Goal: Task Accomplishment & Management: Use online tool/utility

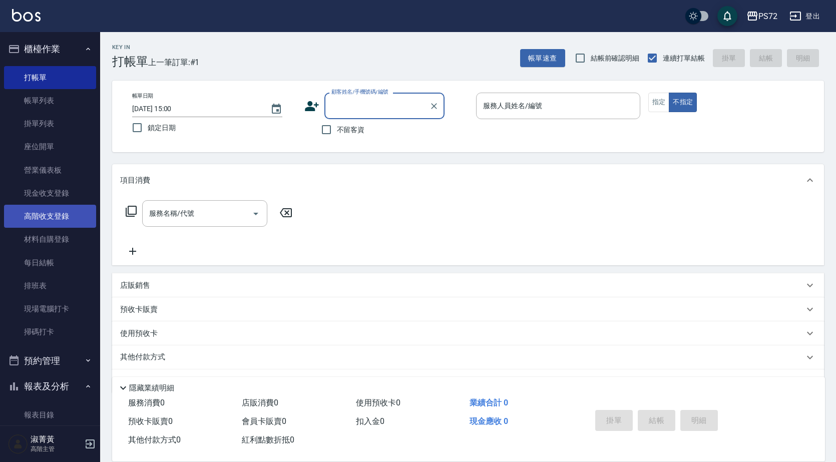
click at [57, 211] on link "高階收支登錄" at bounding box center [50, 216] width 92 height 23
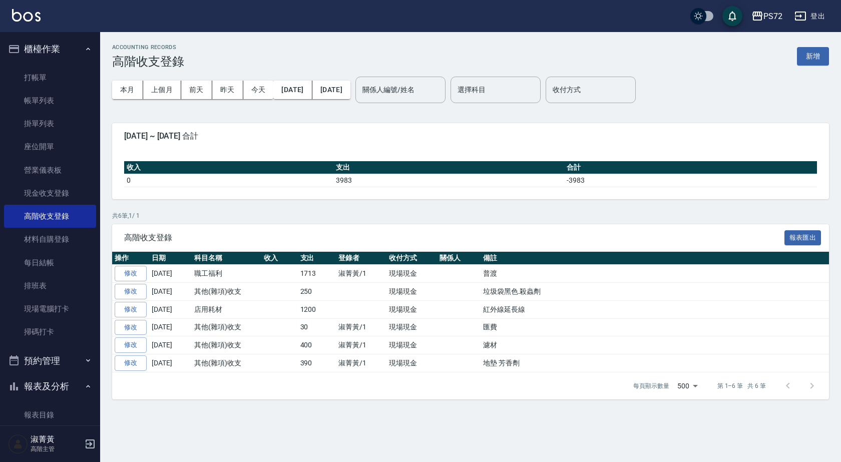
drag, startPoint x: 804, startPoint y: 60, endPoint x: 793, endPoint y: 57, distance: 10.5
click at [804, 58] on button "新增" at bounding box center [813, 56] width 32 height 19
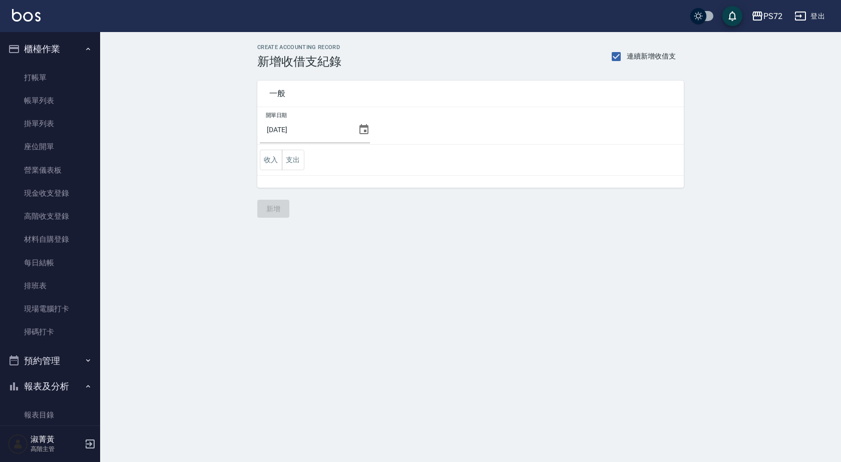
click at [360, 130] on icon at bounding box center [364, 130] width 12 height 12
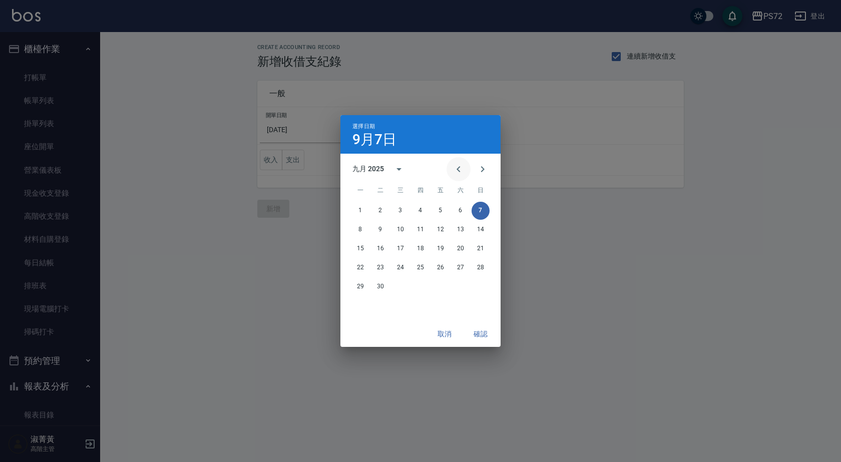
click at [456, 168] on icon "Previous month" at bounding box center [459, 169] width 12 height 12
click at [482, 283] on button "31" at bounding box center [481, 287] width 18 height 18
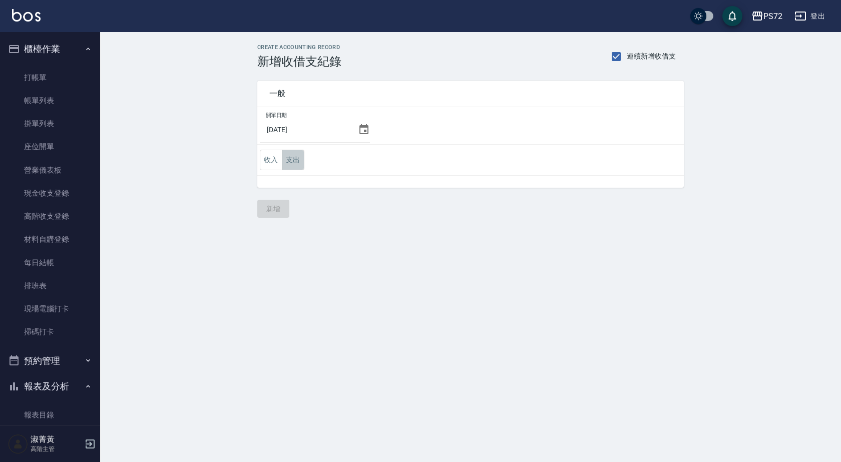
click at [291, 155] on button "支出" at bounding box center [293, 160] width 23 height 21
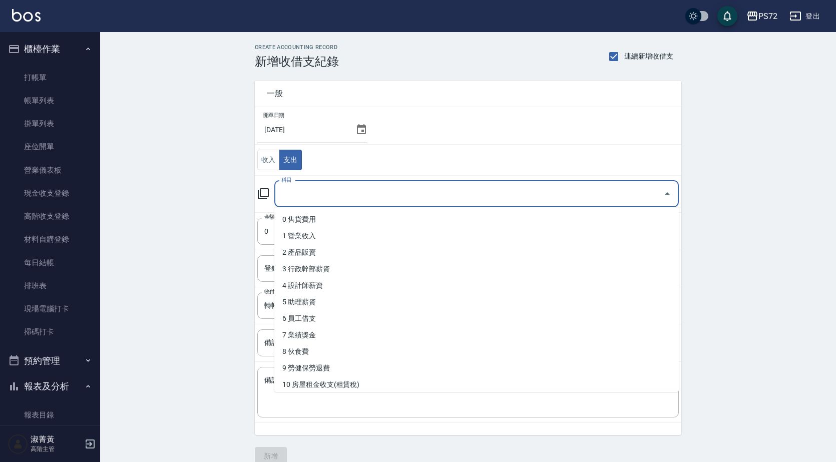
click at [303, 193] on input "科目" at bounding box center [469, 194] width 380 height 18
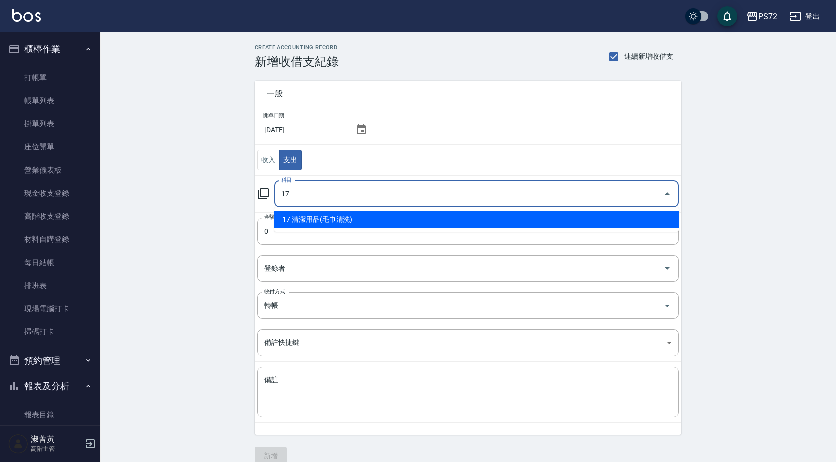
click at [360, 215] on li "17 清潔用品(毛巾清洗)" at bounding box center [476, 219] width 405 height 17
type input "17 清潔用品(毛巾清洗)"
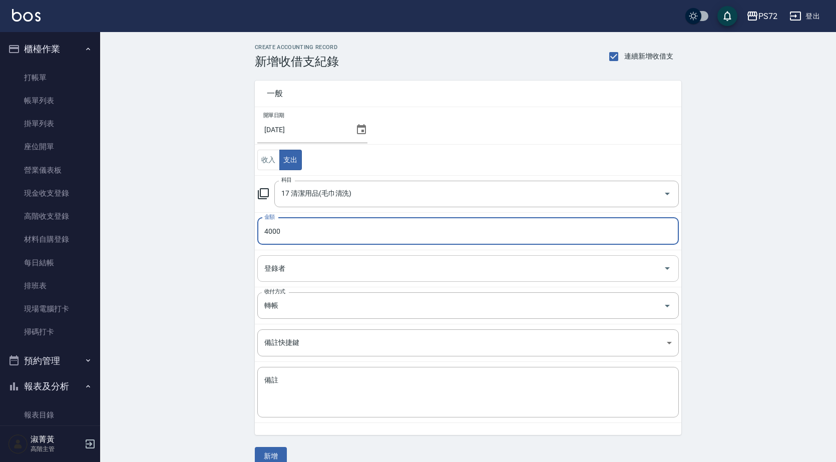
type input "4000"
click at [342, 264] on input "登錄者" at bounding box center [460, 269] width 397 height 18
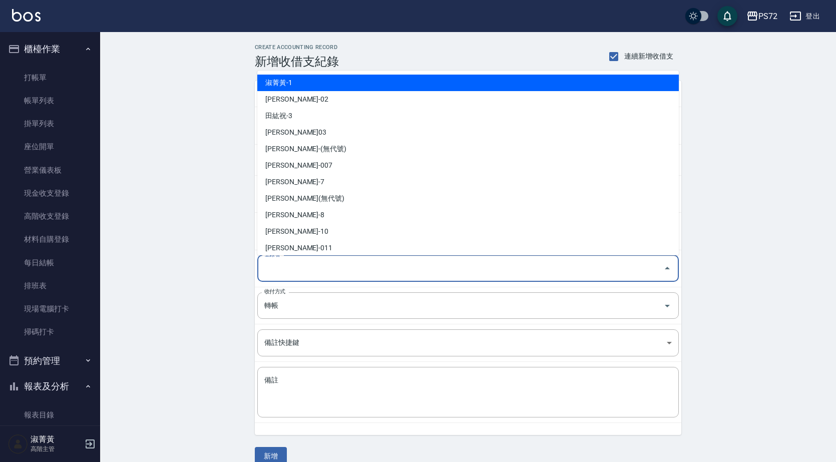
click at [356, 84] on li "淑菁黃-1" at bounding box center [468, 83] width 422 height 17
type input "淑菁黃-1"
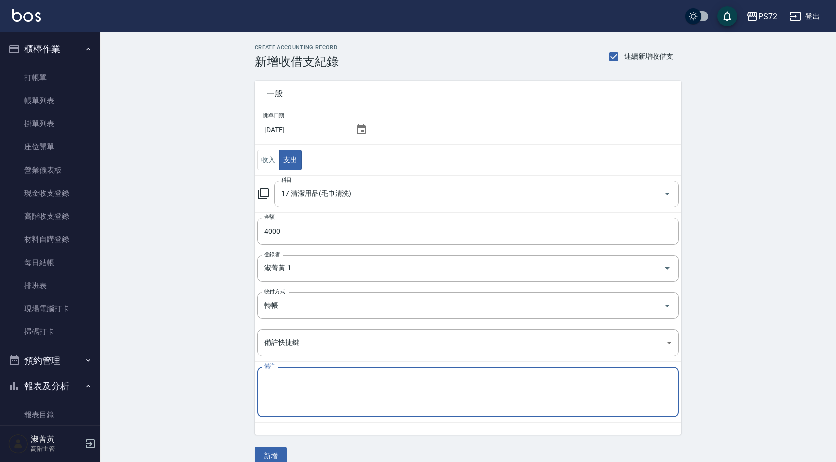
click at [309, 400] on textarea "備註" at bounding box center [468, 392] width 408 height 34
type textarea "金"
type textarea "毛巾"
click at [271, 453] on button "新增" at bounding box center [271, 456] width 32 height 19
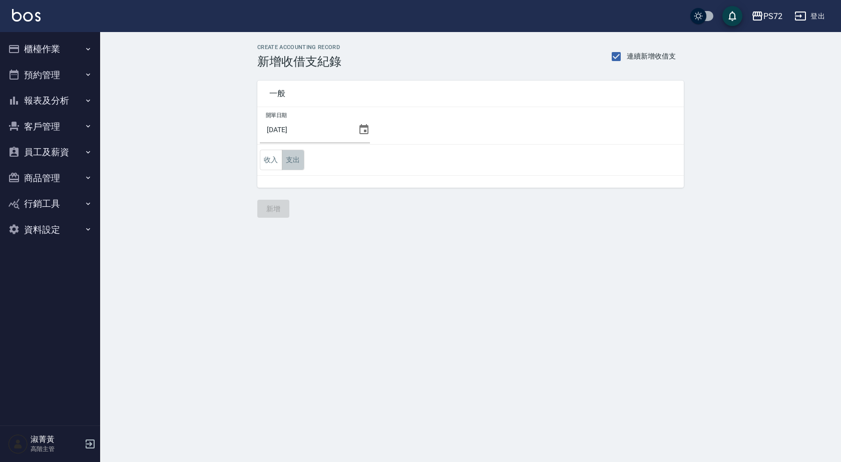
click at [296, 162] on button "支出" at bounding box center [293, 160] width 23 height 21
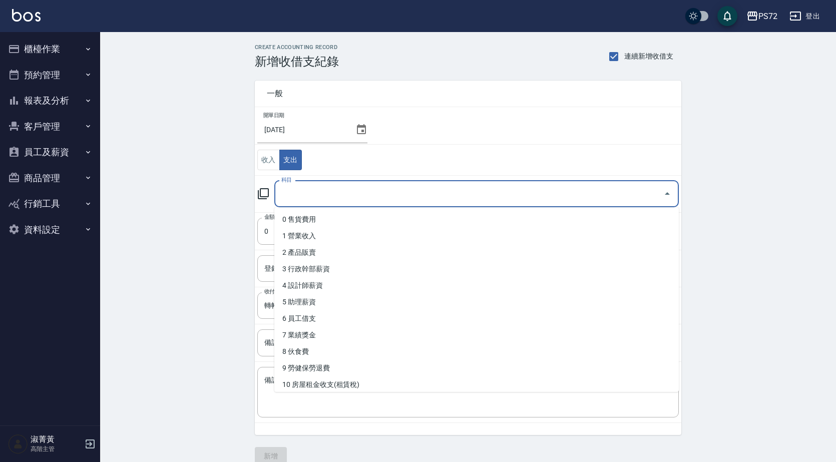
click at [389, 196] on input "科目" at bounding box center [469, 194] width 380 height 18
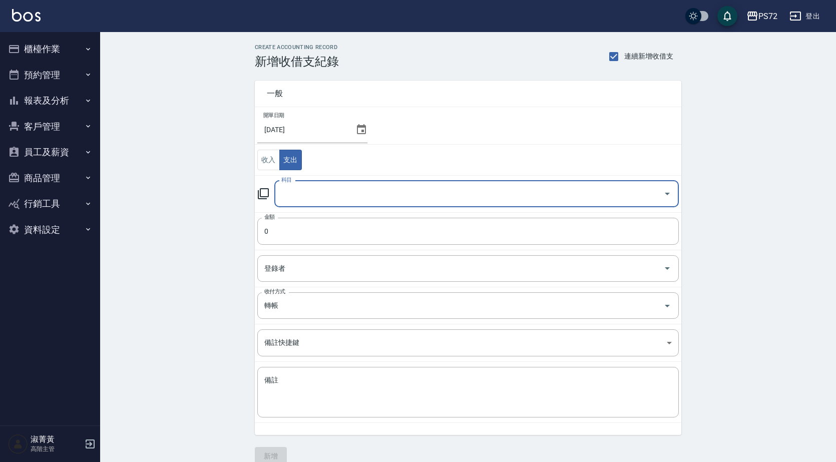
click at [366, 190] on input "科目" at bounding box center [469, 194] width 380 height 18
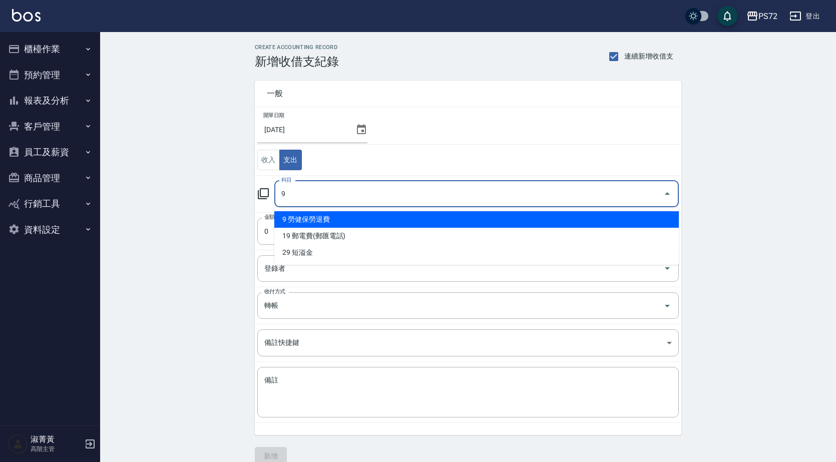
click at [353, 217] on li "9 勞健保勞退費" at bounding box center [476, 219] width 405 height 17
type input "9 勞健保勞退費"
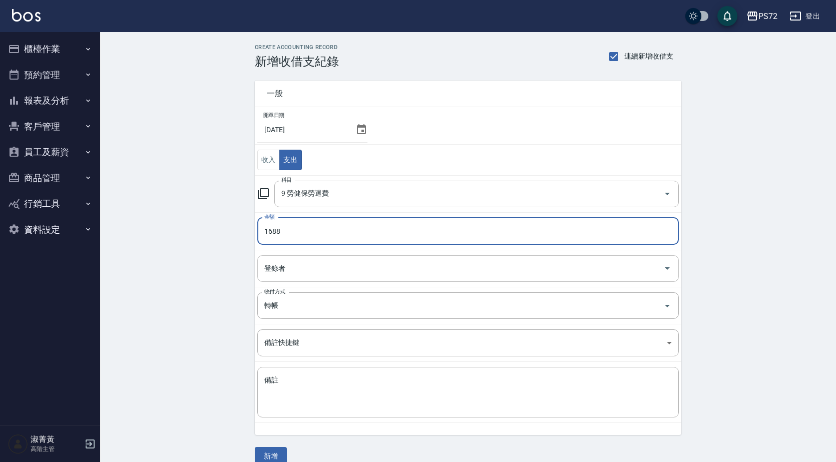
type input "1688"
click at [527, 263] on input "登錄者" at bounding box center [460, 269] width 397 height 18
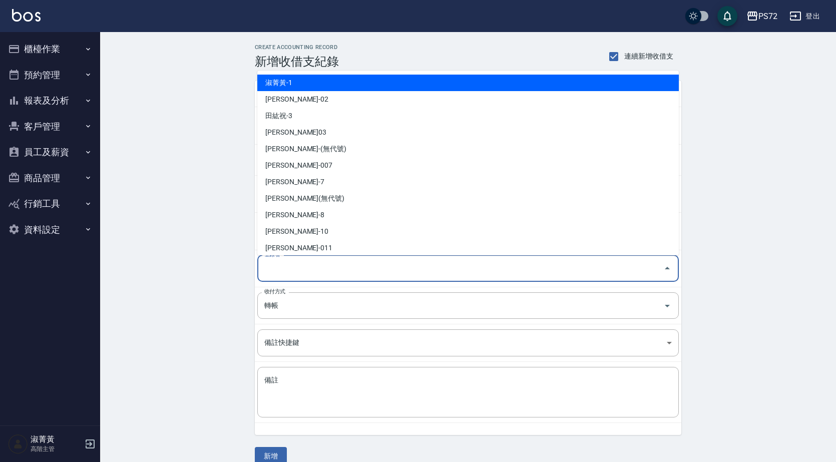
click at [451, 84] on li "淑菁黃-1" at bounding box center [468, 83] width 422 height 17
type input "淑菁黃-1"
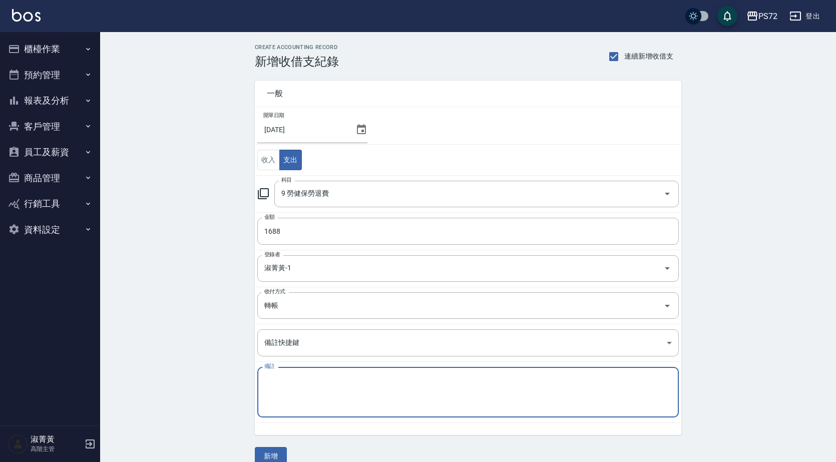
click at [354, 397] on textarea "備註" at bounding box center [468, 392] width 408 height 34
type textarea "2代健保"
click at [281, 453] on button "新增" at bounding box center [271, 456] width 32 height 19
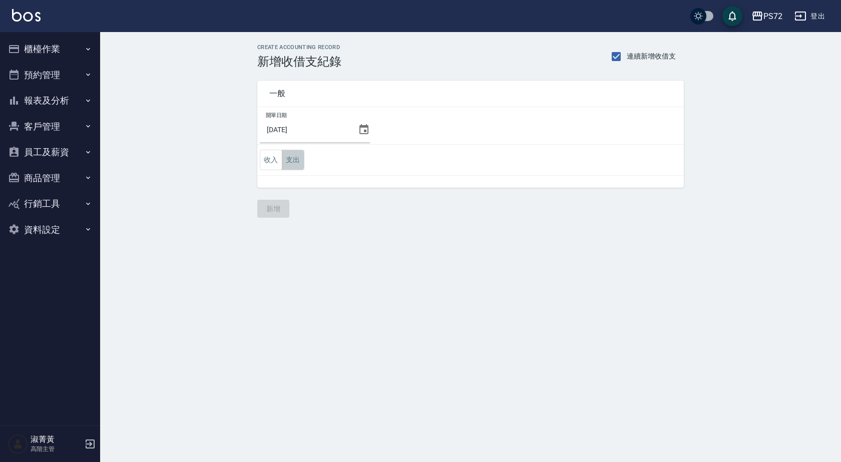
click at [289, 154] on button "支出" at bounding box center [293, 160] width 23 height 21
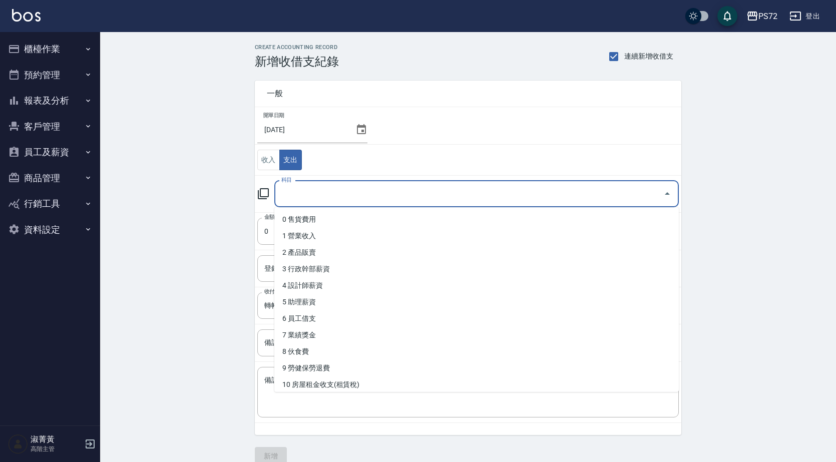
click at [350, 191] on input "科目" at bounding box center [469, 194] width 380 height 18
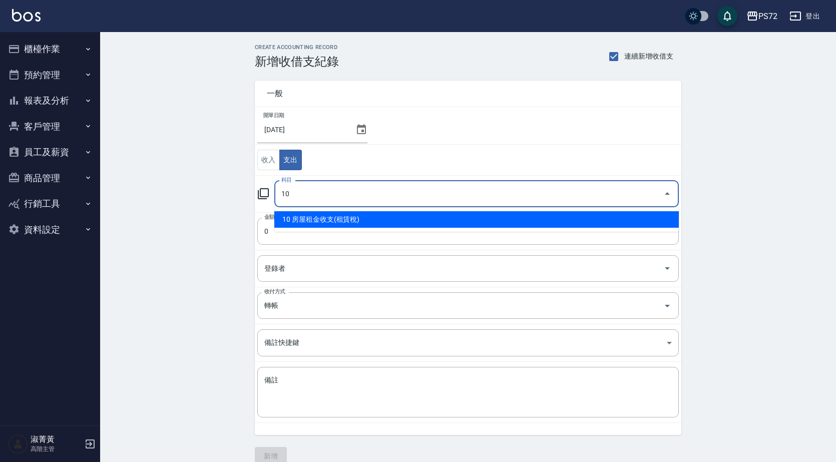
click at [354, 214] on li "10 房屋租金收支(租賃稅)" at bounding box center [476, 219] width 405 height 17
type input "10 房屋租金收支(租賃稅)"
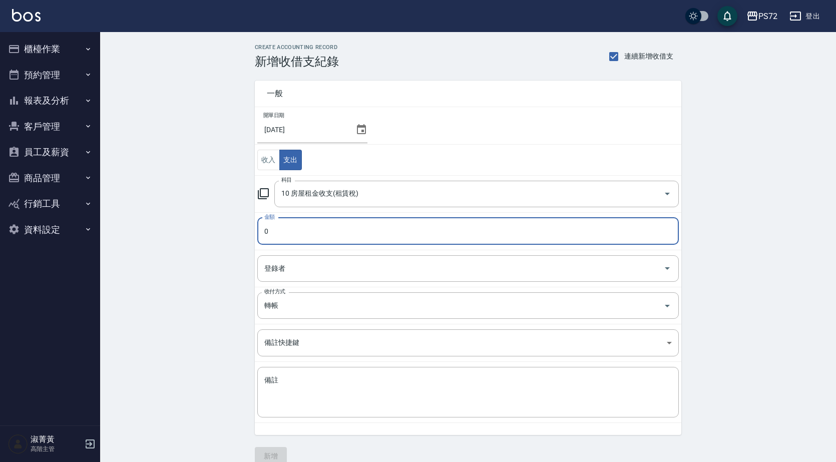
click at [350, 225] on input "0" at bounding box center [468, 231] width 422 height 27
click at [340, 280] on div "登錄者" at bounding box center [468, 268] width 422 height 27
type input "08000"
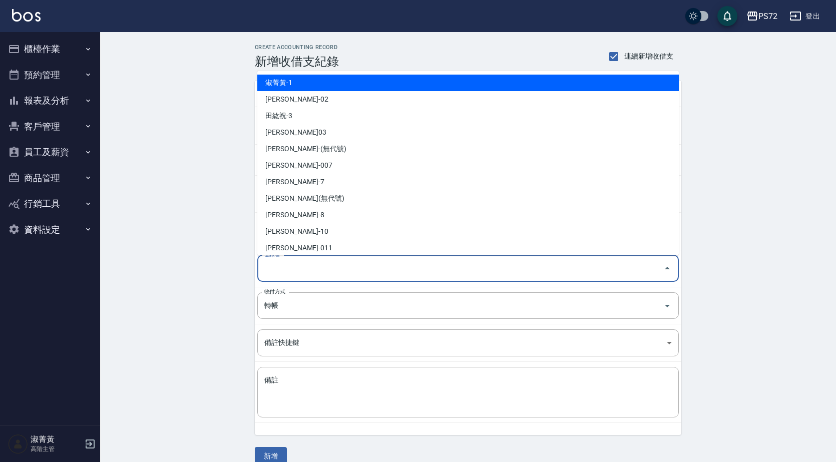
click at [335, 86] on li "淑菁黃-1" at bounding box center [468, 83] width 422 height 17
type input "淑菁黃-1"
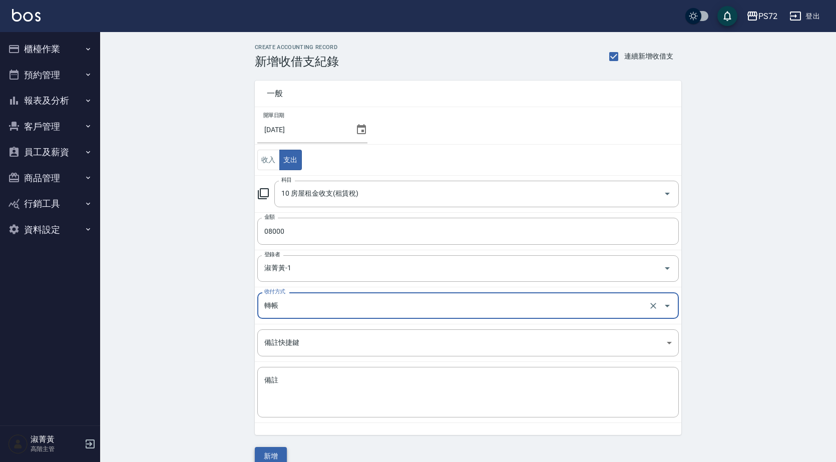
click at [279, 451] on button "新增" at bounding box center [271, 456] width 32 height 19
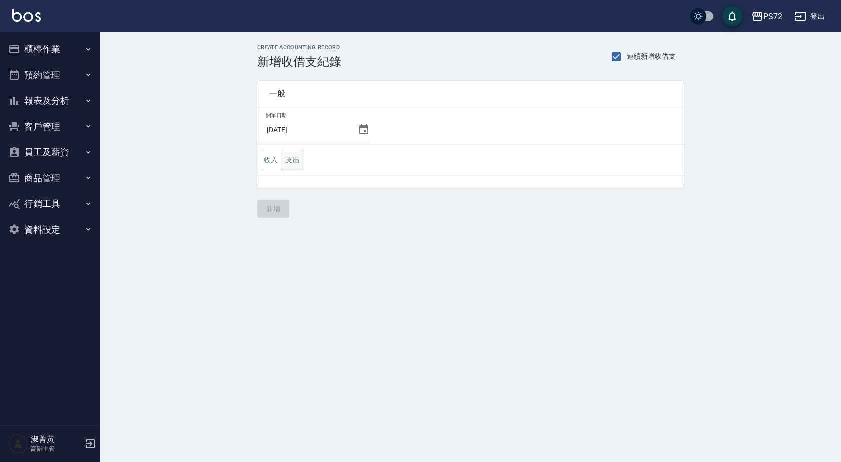
click at [296, 158] on button "支出" at bounding box center [293, 160] width 23 height 21
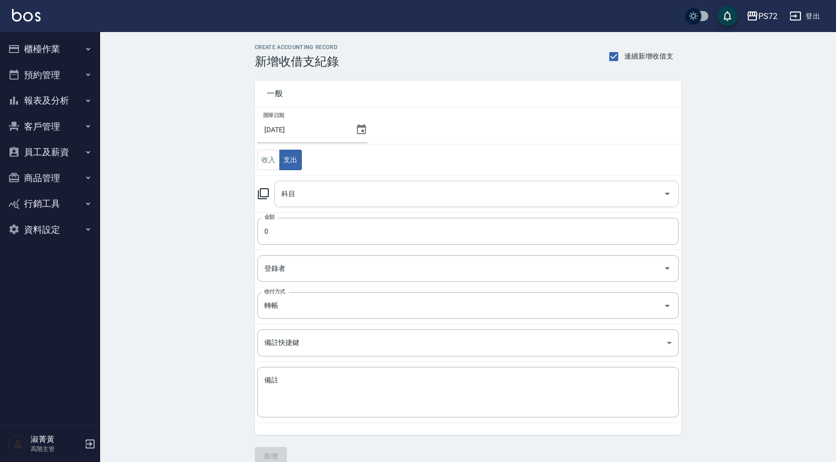
click at [307, 190] on input "科目" at bounding box center [469, 194] width 380 height 18
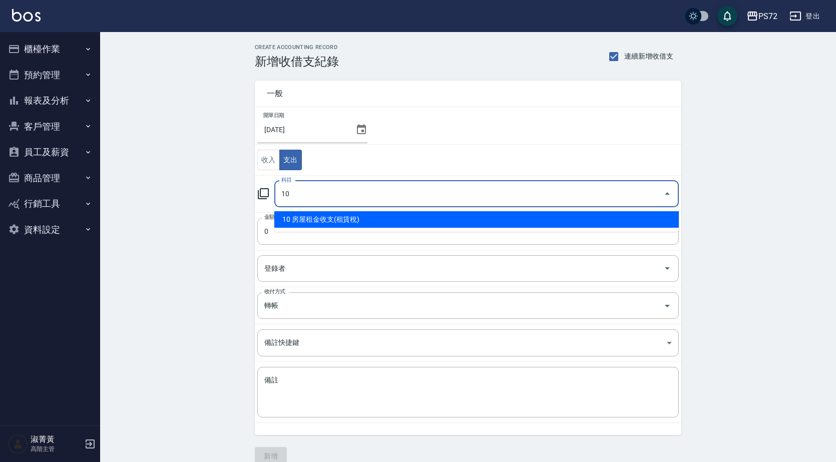
click at [331, 220] on li "10 房屋租金收支(租賃稅)" at bounding box center [476, 219] width 405 height 17
type input "10 房屋租金收支(租賃稅)"
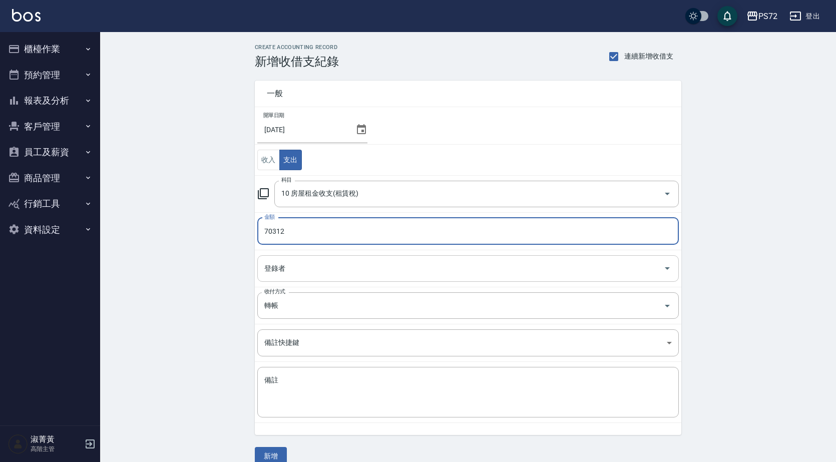
type input "70312"
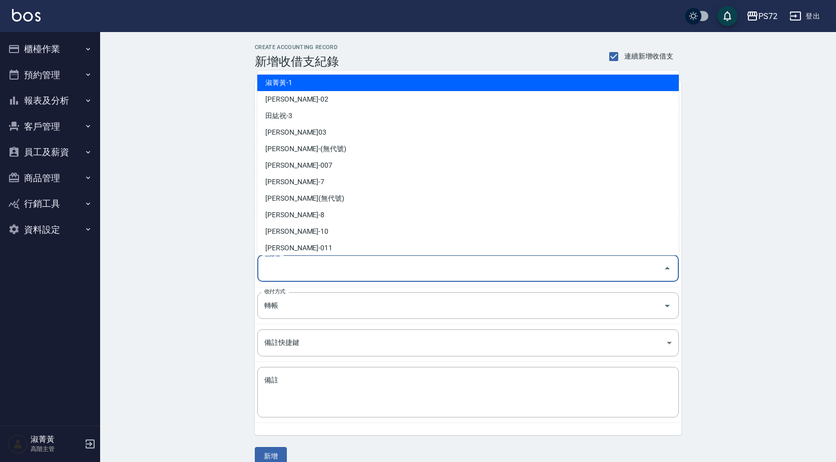
click at [325, 261] on input "登錄者" at bounding box center [460, 269] width 397 height 18
drag, startPoint x: 358, startPoint y: 82, endPoint x: 358, endPoint y: 88, distance: 5.5
click at [358, 83] on li "淑菁黃-1" at bounding box center [468, 83] width 422 height 17
type input "淑菁黃-1"
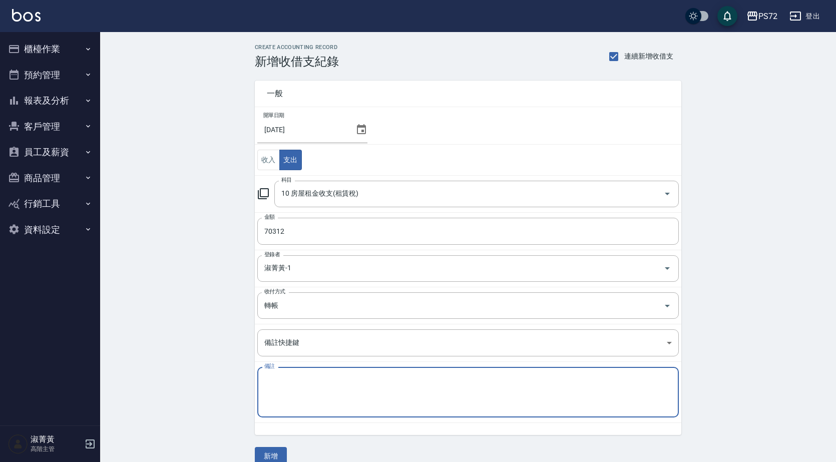
click at [288, 386] on textarea "備註" at bounding box center [468, 392] width 408 height 34
type textarea "房租"
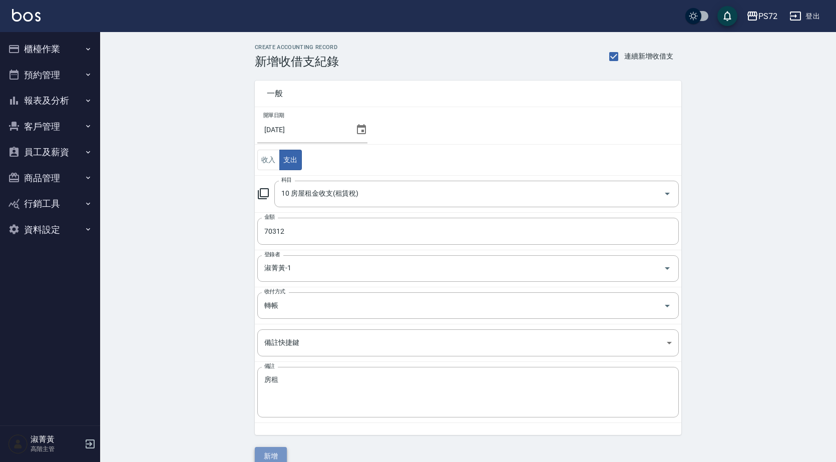
click at [274, 457] on button "新增" at bounding box center [271, 456] width 32 height 19
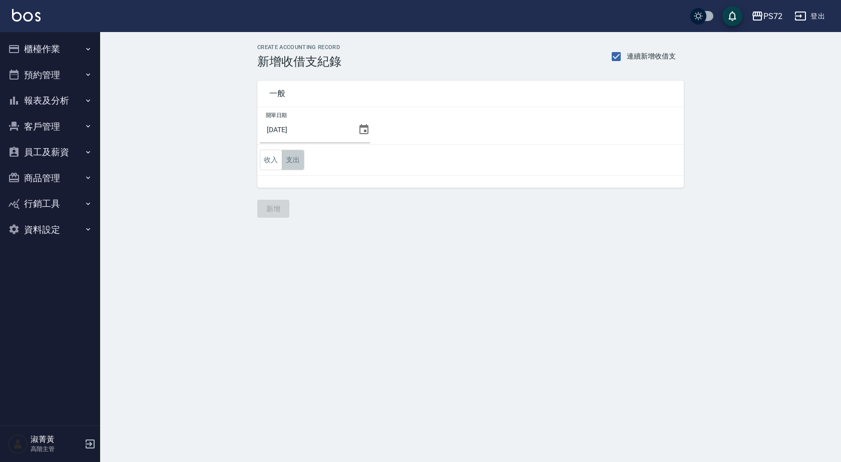
click at [299, 159] on button "支出" at bounding box center [293, 160] width 23 height 21
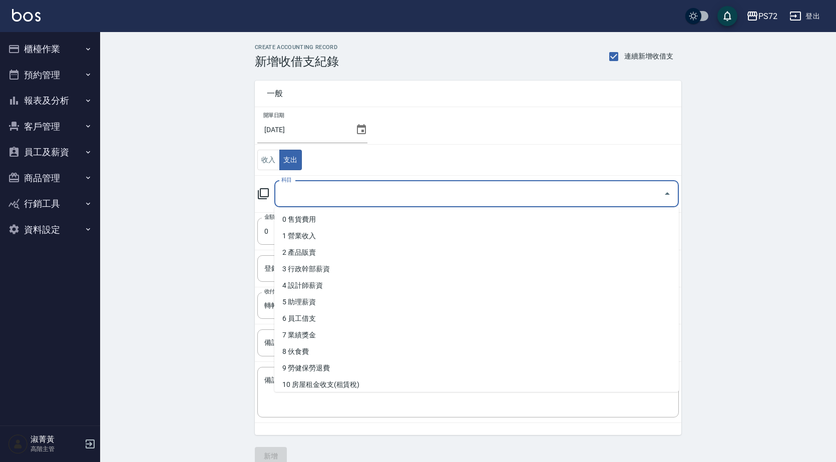
click at [293, 196] on input "科目" at bounding box center [469, 194] width 380 height 18
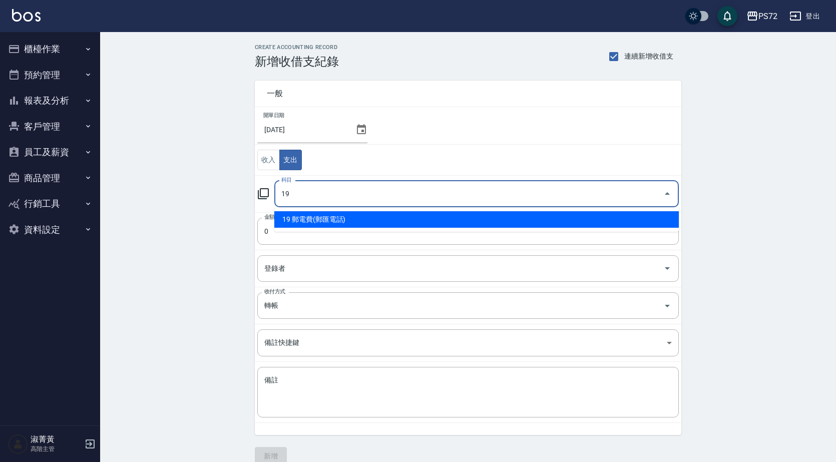
click at [313, 220] on li "19 郵電費(郵匯電話)" at bounding box center [476, 219] width 405 height 17
type input "19 郵電費(郵匯電話)"
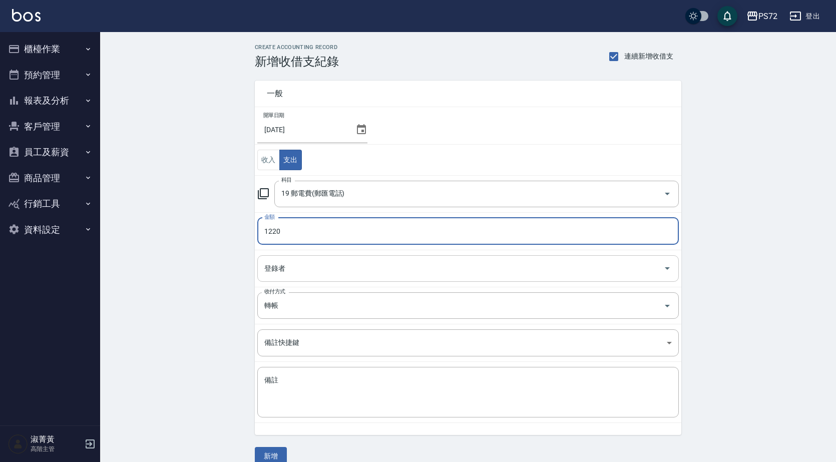
type input "1220"
click at [318, 265] on input "登錄者" at bounding box center [460, 269] width 397 height 18
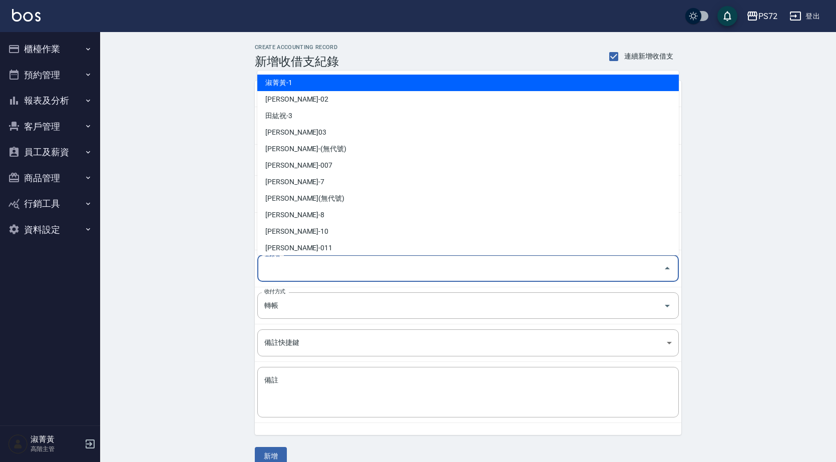
click at [403, 81] on li "淑菁黃-1" at bounding box center [468, 83] width 422 height 17
type input "淑菁黃-1"
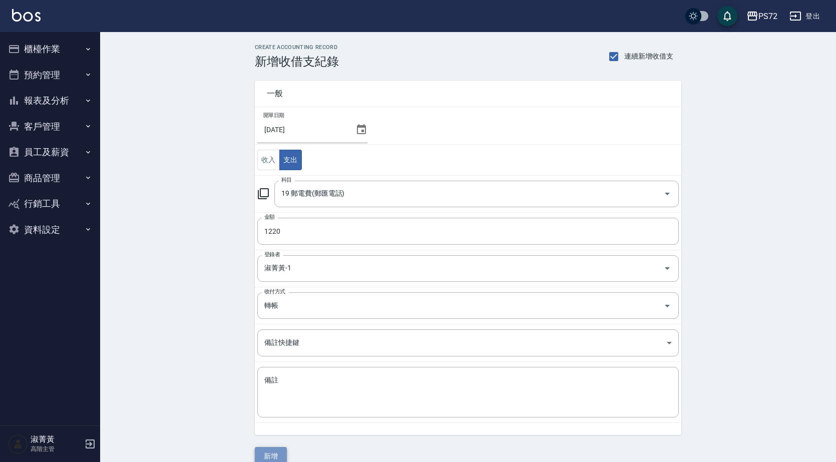
click at [279, 452] on button "新增" at bounding box center [271, 456] width 32 height 19
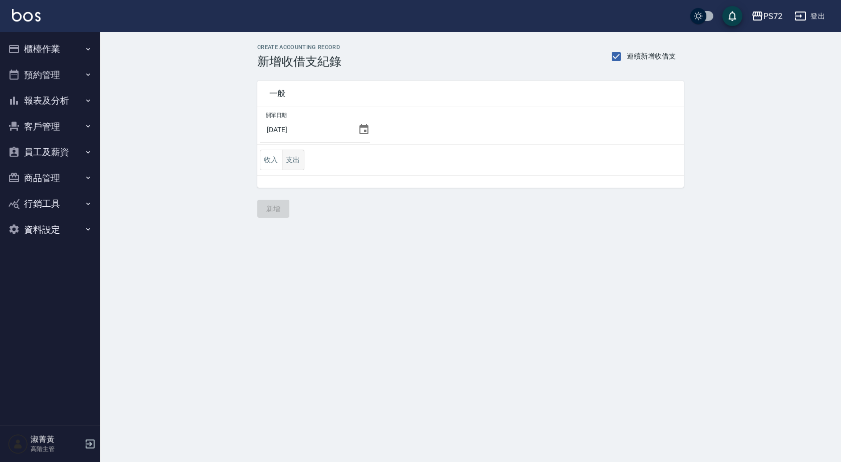
click at [293, 156] on button "支出" at bounding box center [293, 160] width 23 height 21
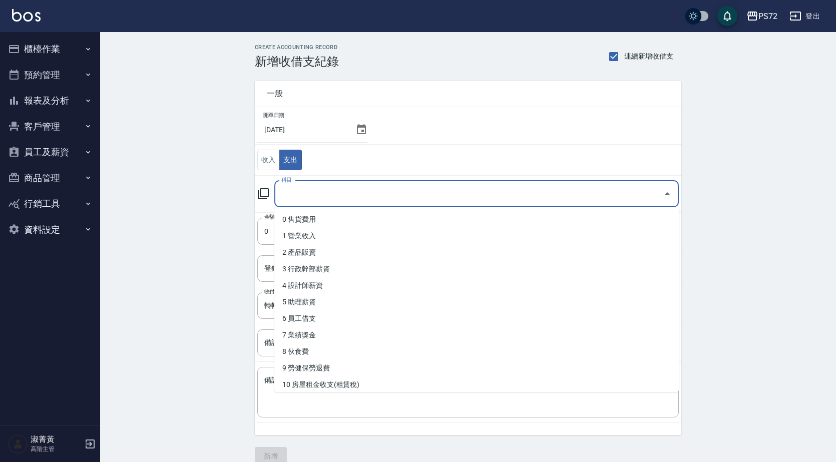
click at [344, 201] on input "科目" at bounding box center [469, 194] width 380 height 18
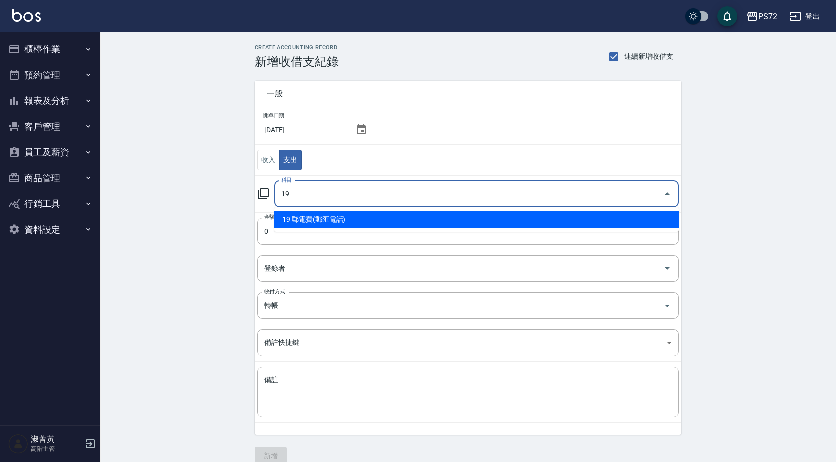
click at [360, 213] on li "19 郵電費(郵匯電話)" at bounding box center [476, 219] width 405 height 17
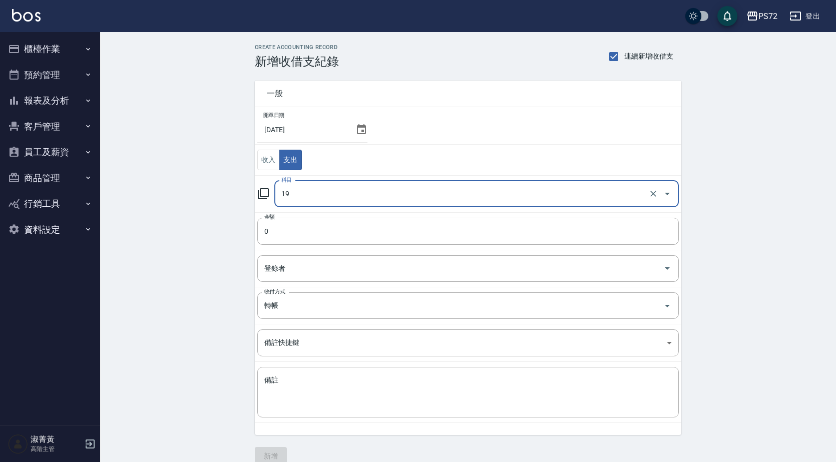
type input "19 郵電費(郵匯電話)"
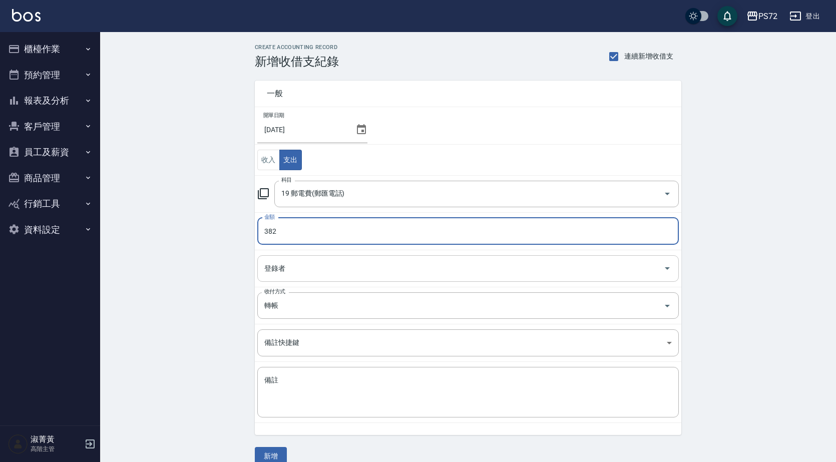
type input "382"
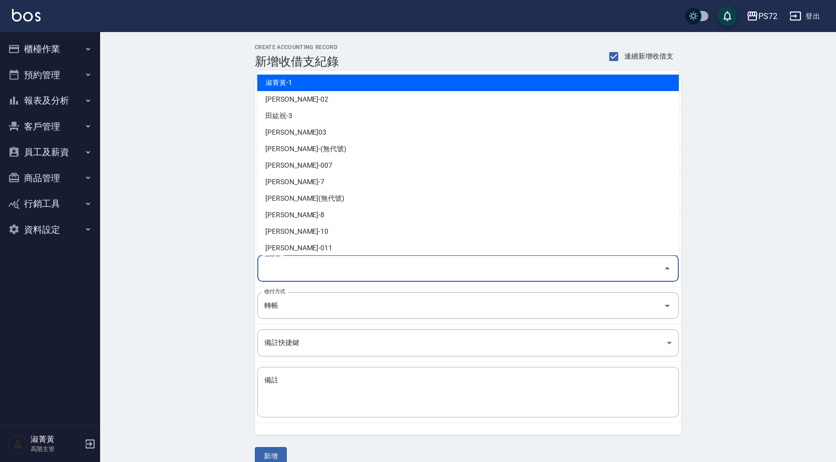
click at [327, 274] on input "登錄者" at bounding box center [460, 269] width 397 height 18
click at [352, 88] on li "淑菁黃-1" at bounding box center [468, 83] width 422 height 17
type input "淑菁黃-1"
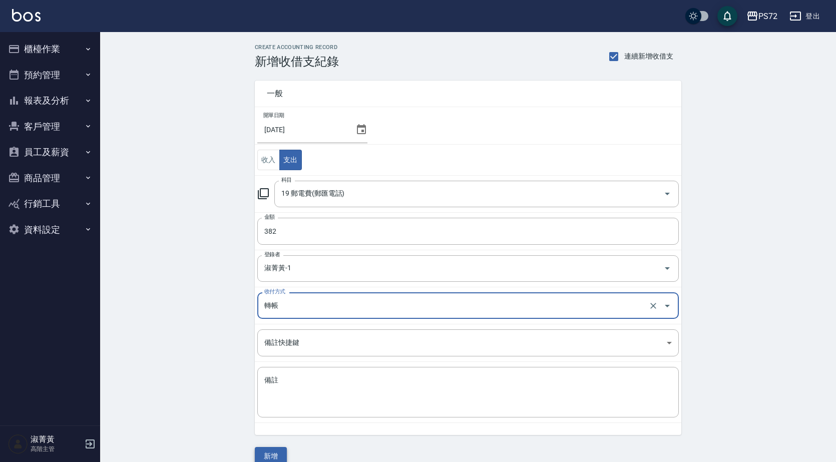
click at [271, 451] on button "新增" at bounding box center [271, 456] width 32 height 19
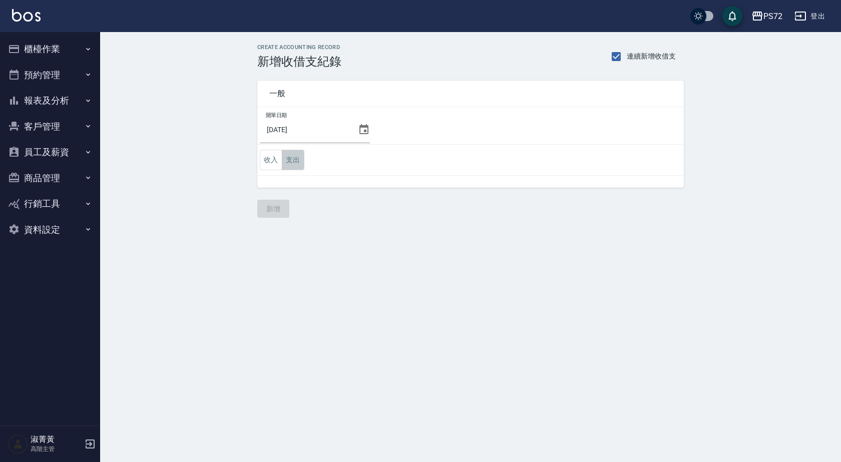
click at [299, 159] on button "支出" at bounding box center [293, 160] width 23 height 21
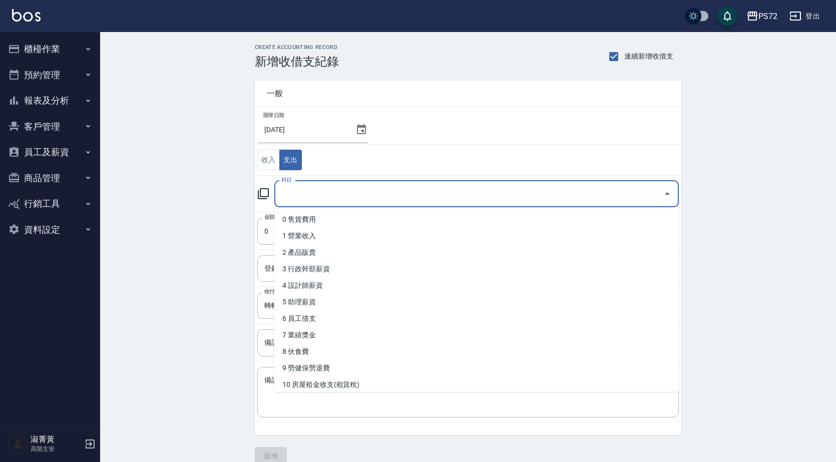
click at [309, 193] on input "科目" at bounding box center [469, 194] width 380 height 18
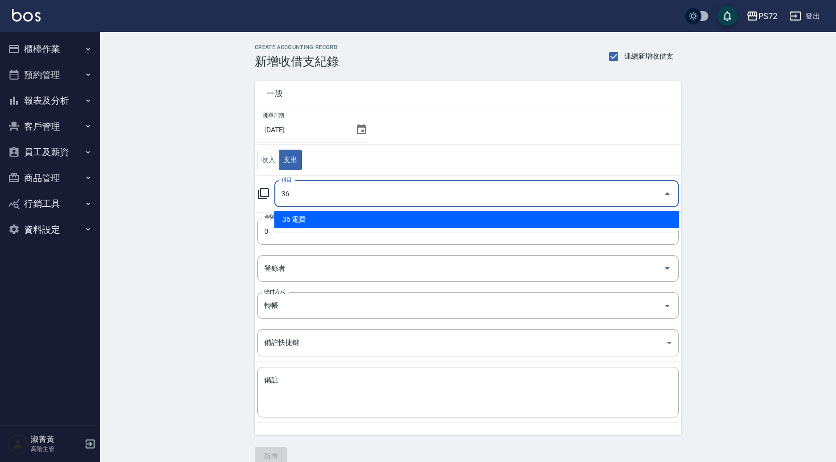
click at [323, 215] on li "36 電費" at bounding box center [476, 219] width 405 height 17
type input "36 電費"
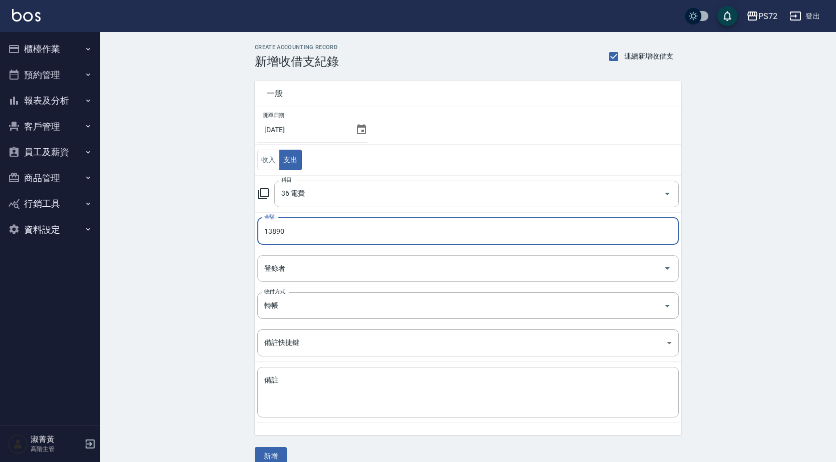
type input "13890"
click at [310, 265] on input "登錄者" at bounding box center [460, 269] width 397 height 18
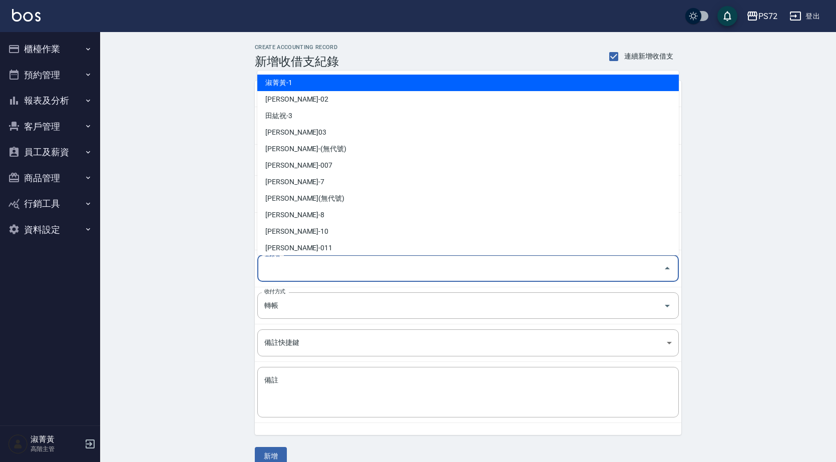
click at [350, 81] on li "淑菁黃-1" at bounding box center [468, 83] width 422 height 17
type input "淑菁黃-1"
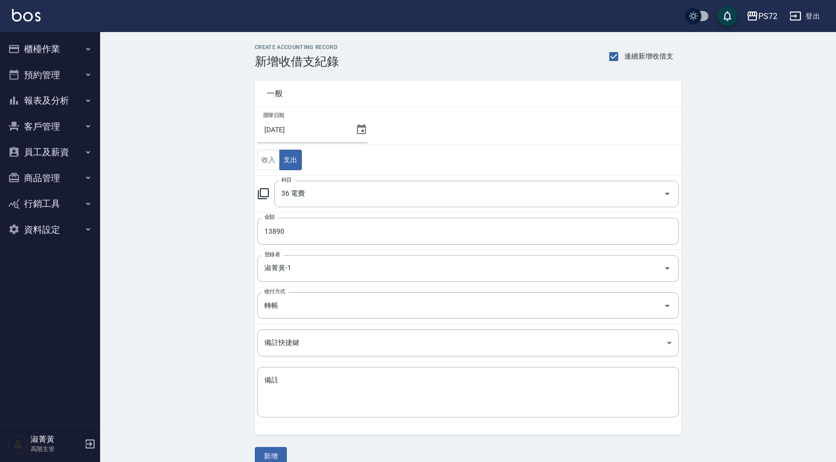
click at [276, 445] on div "一般 開單日期 2025/08/31 收入 支出 科目 36 電費 科目 金額 13890 金額 登錄者 淑菁黃-1 登錄者 收付方式 轉帳 收付方式 備註快…" at bounding box center [468, 267] width 427 height 397
click at [271, 450] on button "新增" at bounding box center [271, 456] width 32 height 19
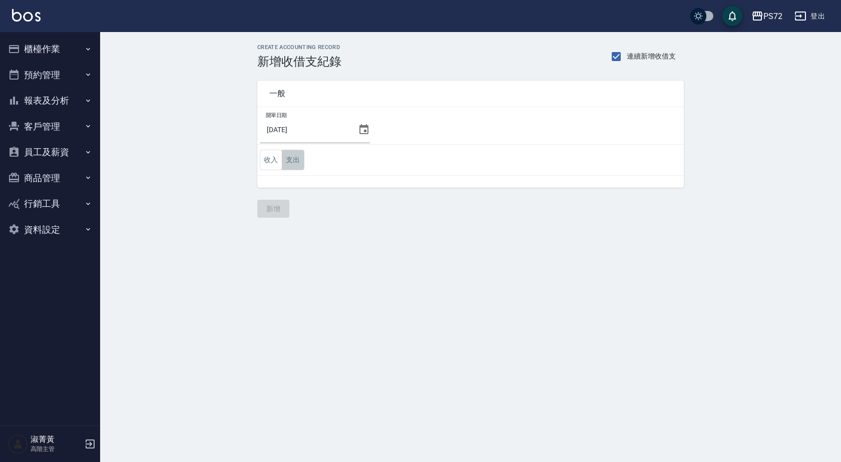
click at [293, 162] on button "支出" at bounding box center [293, 160] width 23 height 21
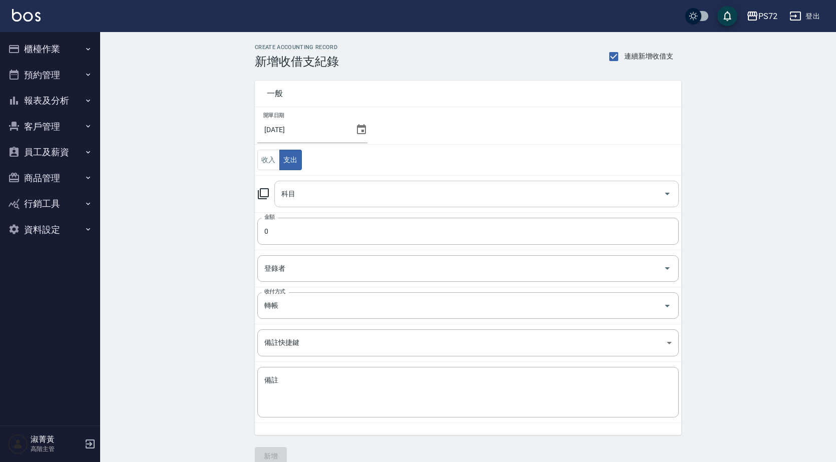
click at [344, 189] on input "科目" at bounding box center [469, 194] width 380 height 18
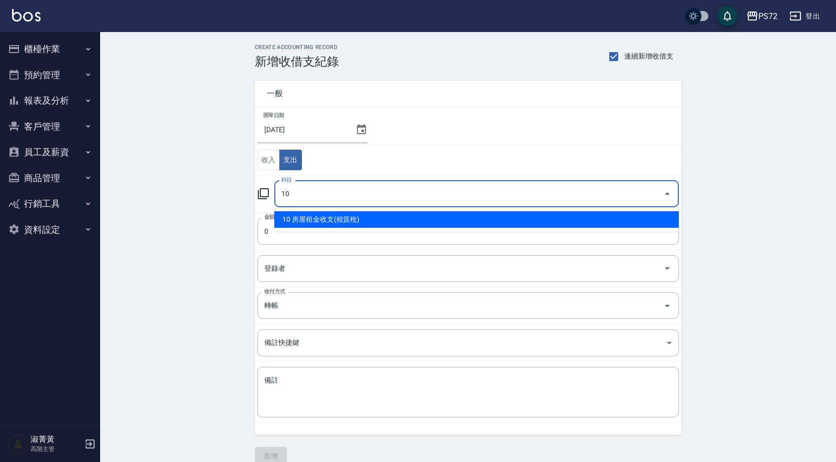
click at [375, 216] on li "10 房屋租金收支(租賃稅)" at bounding box center [476, 219] width 405 height 17
type input "10 房屋租金收支(租賃稅)"
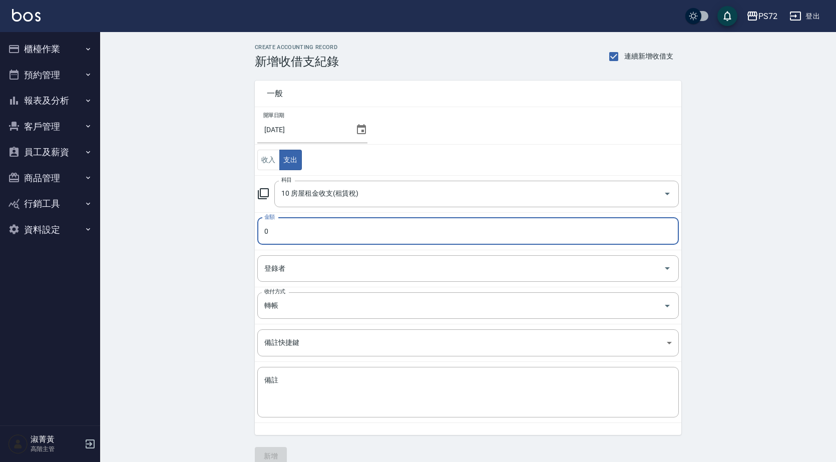
click at [342, 226] on input "0" at bounding box center [468, 231] width 422 height 27
click at [320, 227] on input "0" at bounding box center [468, 231] width 422 height 27
type input "05000"
click at [283, 270] on input "登錄者" at bounding box center [460, 269] width 397 height 18
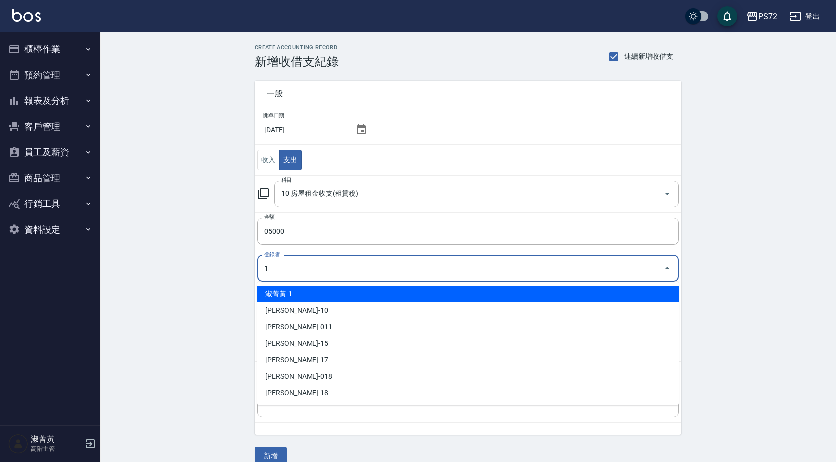
click at [364, 283] on ul "淑菁黃-1 [PERSON_NAME]-10 [PERSON_NAME]-011 [PERSON_NAME]-15 [PERSON_NAME]-17 [PER…" at bounding box center [468, 344] width 422 height 124
click at [362, 290] on li "淑菁黃-1" at bounding box center [468, 294] width 422 height 17
type input "淑菁黃-1"
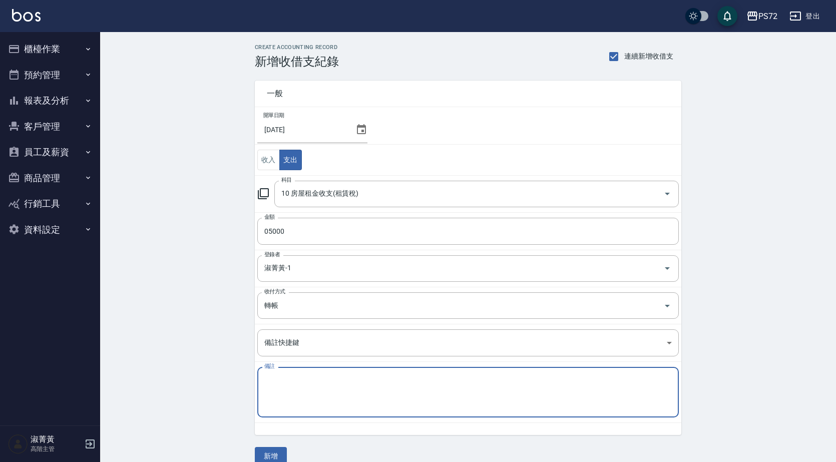
click at [328, 390] on textarea "備註" at bounding box center [468, 392] width 408 height 34
type textarea "宿舍"
click at [279, 454] on button "新增" at bounding box center [271, 456] width 32 height 19
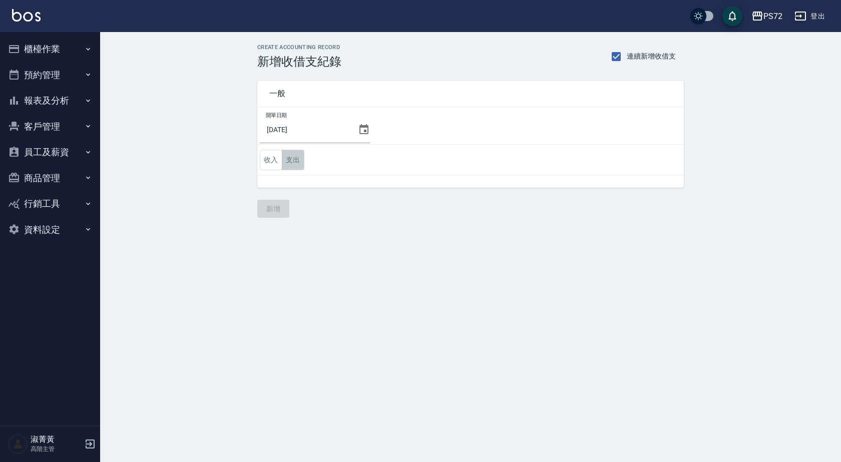
click at [290, 164] on button "支出" at bounding box center [293, 160] width 23 height 21
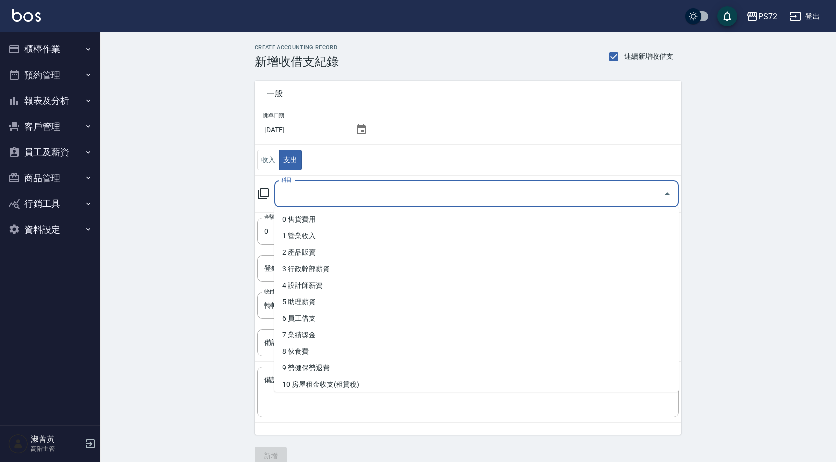
click at [293, 190] on input "科目" at bounding box center [469, 194] width 380 height 18
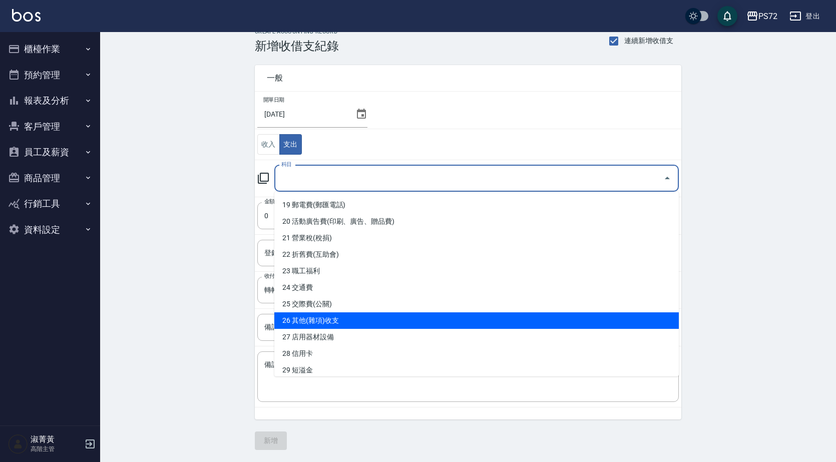
scroll to position [301, 0]
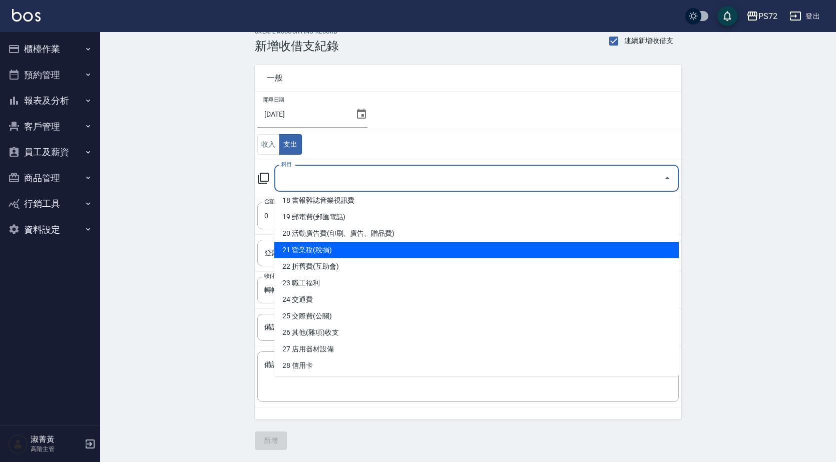
click at [329, 245] on li "21 營業稅(稅捐)" at bounding box center [476, 250] width 405 height 17
type input "21 營業稅(稅捐)"
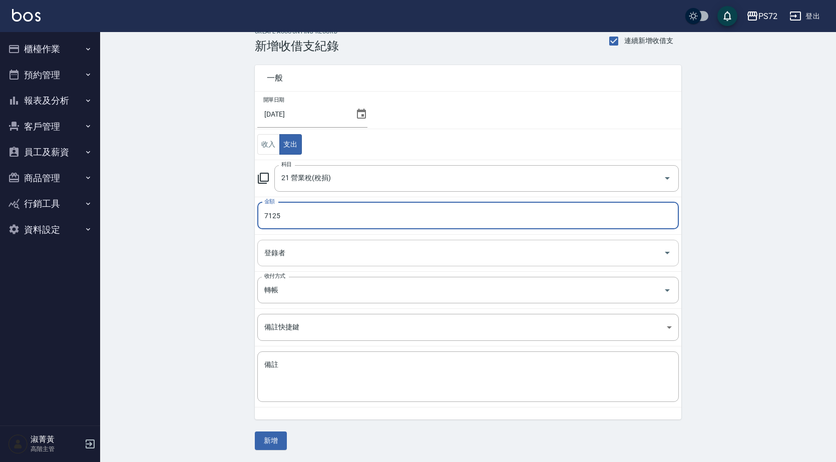
type input "7125"
click at [334, 253] on input "登錄者" at bounding box center [460, 253] width 397 height 18
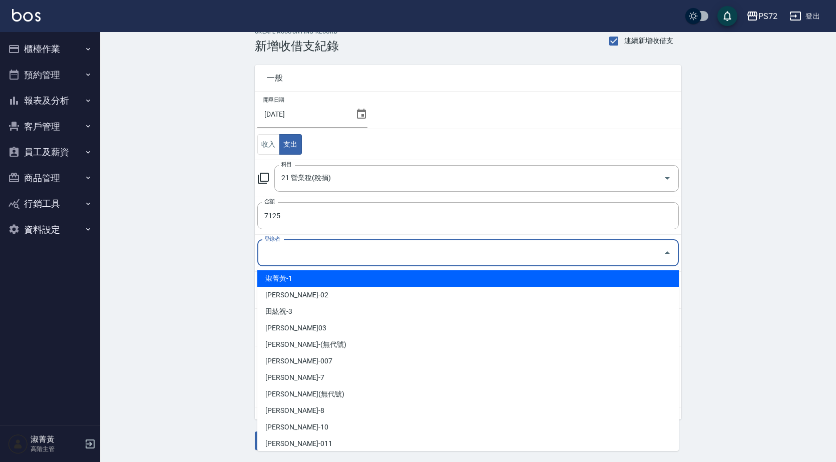
click at [327, 279] on li "淑菁黃-1" at bounding box center [468, 278] width 422 height 17
type input "淑菁黃-1"
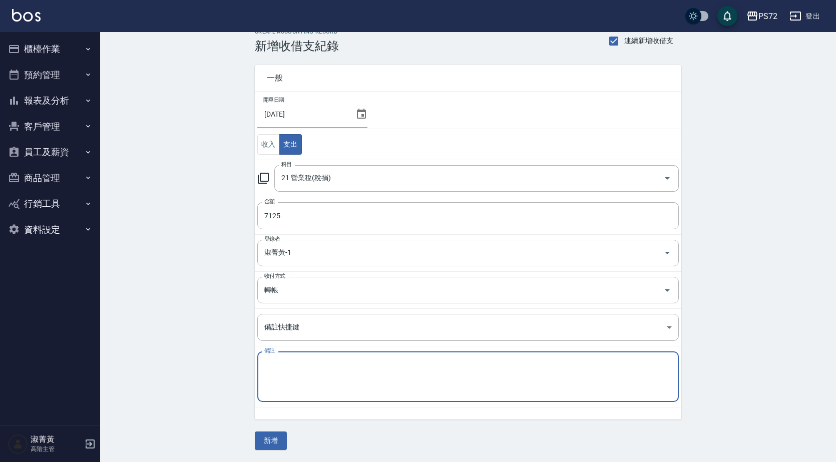
click at [295, 377] on textarea "備註" at bounding box center [468, 377] width 408 height 34
click at [271, 434] on button "新增" at bounding box center [271, 441] width 32 height 19
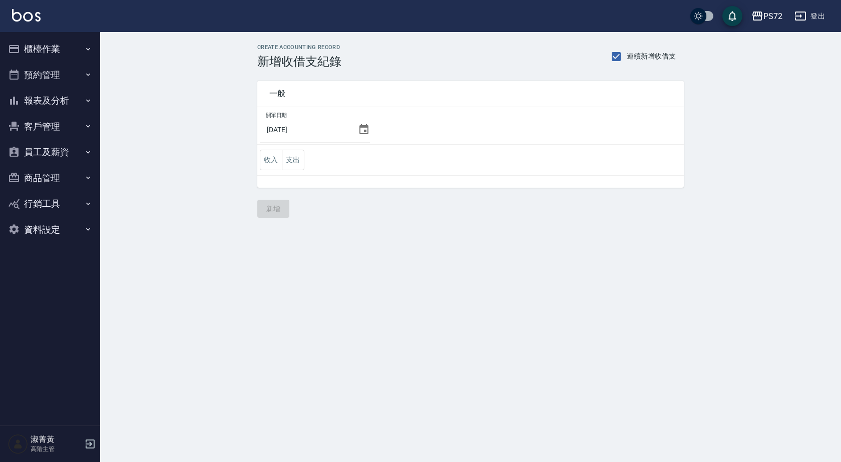
click at [304, 162] on td "收入 支出" at bounding box center [470, 160] width 427 height 31
click at [294, 161] on button "支出" at bounding box center [293, 160] width 23 height 21
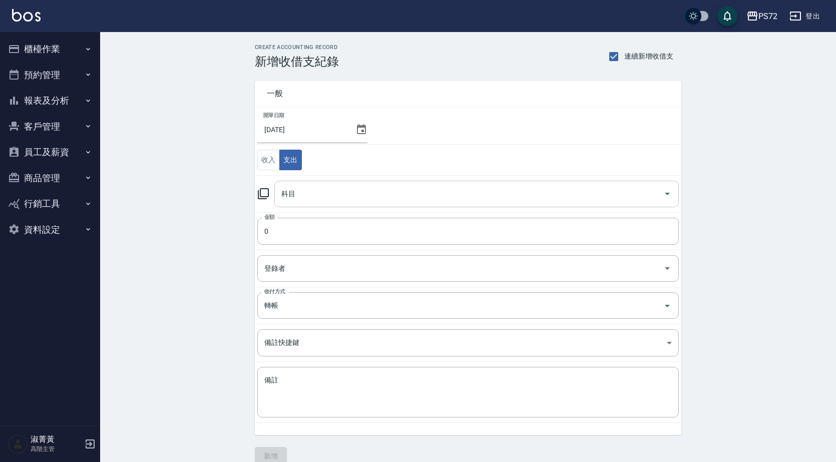
click at [292, 194] on input "科目" at bounding box center [469, 194] width 380 height 18
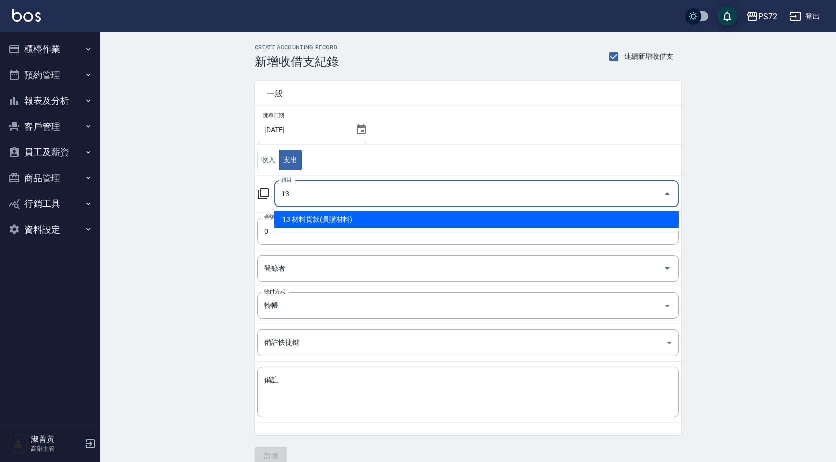
click at [319, 221] on li "13 材料貨款(員購材料)" at bounding box center [476, 219] width 405 height 17
type input "13 材料貨款(員購材料)"
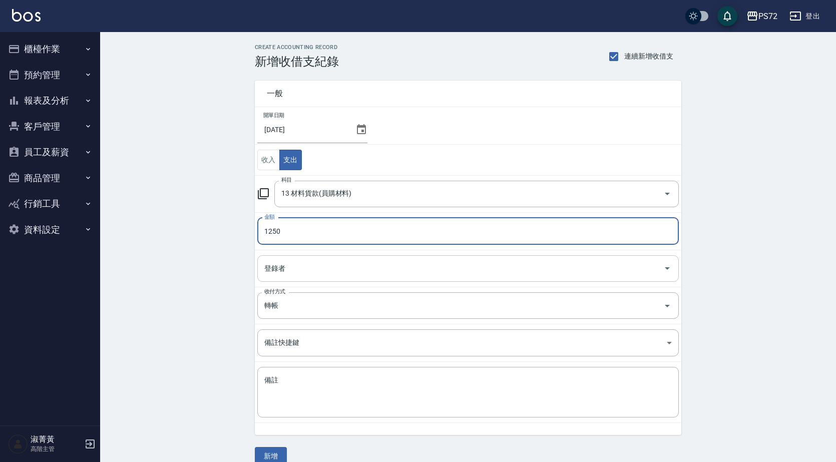
type input "1250"
click at [310, 260] on input "登錄者" at bounding box center [460, 269] width 397 height 18
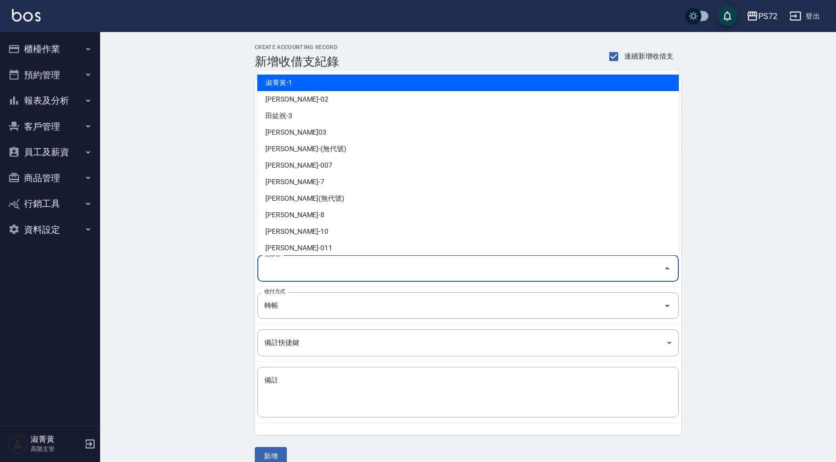
click at [321, 80] on li "淑菁黃-1" at bounding box center [468, 83] width 422 height 17
type input "淑菁黃-1"
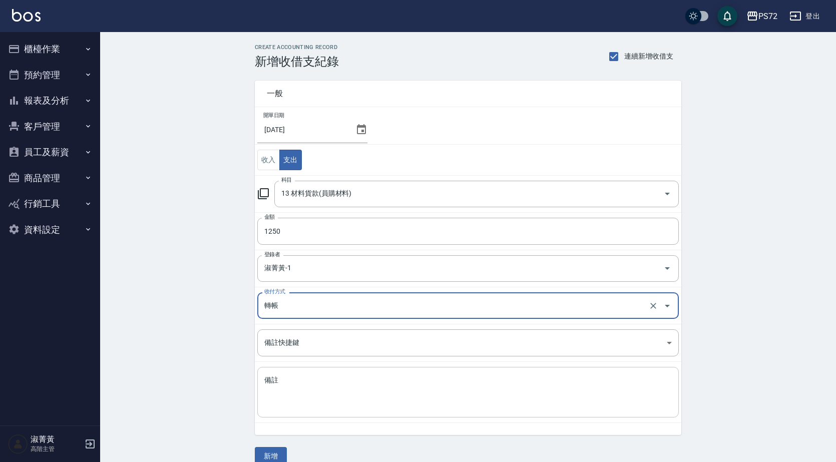
click at [326, 385] on textarea "備註" at bounding box center [468, 392] width 408 height 34
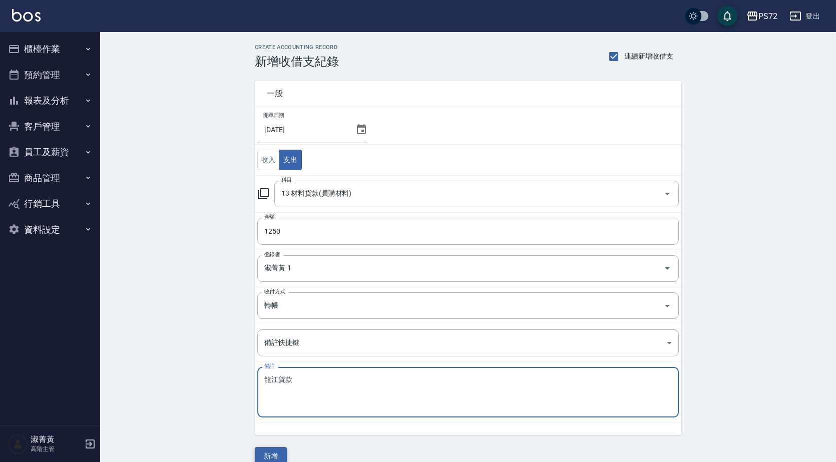
type textarea "龍江貨款"
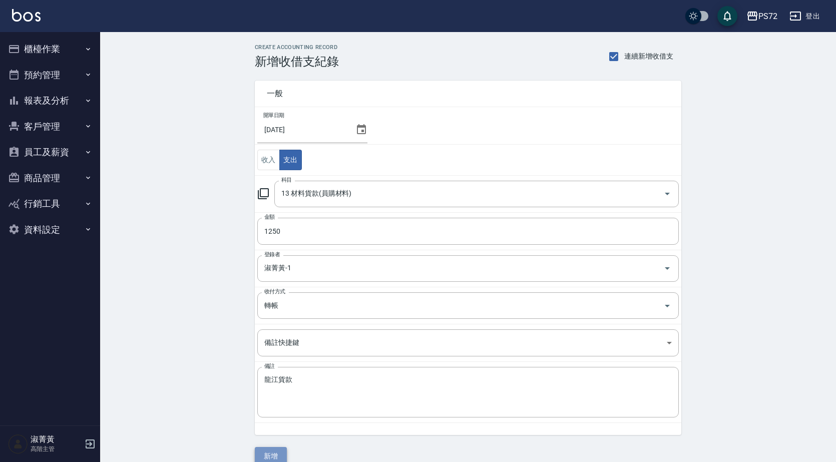
click at [279, 456] on button "新增" at bounding box center [271, 456] width 32 height 19
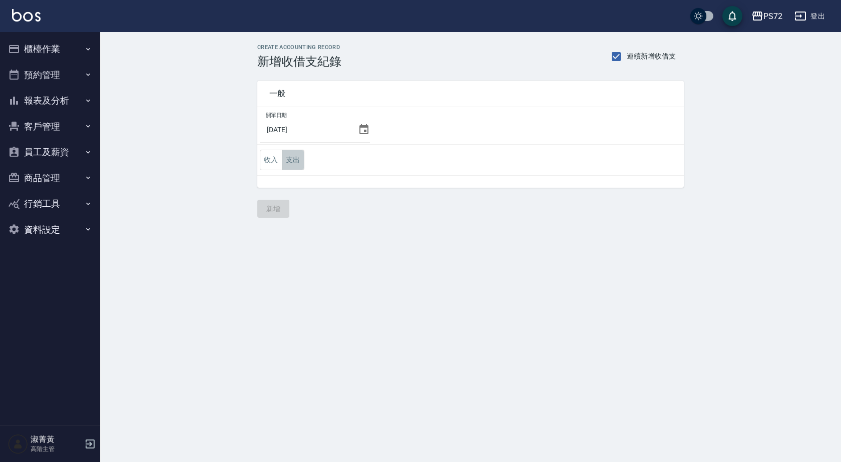
click at [297, 159] on button "支出" at bounding box center [293, 160] width 23 height 21
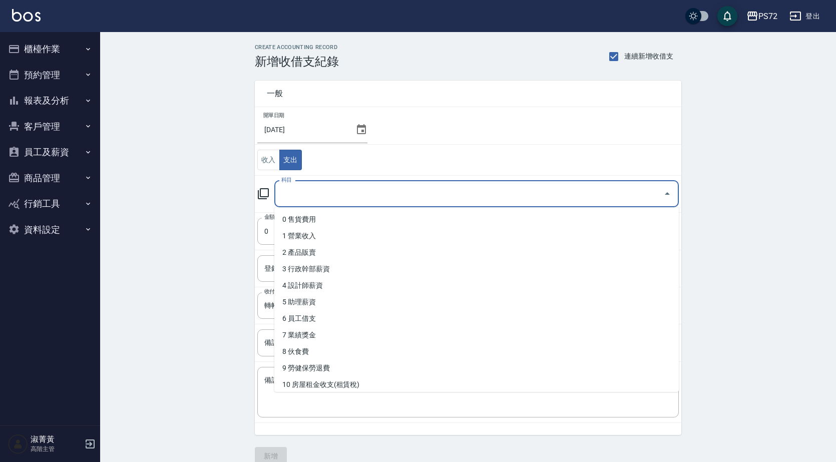
click at [293, 193] on input "科目" at bounding box center [469, 194] width 380 height 18
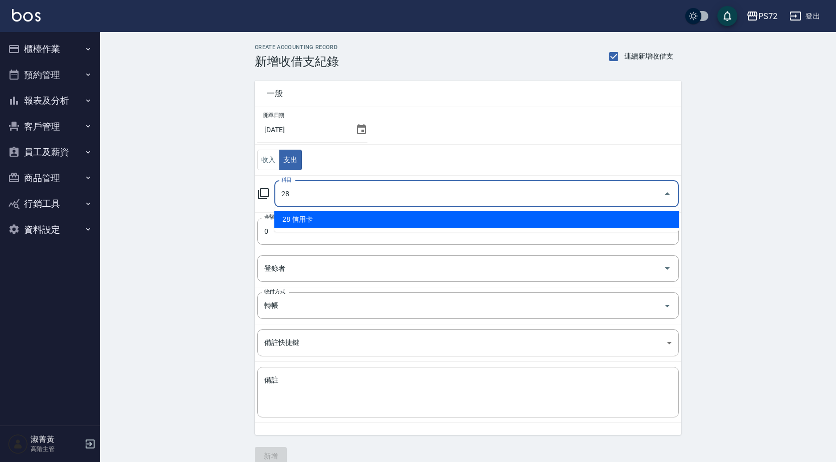
click at [303, 220] on li "28 信用卡" at bounding box center [476, 219] width 405 height 17
type input "28 信用卡"
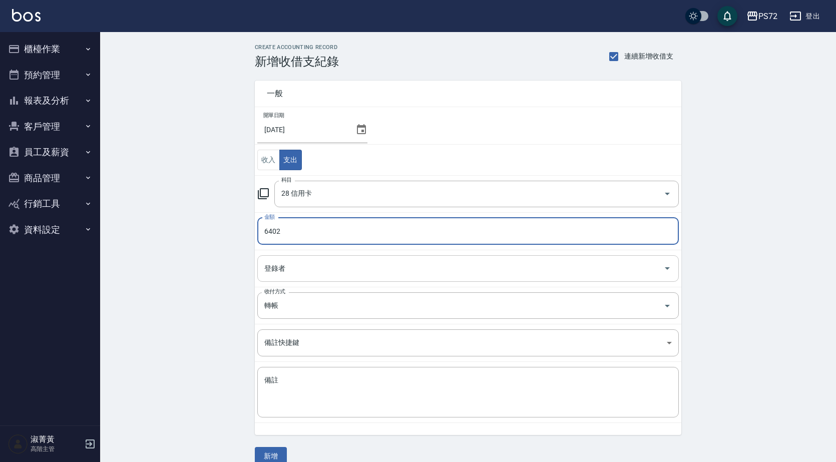
type input "6402"
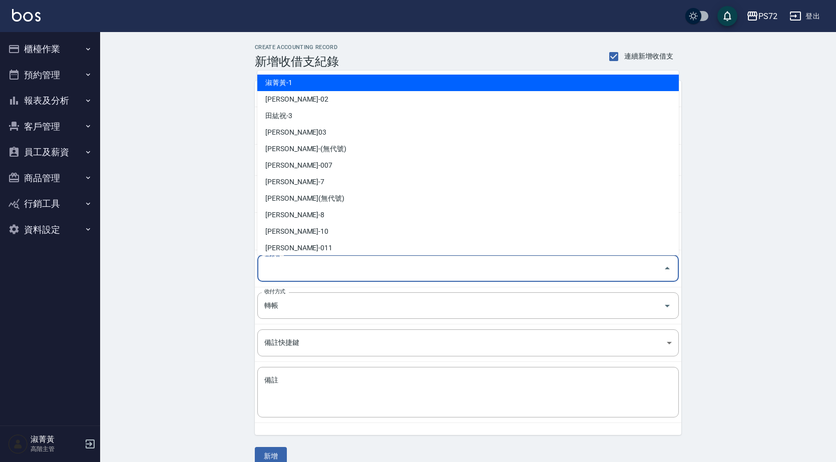
click at [310, 275] on input "登錄者" at bounding box center [460, 269] width 397 height 18
click at [342, 88] on li "淑菁黃-1" at bounding box center [468, 83] width 422 height 17
type input "淑菁黃-1"
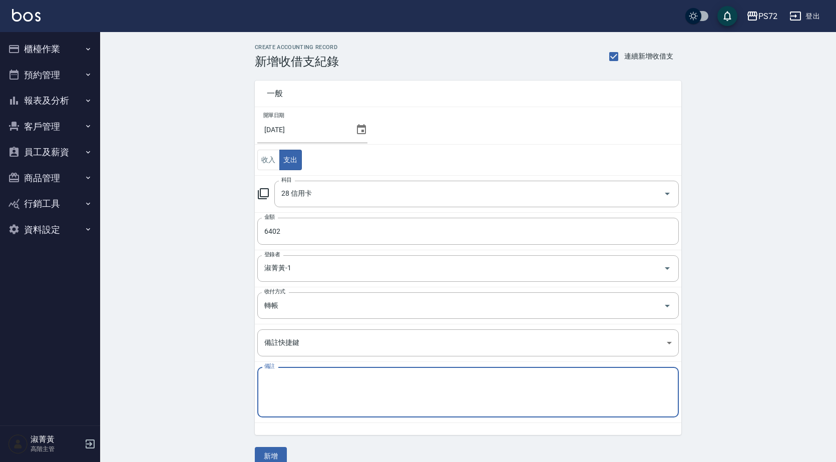
click at [282, 402] on textarea "備註" at bounding box center [468, 392] width 408 height 34
type textarea "賴"
type textarea "l"
type textarea "lineｐａｙ"
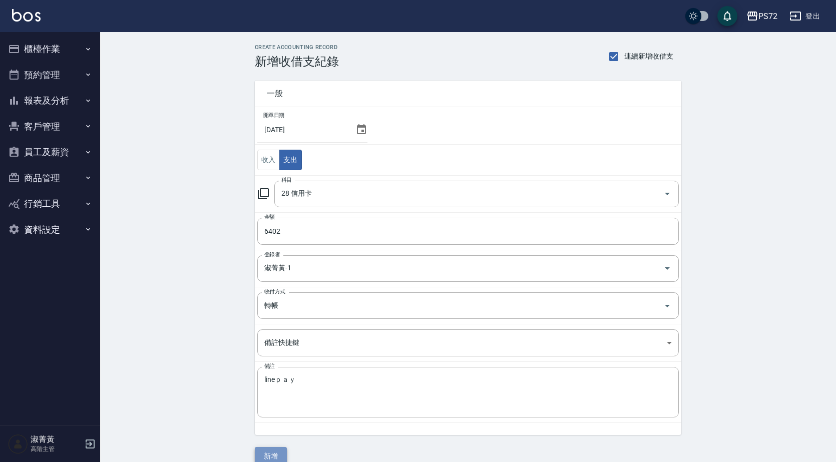
click at [275, 447] on button "新增" at bounding box center [271, 456] width 32 height 19
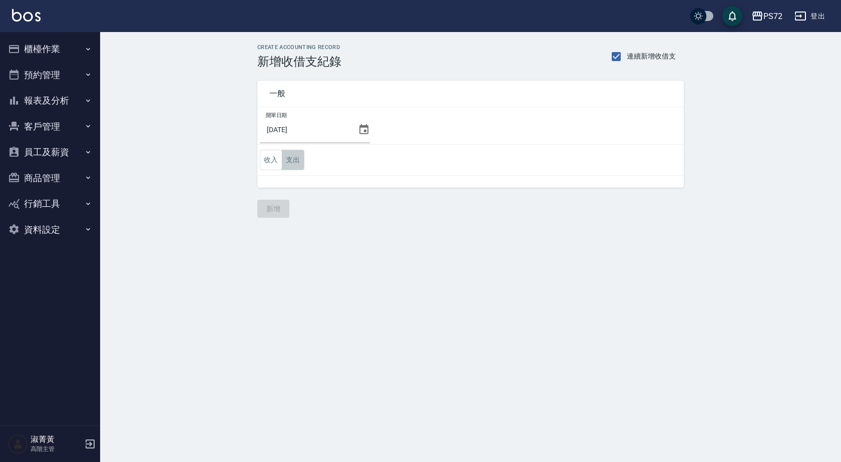
click at [295, 159] on button "支出" at bounding box center [293, 160] width 23 height 21
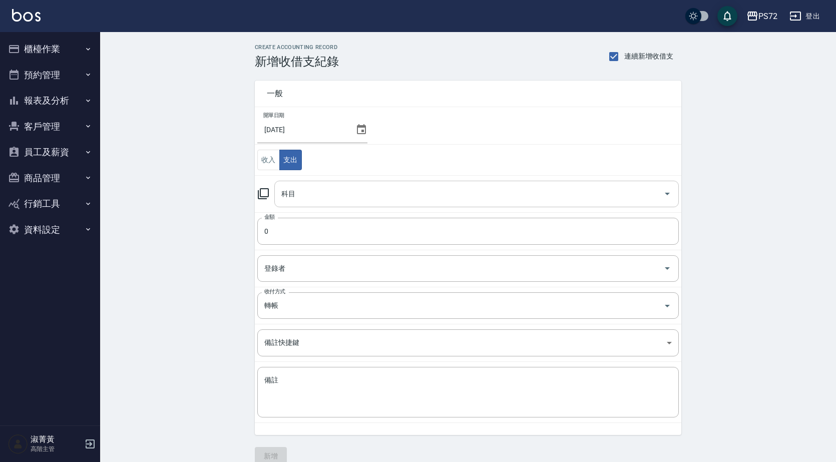
click at [308, 196] on input "科目" at bounding box center [469, 194] width 380 height 18
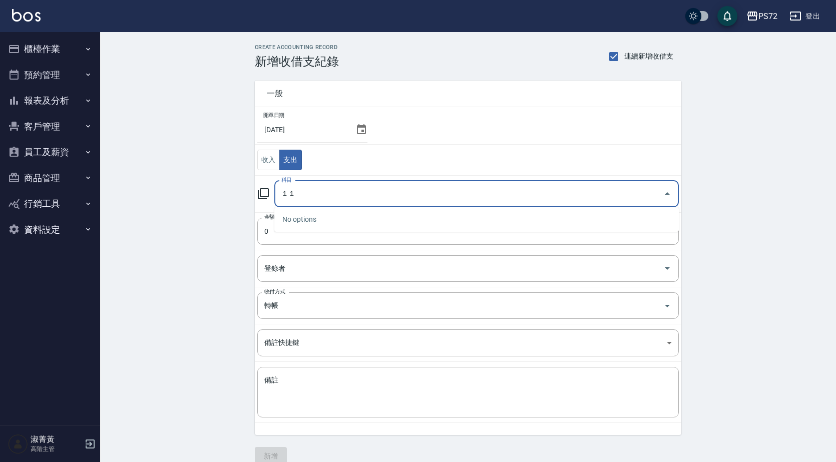
type input "１"
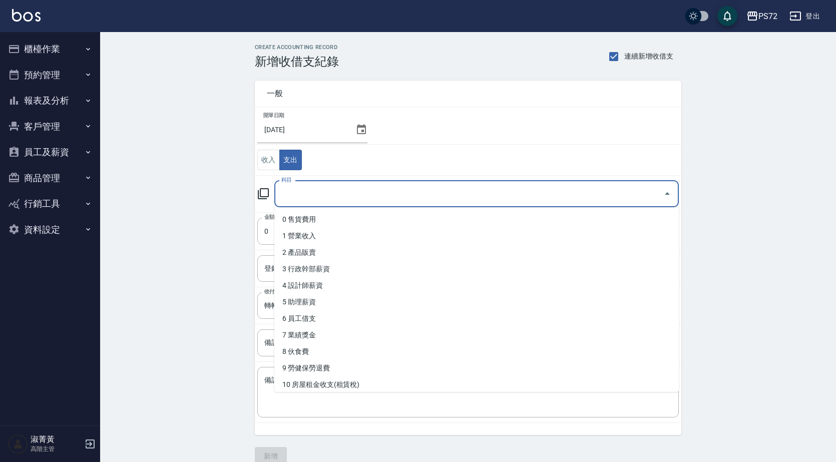
click at [287, 196] on input "科目" at bounding box center [469, 194] width 380 height 18
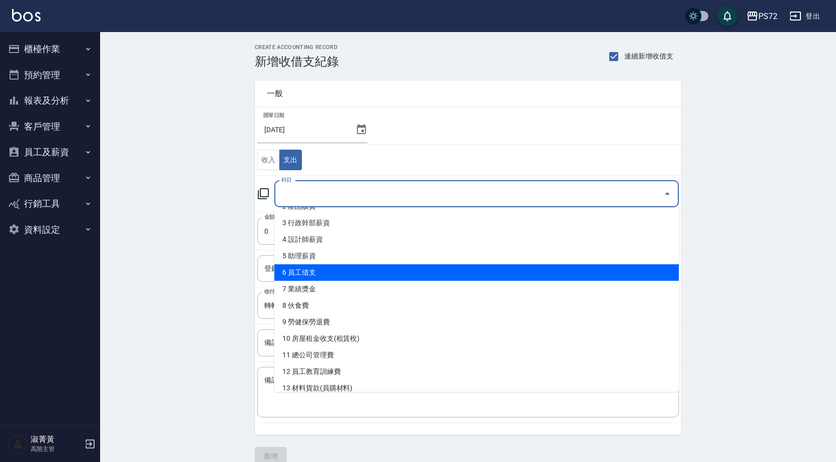
scroll to position [100, 0]
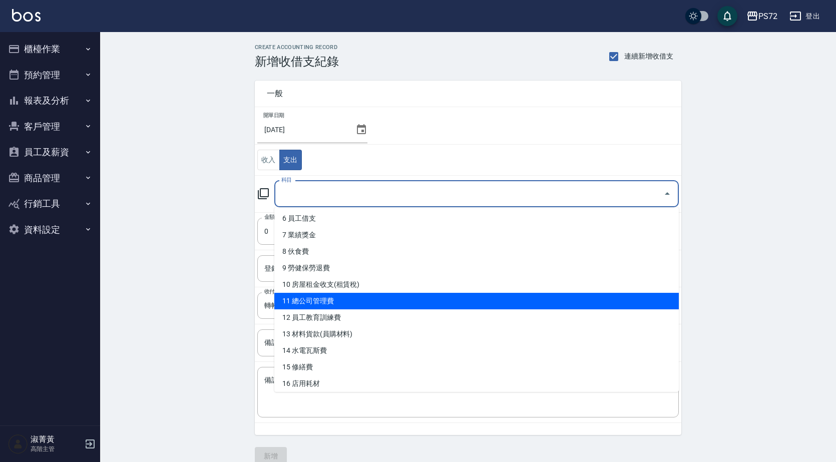
click at [311, 294] on li "11 總公司管理費" at bounding box center [476, 301] width 405 height 17
type input "11 總公司管理費"
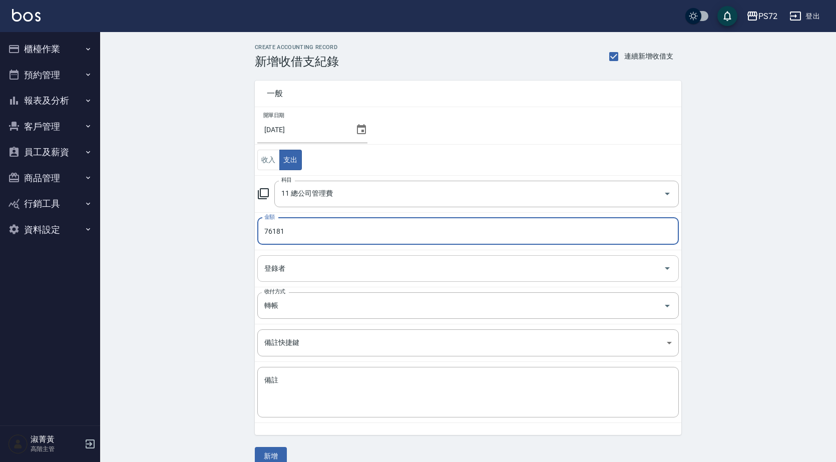
type input "76181"
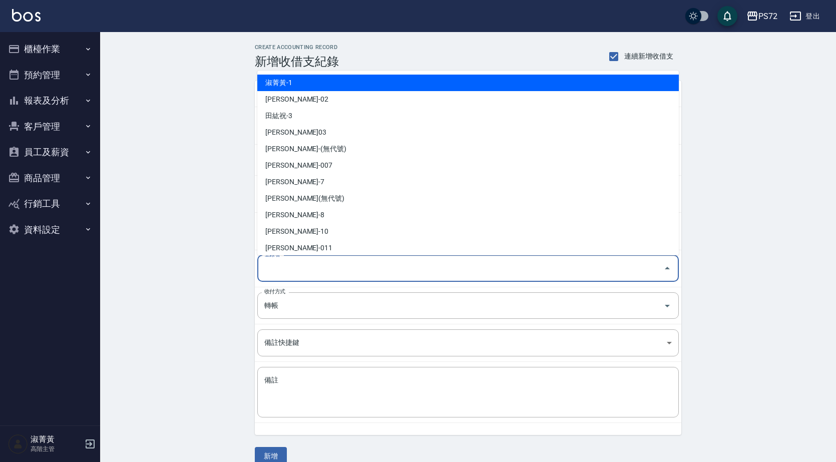
click at [297, 261] on input "登錄者" at bounding box center [460, 269] width 397 height 18
click at [358, 90] on li "淑菁黃-1" at bounding box center [468, 83] width 422 height 17
type input "淑菁黃-1"
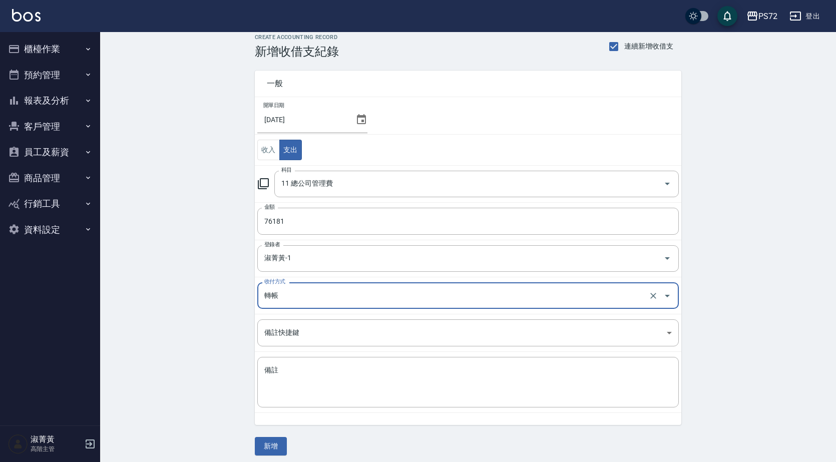
scroll to position [16, 0]
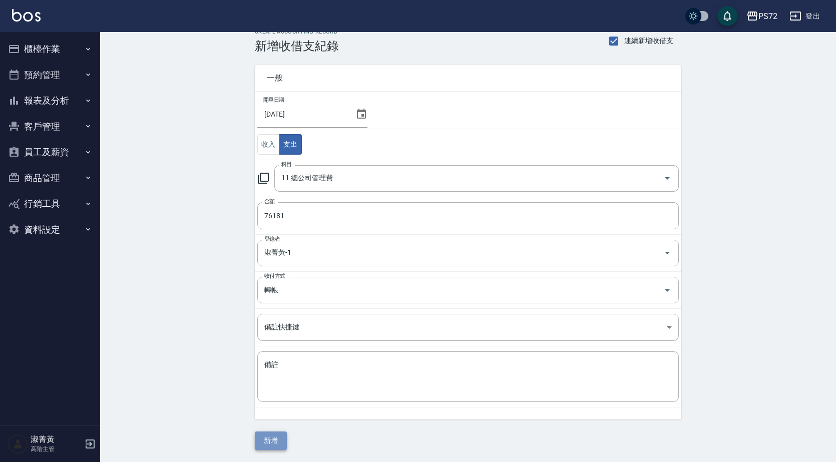
click at [270, 436] on button "新增" at bounding box center [271, 441] width 32 height 19
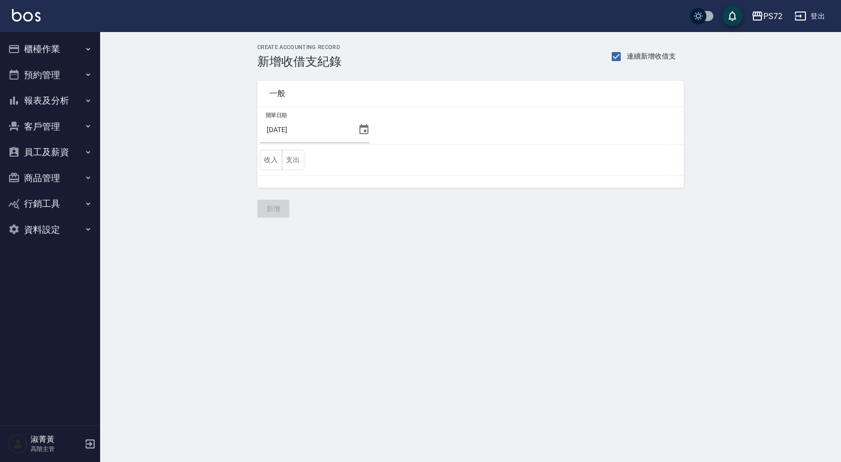
click at [40, 45] on button "櫃檯作業" at bounding box center [50, 49] width 92 height 26
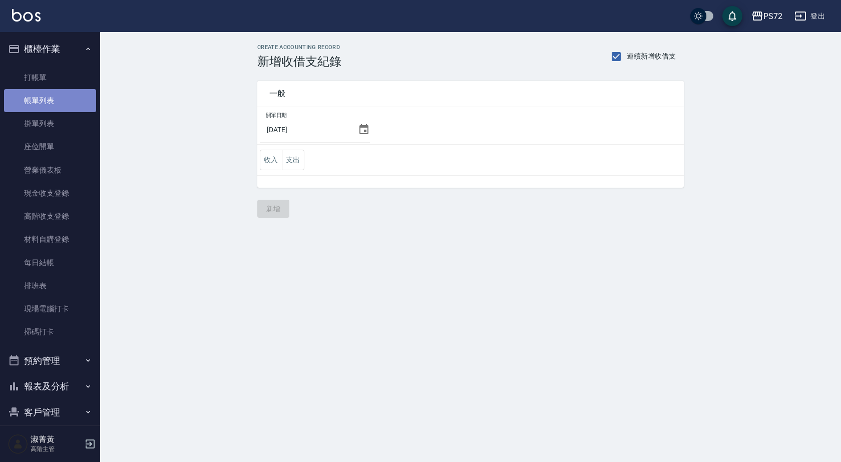
click at [54, 104] on link "帳單列表" at bounding box center [50, 100] width 92 height 23
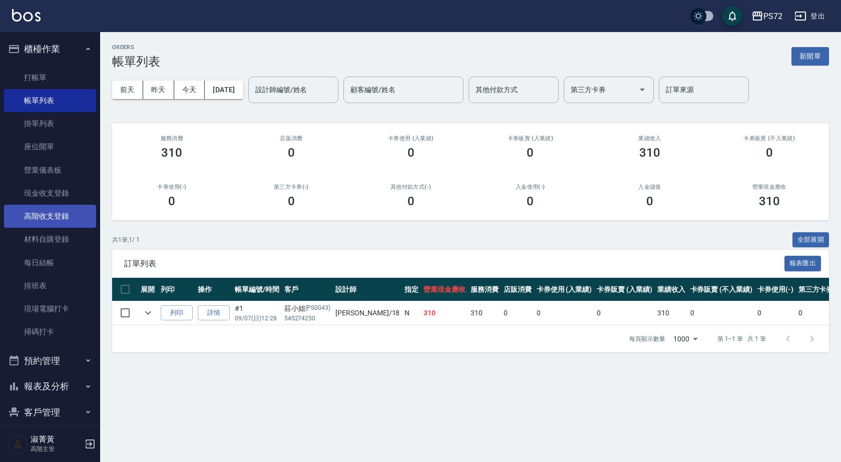
click at [53, 218] on link "高階收支登錄" at bounding box center [50, 216] width 92 height 23
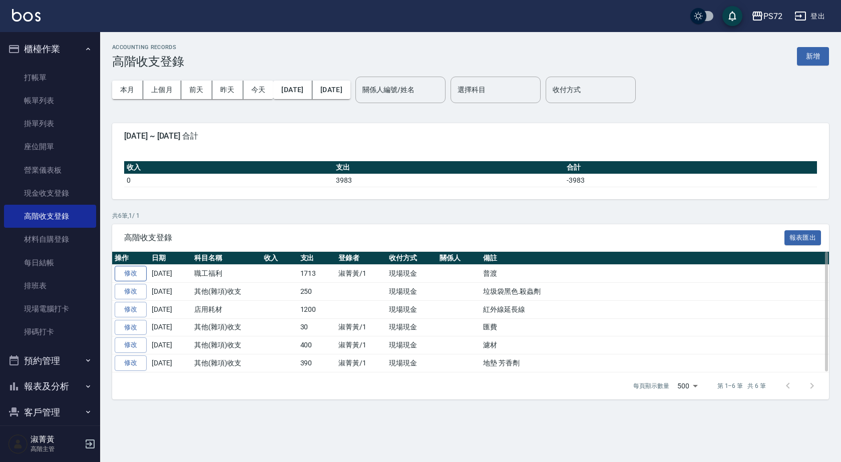
click at [134, 270] on link "修改" at bounding box center [131, 274] width 32 height 16
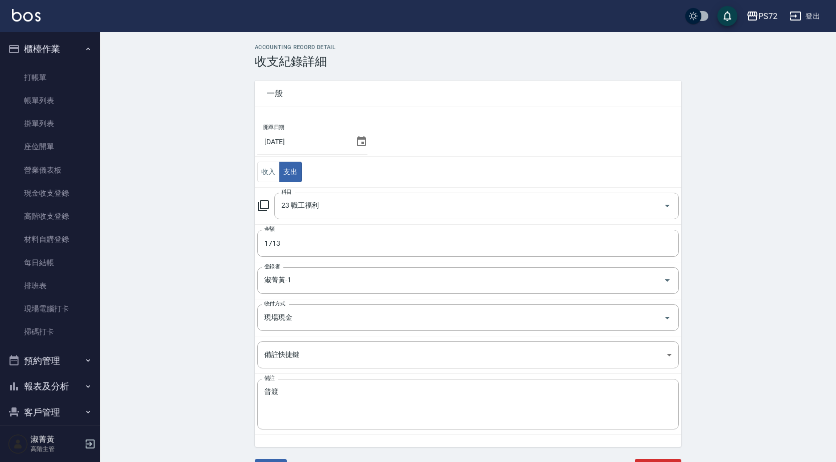
click at [361, 145] on icon at bounding box center [361, 141] width 9 height 10
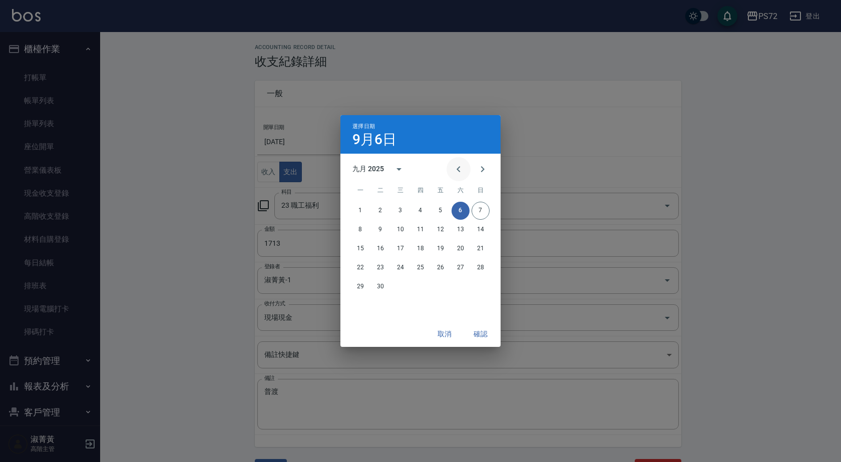
click at [456, 169] on icon "Previous month" at bounding box center [459, 169] width 12 height 12
click at [483, 285] on button "31" at bounding box center [481, 287] width 18 height 18
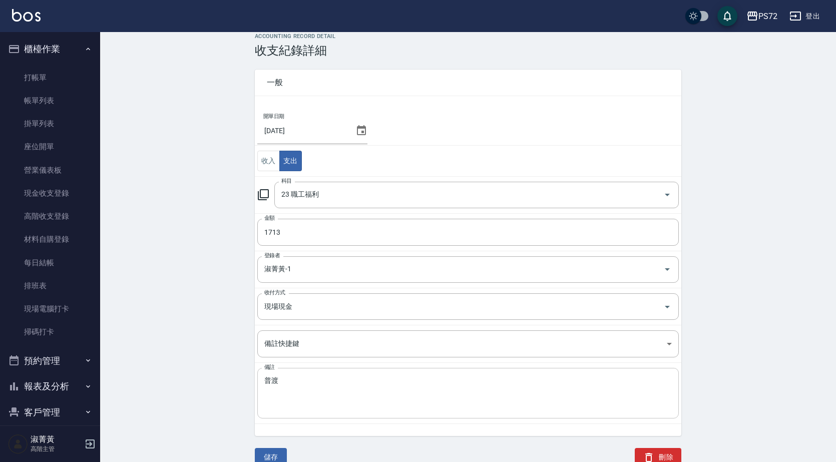
scroll to position [28, 0]
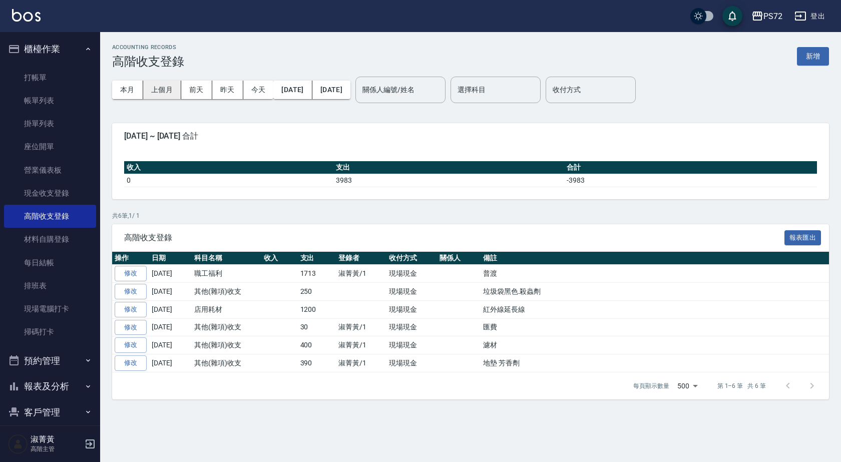
click at [168, 92] on button "上個月" at bounding box center [162, 90] width 38 height 19
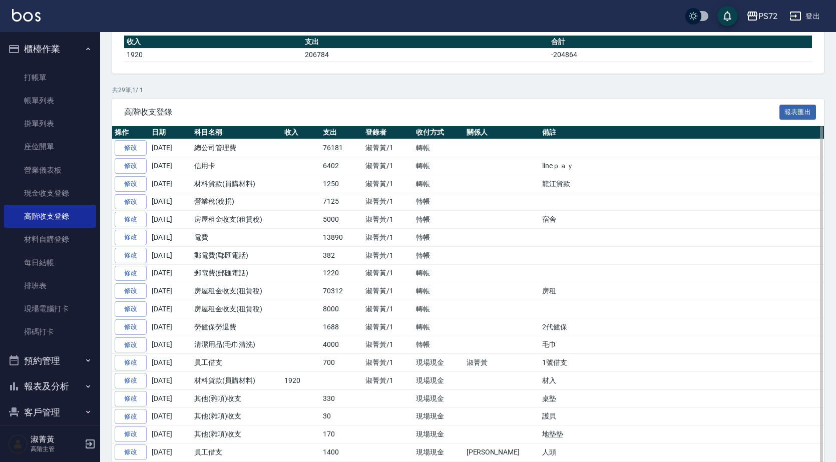
scroll to position [150, 0]
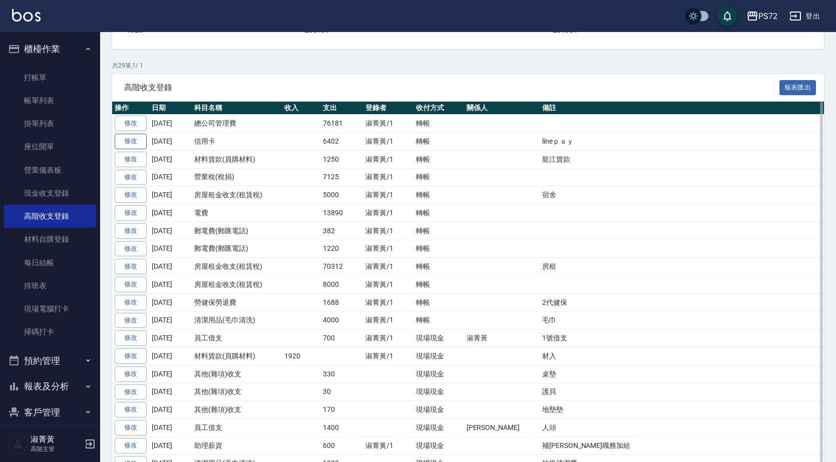
click at [131, 138] on link "修改" at bounding box center [131, 142] width 32 height 16
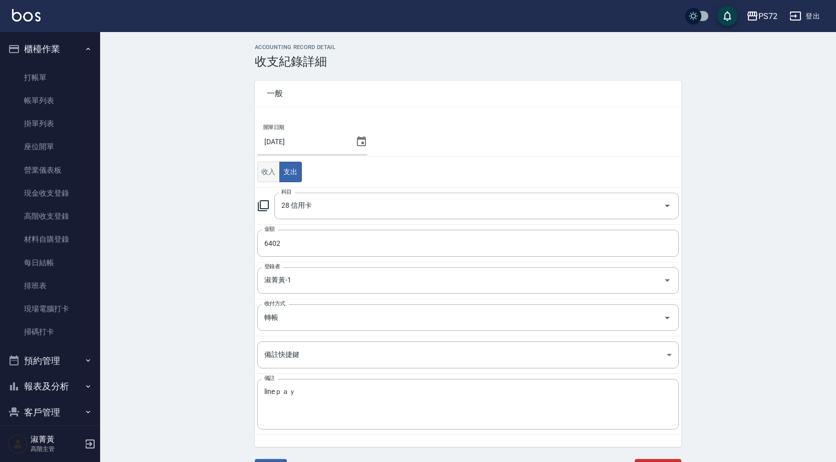
click at [266, 175] on button "收入" at bounding box center [268, 172] width 23 height 21
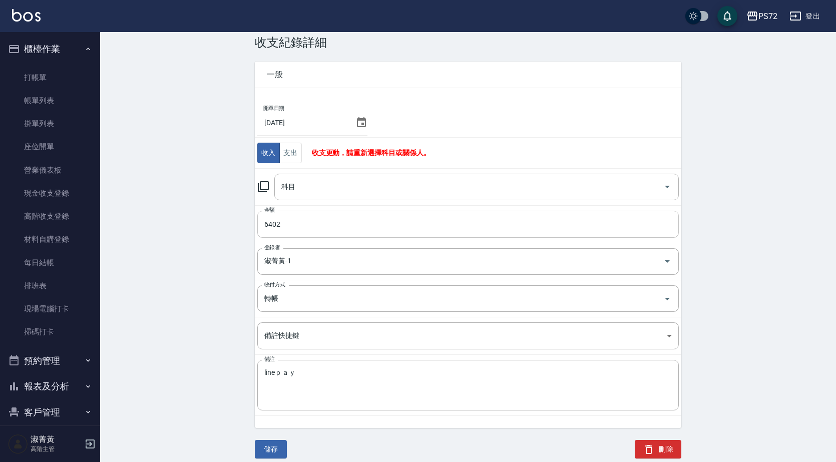
scroll to position [28, 0]
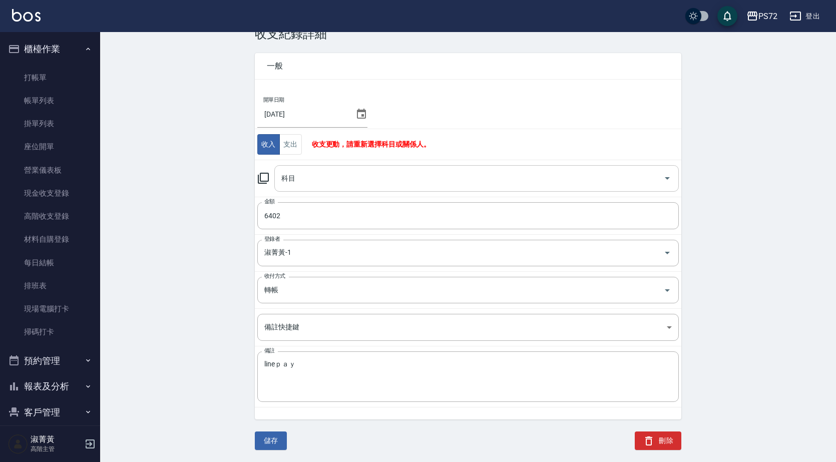
click at [311, 177] on input "科目" at bounding box center [469, 179] width 380 height 18
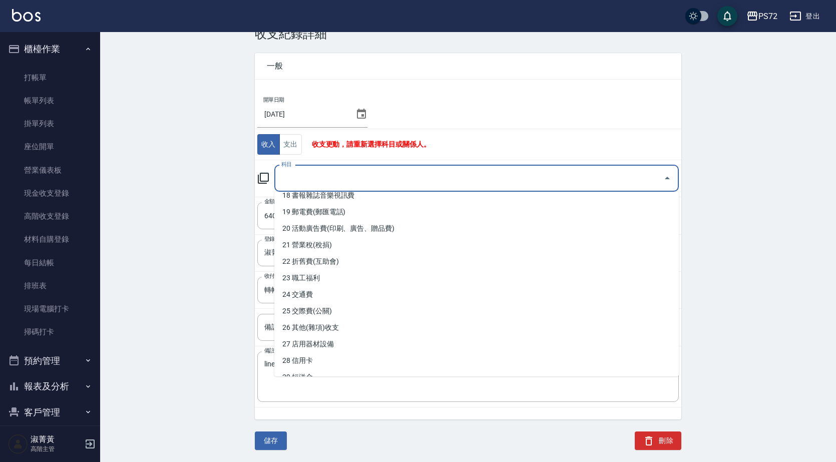
scroll to position [402, 0]
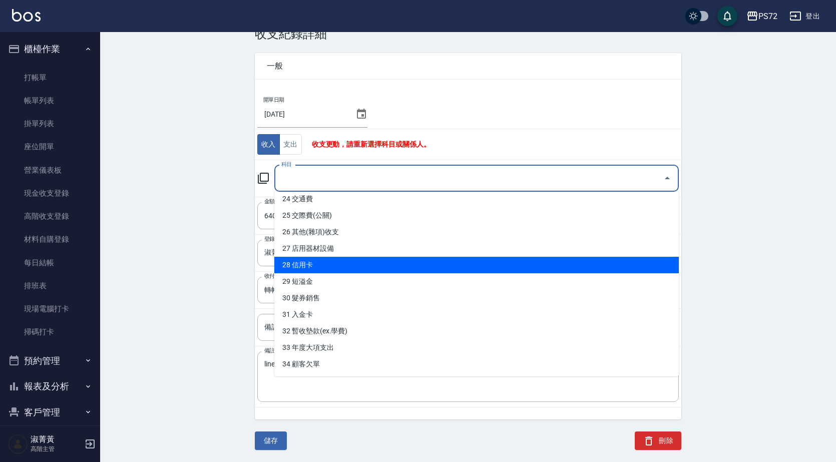
click at [332, 270] on li "28 信用卡" at bounding box center [476, 265] width 405 height 17
type input "28 信用卡"
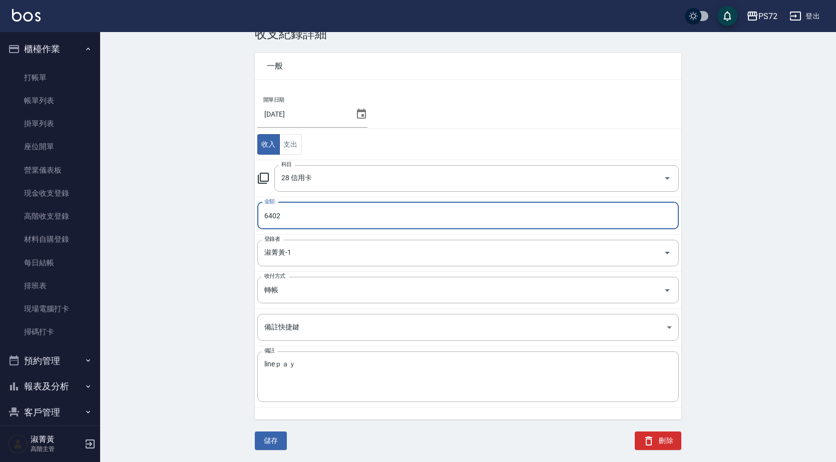
click at [267, 435] on button "儲存" at bounding box center [271, 441] width 32 height 19
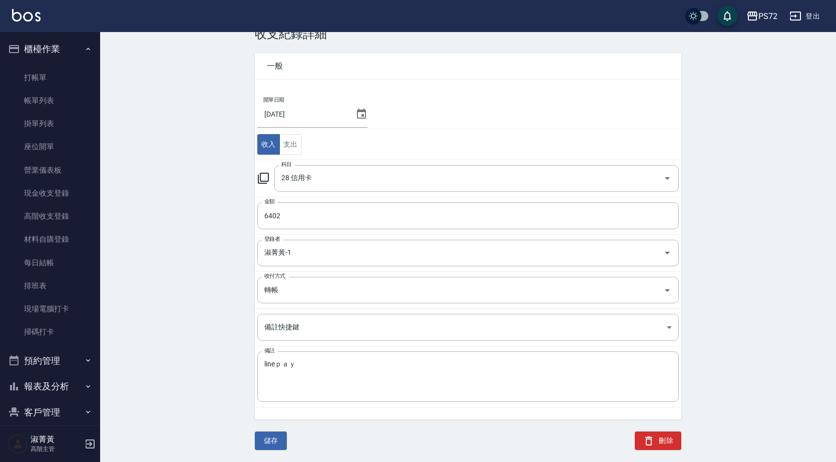
click at [162, 165] on div "ACCOUNTING RECORD DETAIL 收支紀錄詳細 一般 開單日期 2025/08/31 收入 支出 科目 28 信用卡 科目 金額 6402 金…" at bounding box center [468, 240] width 736 height 446
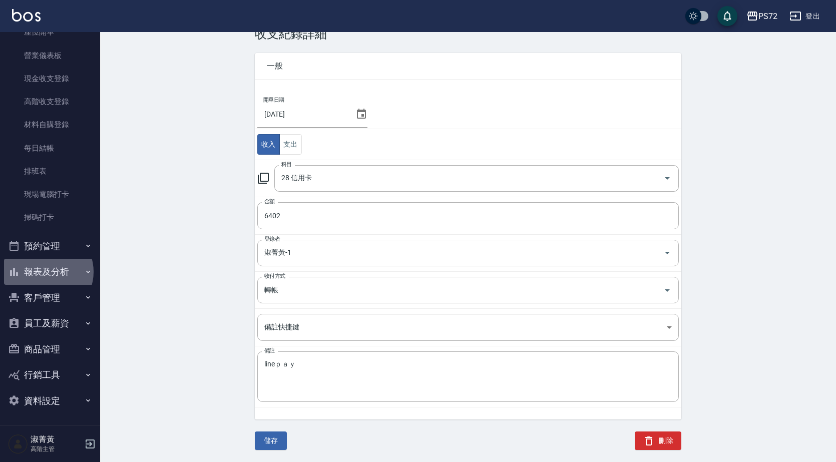
click button "報表及分析"
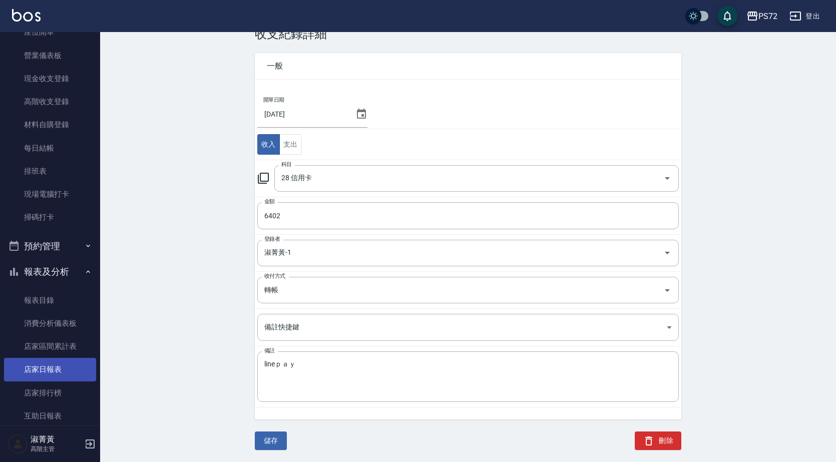
click link "店家日報表"
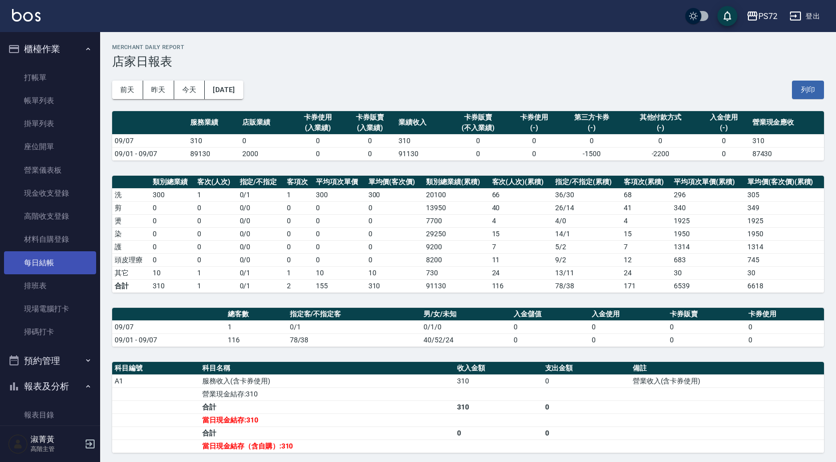
click link "每日結帳"
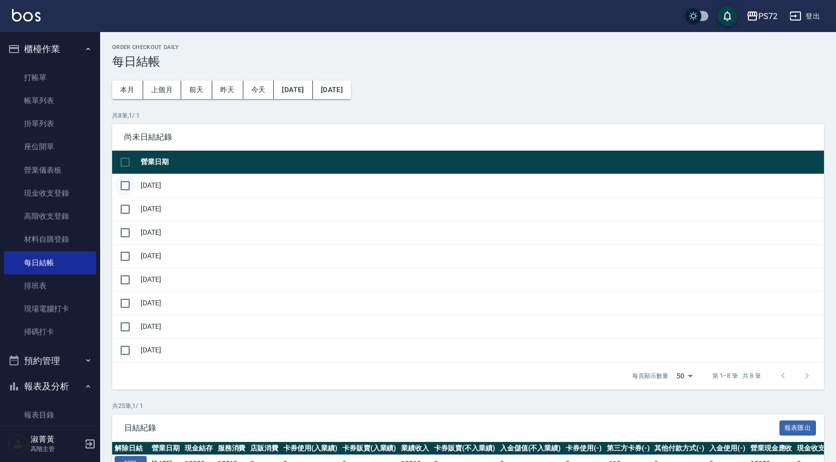
click input "checkbox"
checkbox input "true"
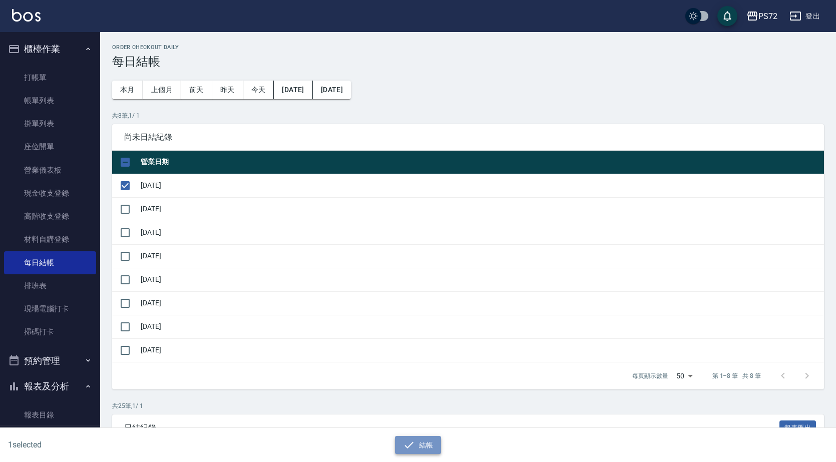
click button "結帳"
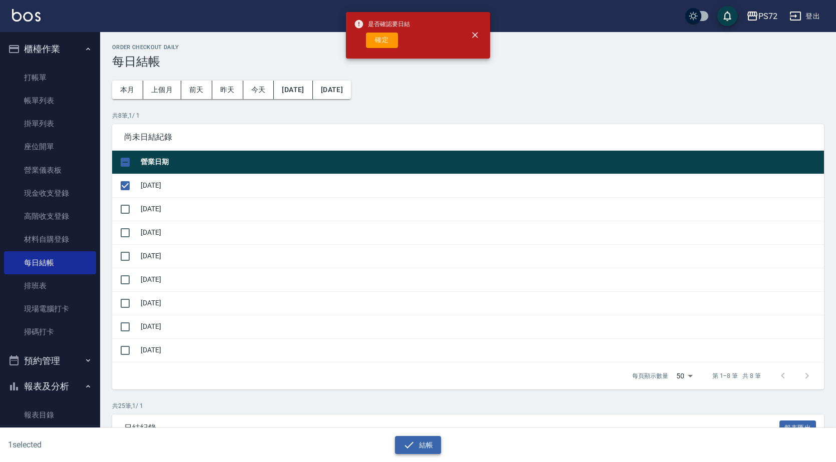
click icon "button"
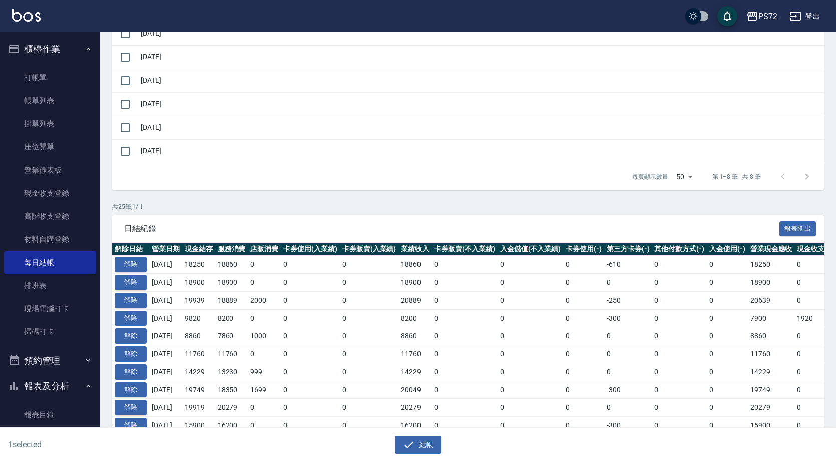
scroll to position [200, 0]
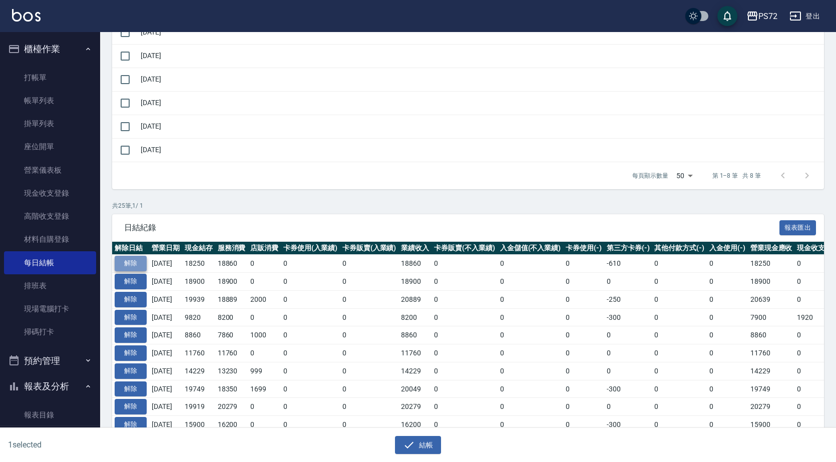
click button "解除"
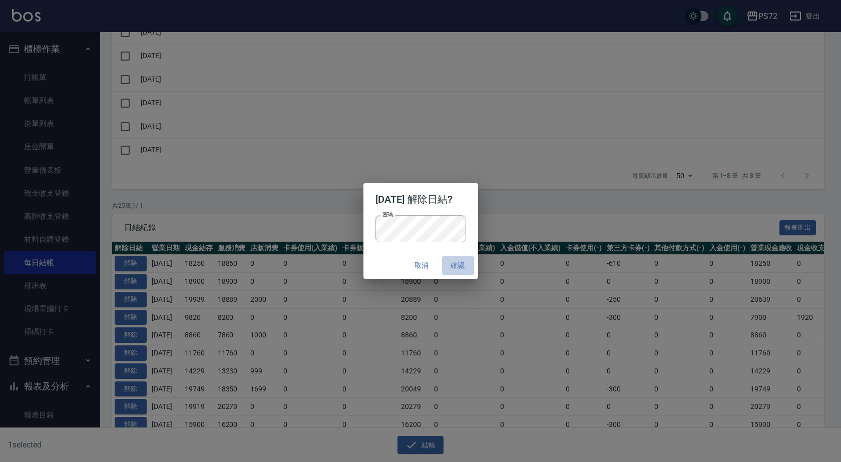
click button "確認"
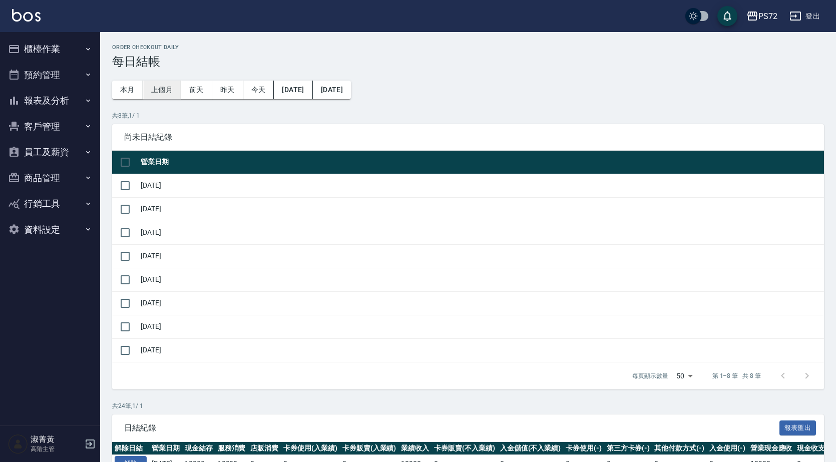
click at [156, 88] on button "上個月" at bounding box center [162, 90] width 38 height 19
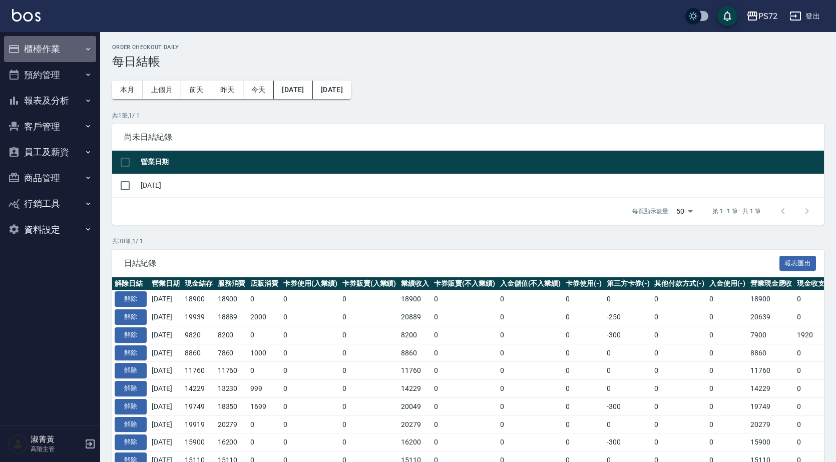
click at [45, 47] on button "櫃檯作業" at bounding box center [50, 49] width 92 height 26
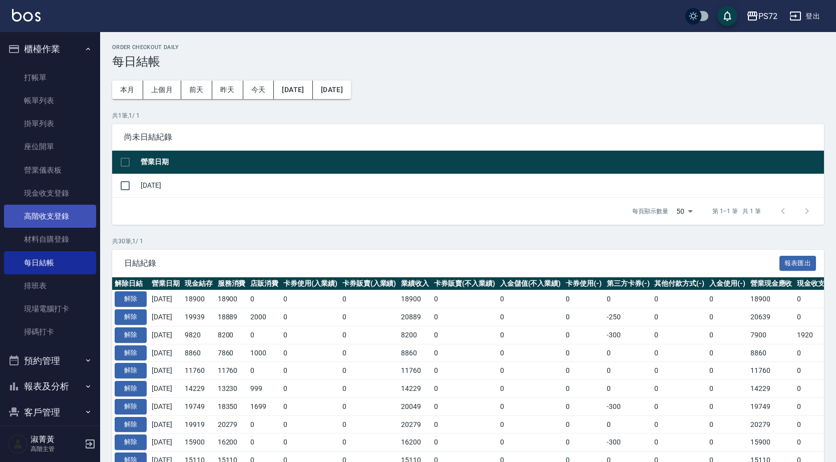
click at [50, 218] on link "高階收支登錄" at bounding box center [50, 216] width 92 height 23
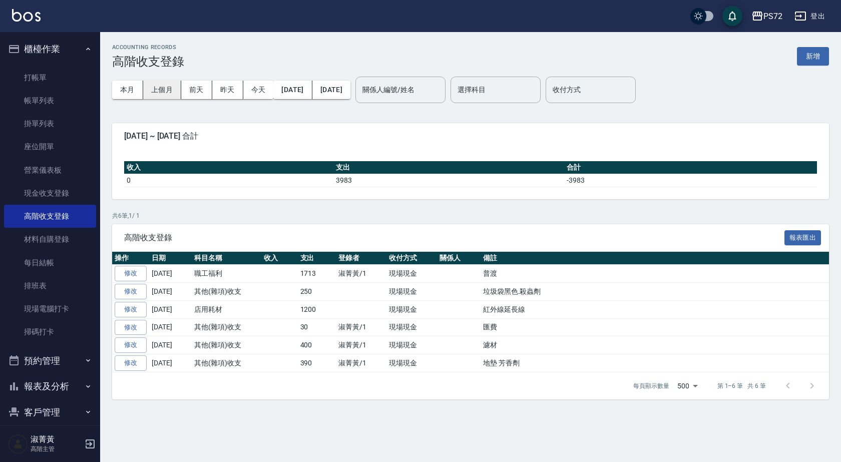
click at [166, 90] on button "上個月" at bounding box center [162, 90] width 38 height 19
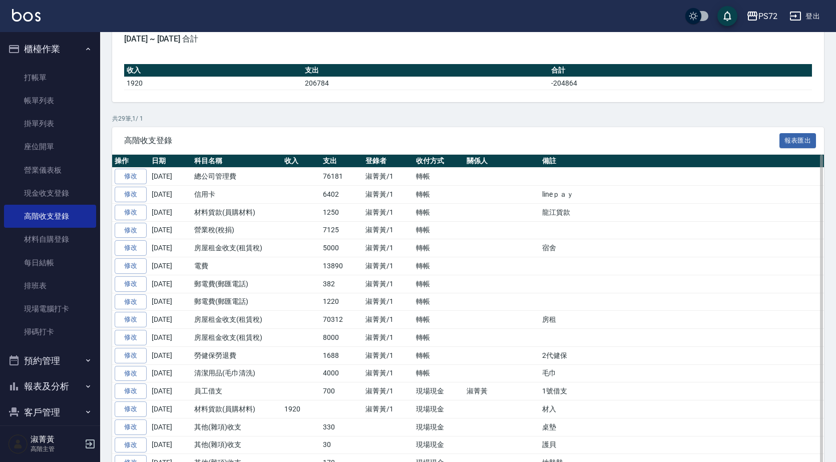
scroll to position [100, 0]
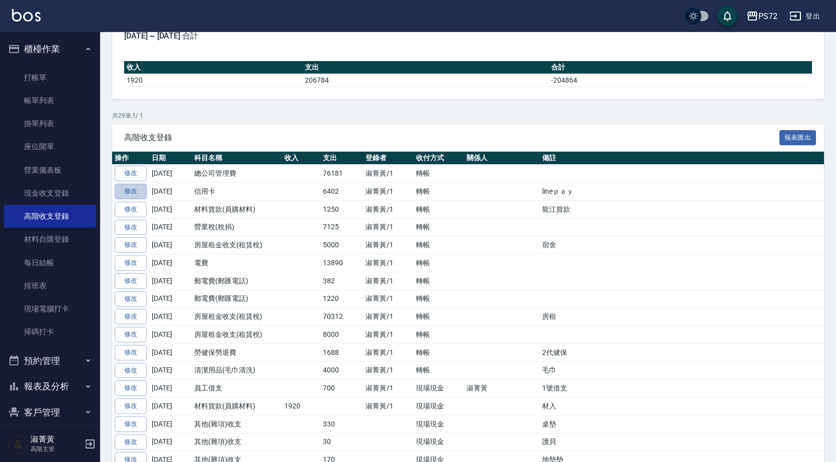
drag, startPoint x: 136, startPoint y: 189, endPoint x: 134, endPoint y: 196, distance: 7.2
click at [136, 190] on link "修改" at bounding box center [131, 192] width 32 height 16
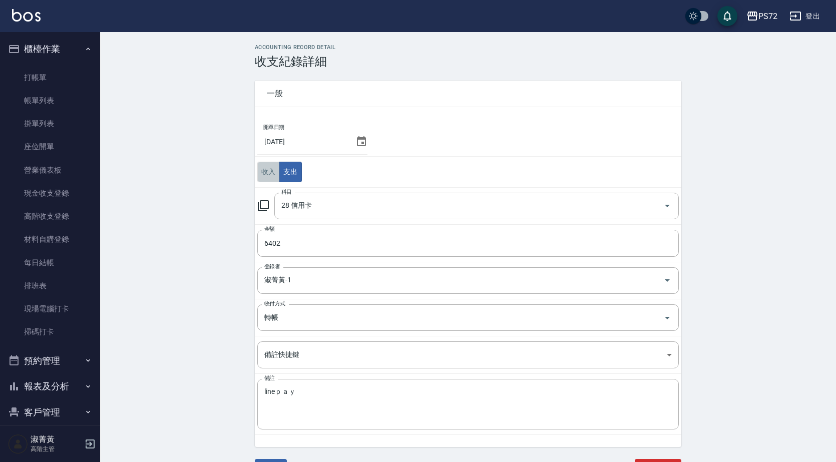
click at [269, 176] on button "收入" at bounding box center [268, 172] width 23 height 21
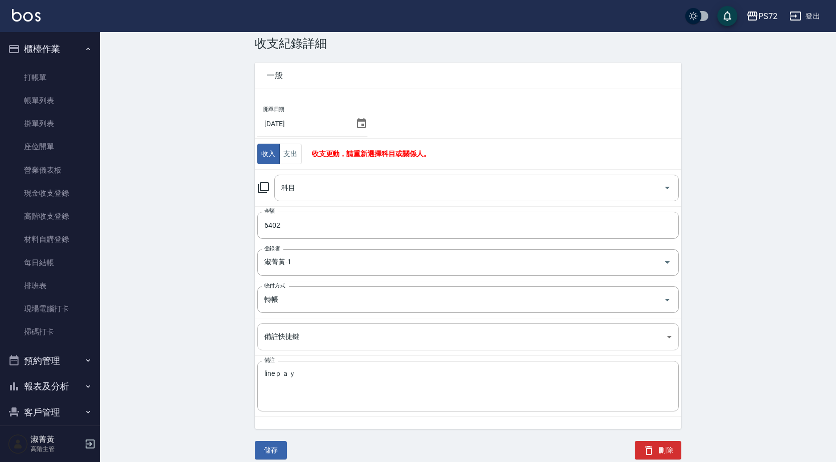
scroll to position [28, 0]
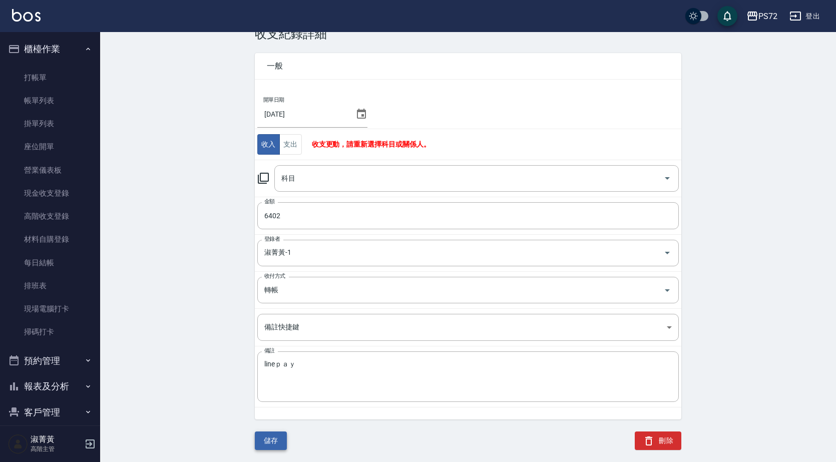
click at [269, 440] on button "儲存" at bounding box center [271, 441] width 32 height 19
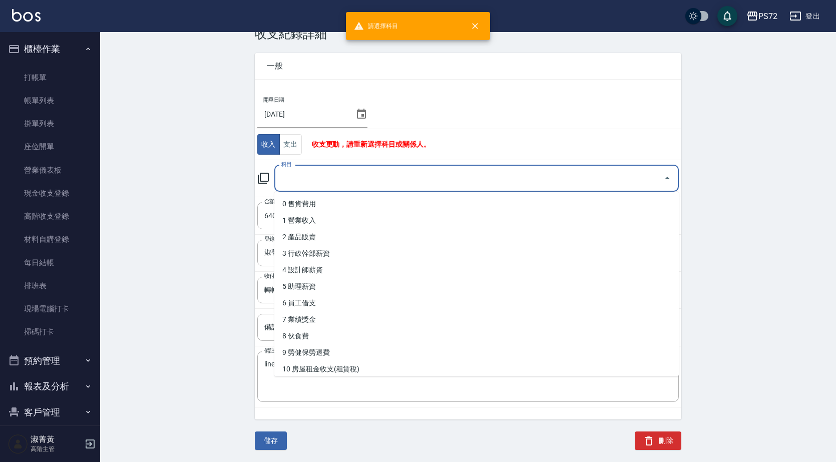
click at [320, 181] on input "科目" at bounding box center [469, 179] width 380 height 18
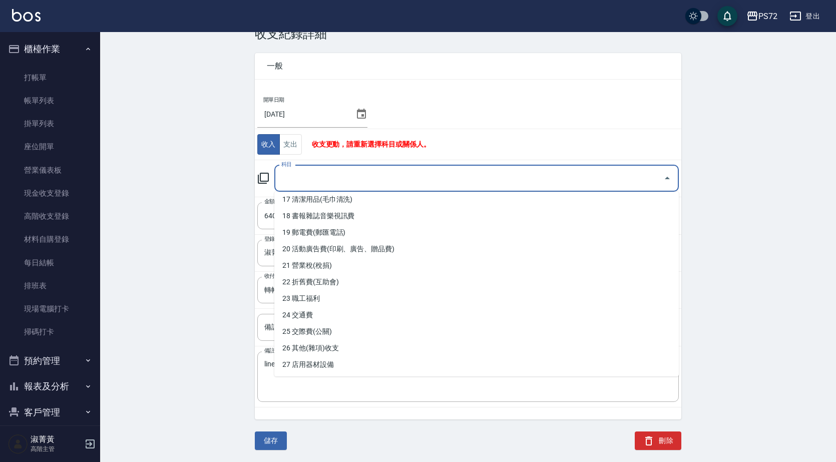
scroll to position [300, 0]
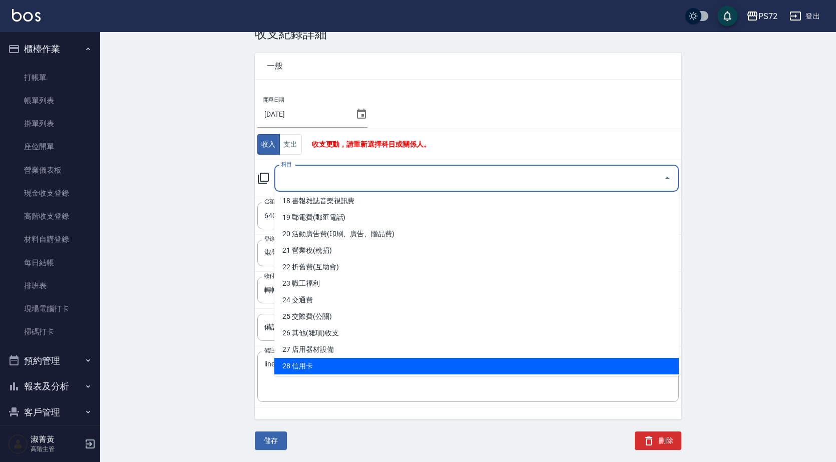
click at [329, 357] on li "27 店用器材設備" at bounding box center [476, 349] width 405 height 17
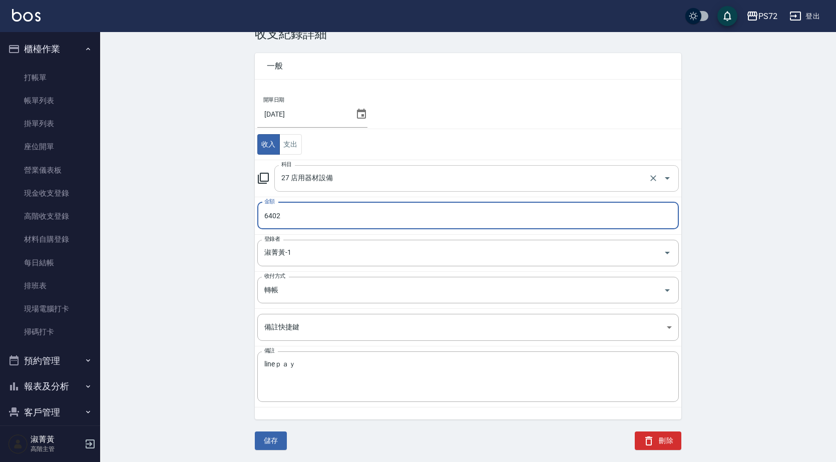
click at [312, 187] on div "27 店用器材設備 科目" at bounding box center [476, 178] width 405 height 27
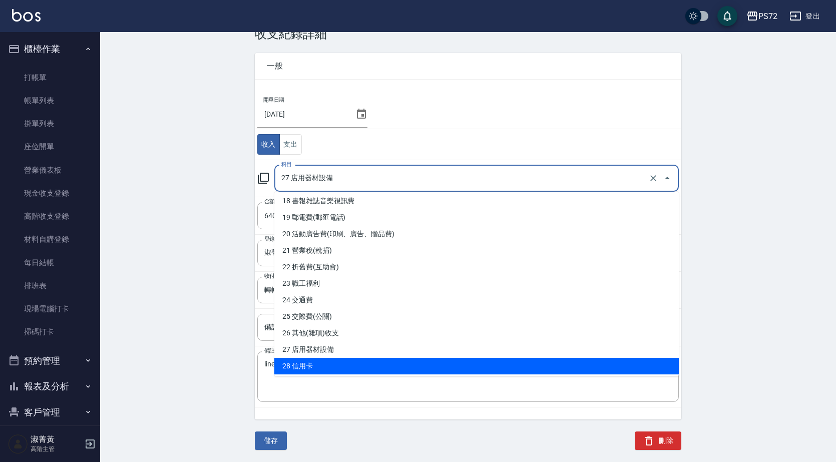
click at [325, 361] on li "28 信用卡" at bounding box center [476, 366] width 405 height 17
type input "28 信用卡"
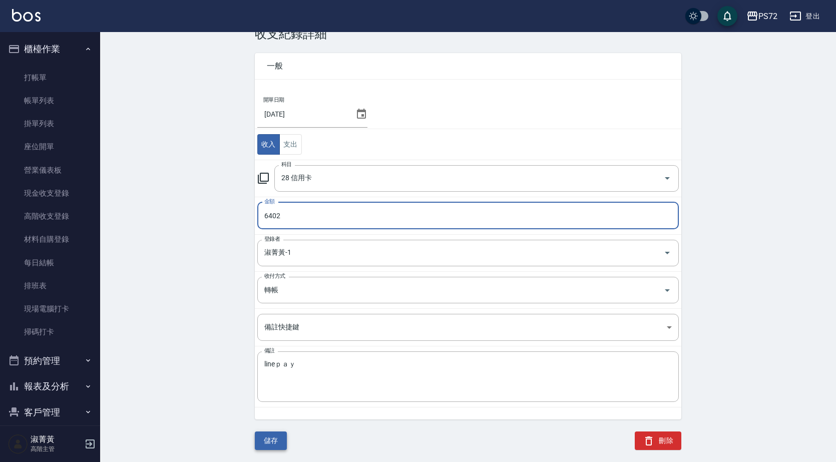
click at [270, 436] on button "儲存" at bounding box center [271, 441] width 32 height 19
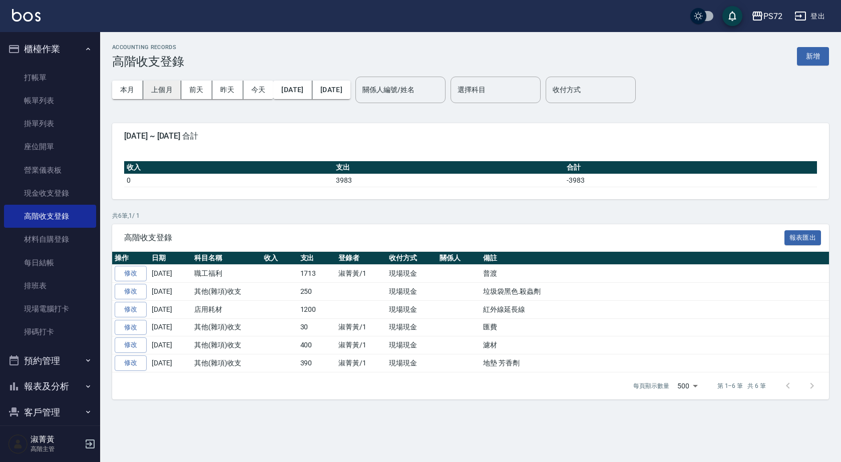
click at [152, 88] on button "上個月" at bounding box center [162, 90] width 38 height 19
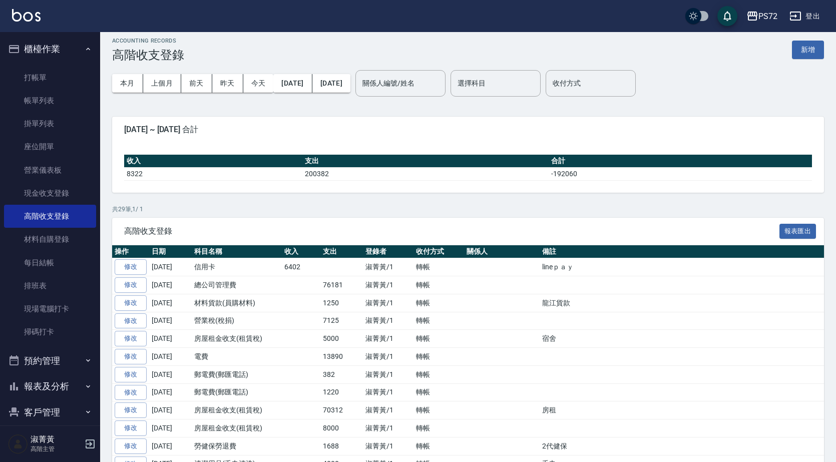
scroll to position [150, 0]
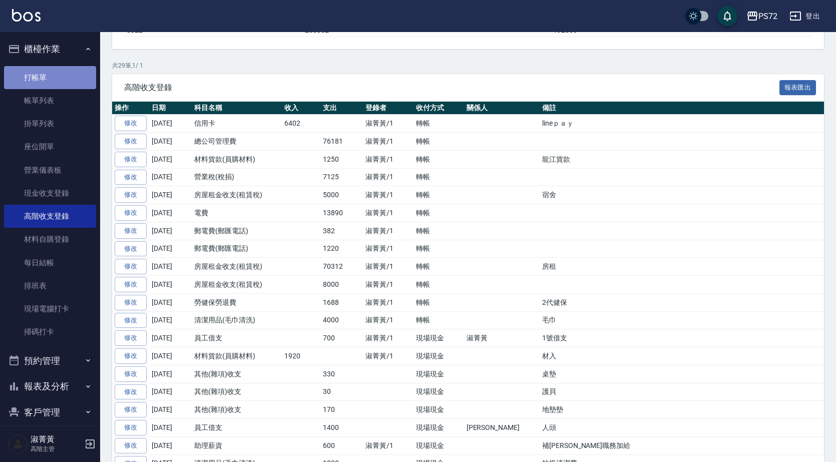
click at [51, 74] on link "打帳單" at bounding box center [50, 77] width 92 height 23
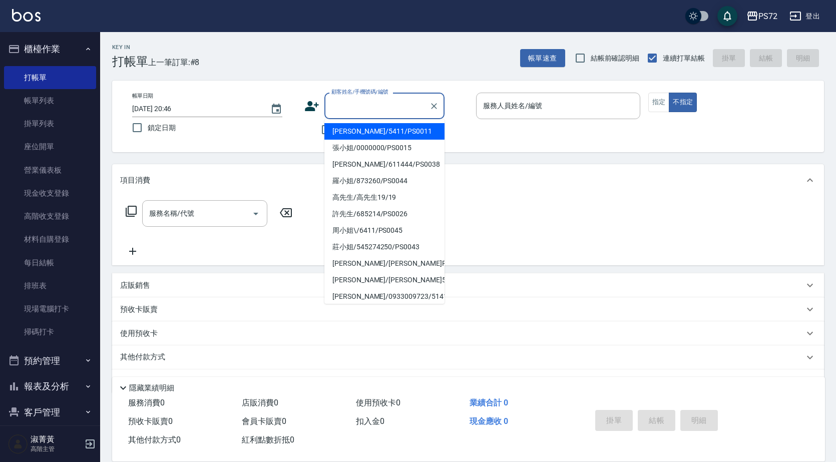
click at [360, 114] on input "顧客姓名/手機號碼/編號" at bounding box center [377, 106] width 96 height 18
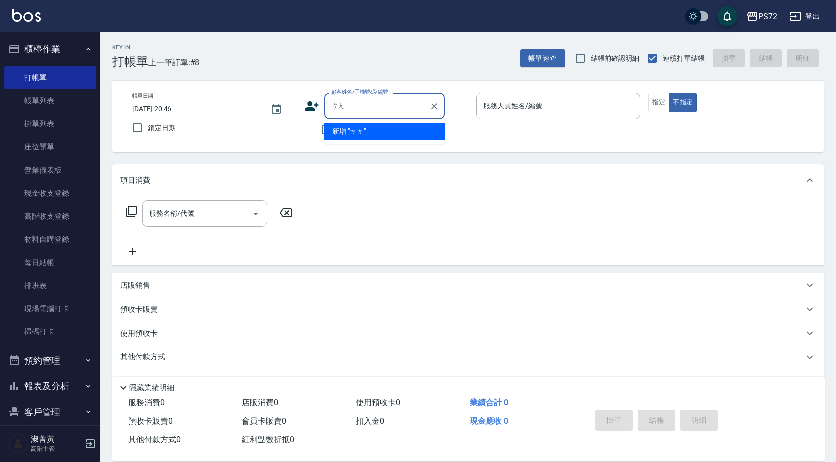
type input "藏"
type input "c"
click at [376, 124] on li "[PERSON_NAME]/[PERSON_NAME]5125/5125" at bounding box center [384, 131] width 120 height 17
type input "[PERSON_NAME]/[PERSON_NAME]5125/5125"
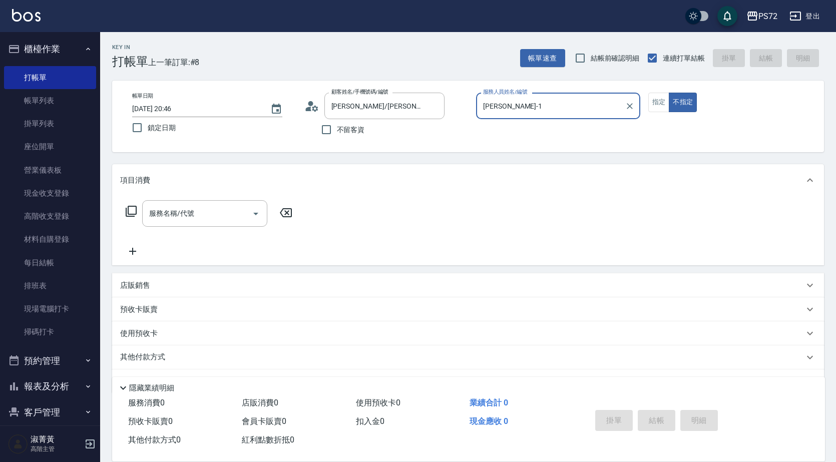
type input "[PERSON_NAME]-1"
click at [658, 97] on button "指定" at bounding box center [659, 103] width 22 height 20
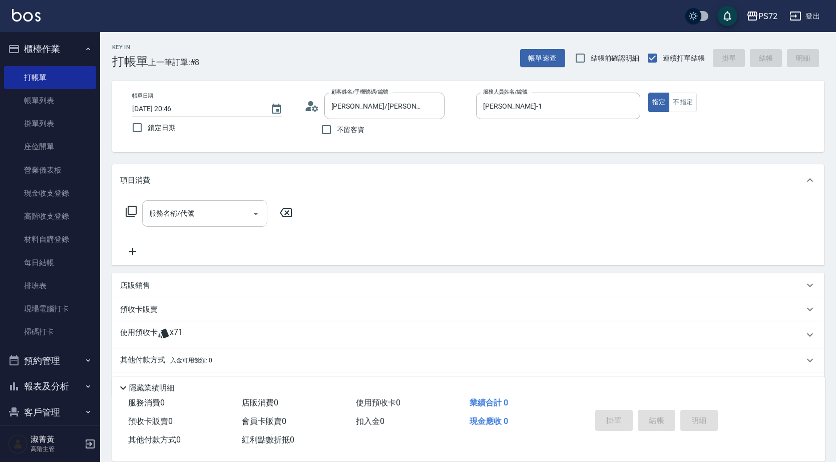
drag, startPoint x: 224, startPoint y: 227, endPoint x: 223, endPoint y: 218, distance: 9.0
click at [223, 221] on div "服務名稱/代號" at bounding box center [204, 213] width 125 height 27
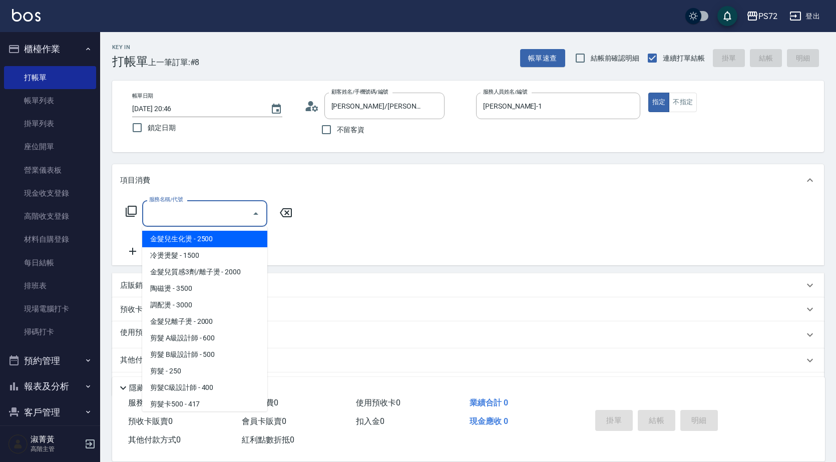
click at [223, 217] on input "服務名稱/代號" at bounding box center [197, 214] width 101 height 18
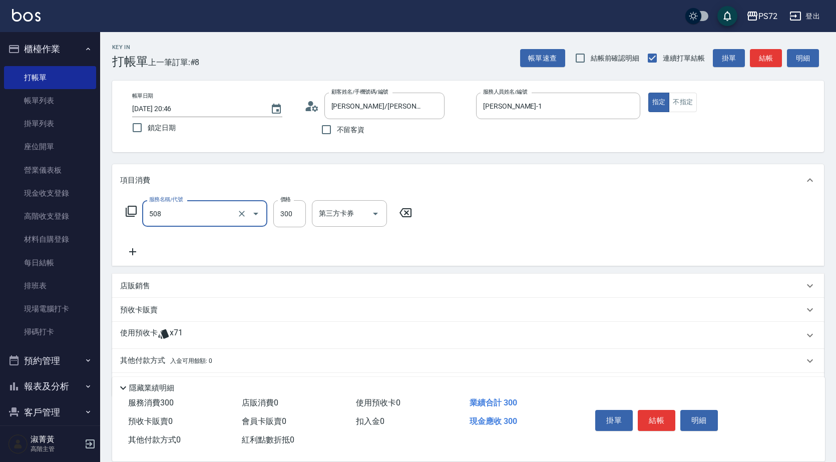
type input "洗髮卡300(508)"
type input "310"
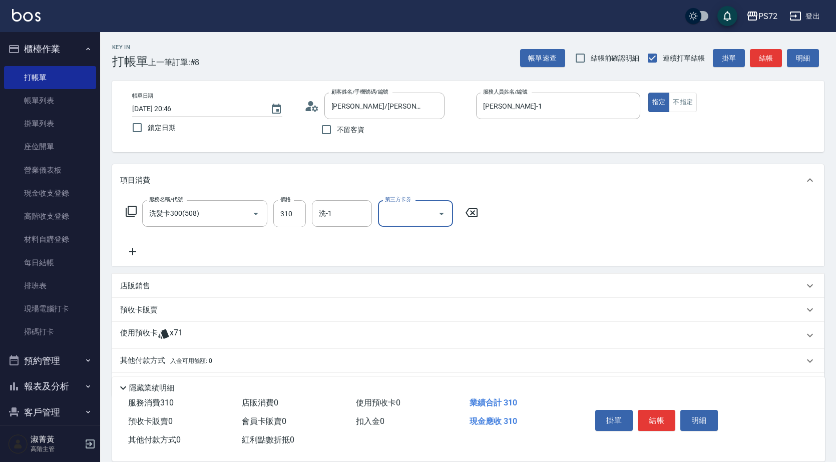
click at [403, 218] on input "第三方卡券" at bounding box center [407, 214] width 51 height 18
click at [409, 253] on span "舊有卡券" at bounding box center [415, 255] width 75 height 17
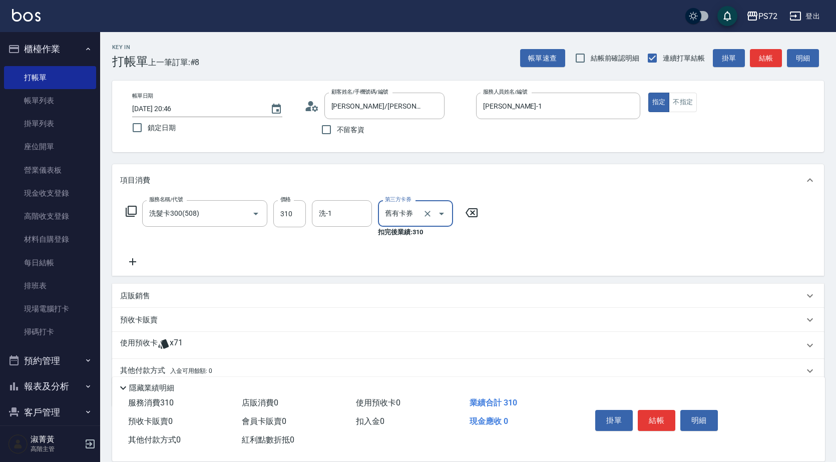
type input "舊有卡券"
click at [644, 415] on button "結帳" at bounding box center [657, 420] width 38 height 21
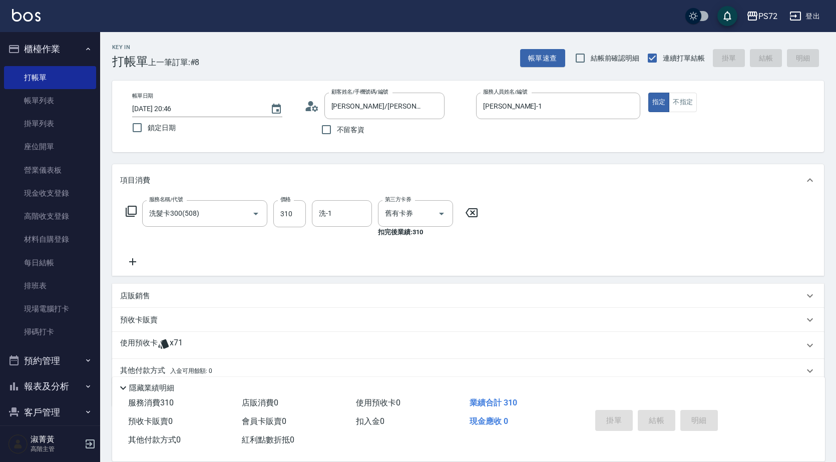
type input "2025/09/07 20:47"
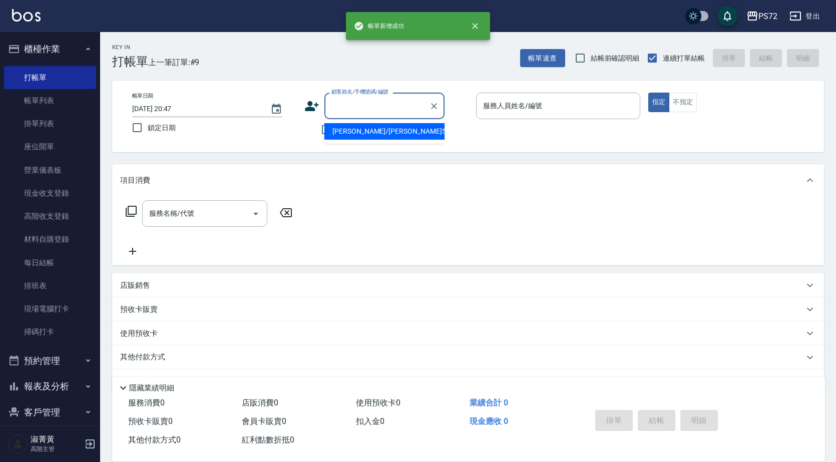
click at [407, 110] on input "顧客姓名/手機號碼/編號" at bounding box center [377, 106] width 96 height 18
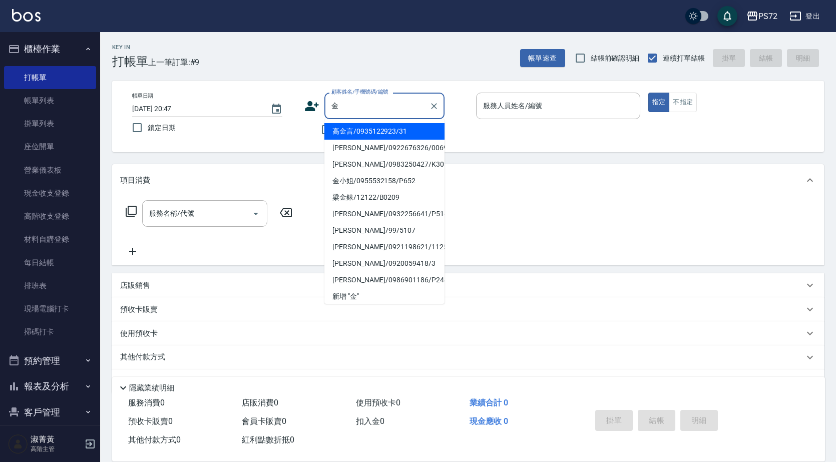
click at [383, 144] on li "林金鈴/0922676326/0069" at bounding box center [384, 148] width 120 height 17
type input "林金鈴/0922676326/0069"
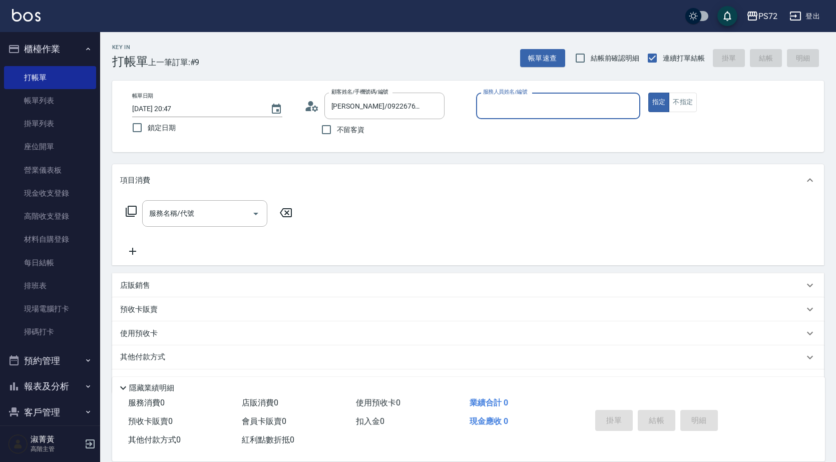
type input "[PERSON_NAME]-1"
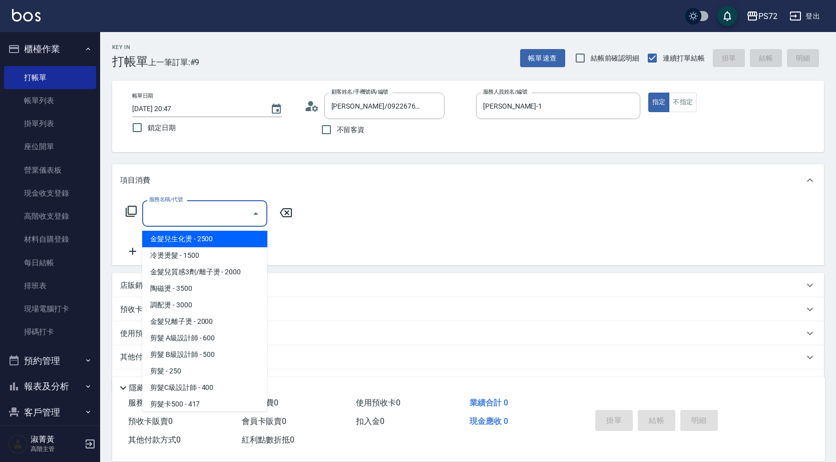
drag, startPoint x: 233, startPoint y: 210, endPoint x: 247, endPoint y: 221, distance: 17.8
click at [236, 212] on input "服務名稱/代號" at bounding box center [197, 214] width 101 height 18
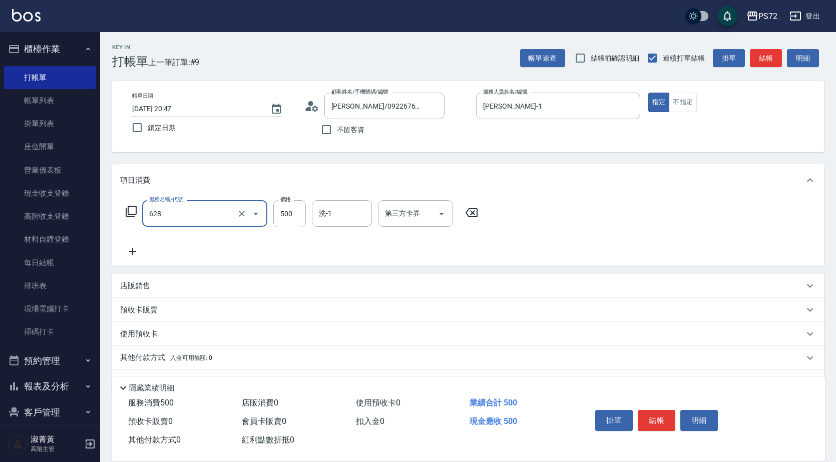
type input "寶齡舒醒清潔500(628)"
type input "600"
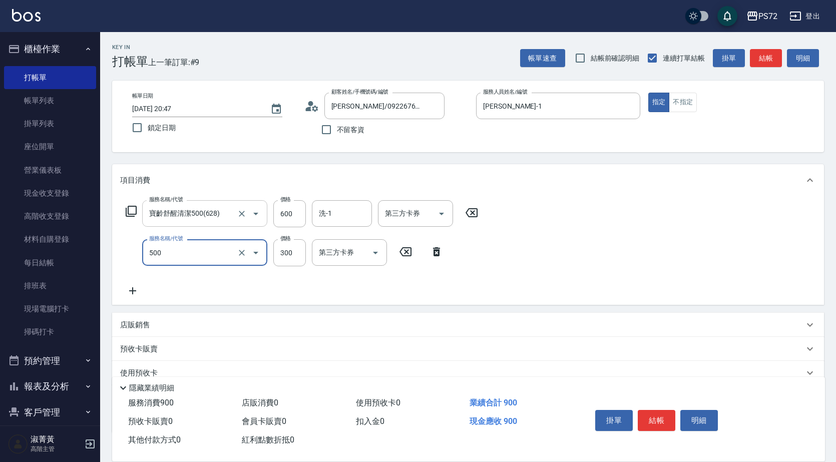
type input "洗髮(A級)(500)"
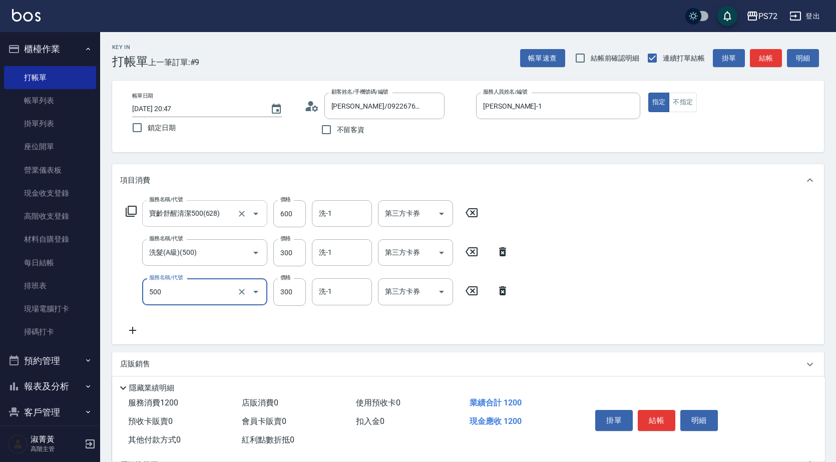
type input "洗髮(A級)(500)"
click at [324, 243] on div "洗-1" at bounding box center [342, 252] width 60 height 27
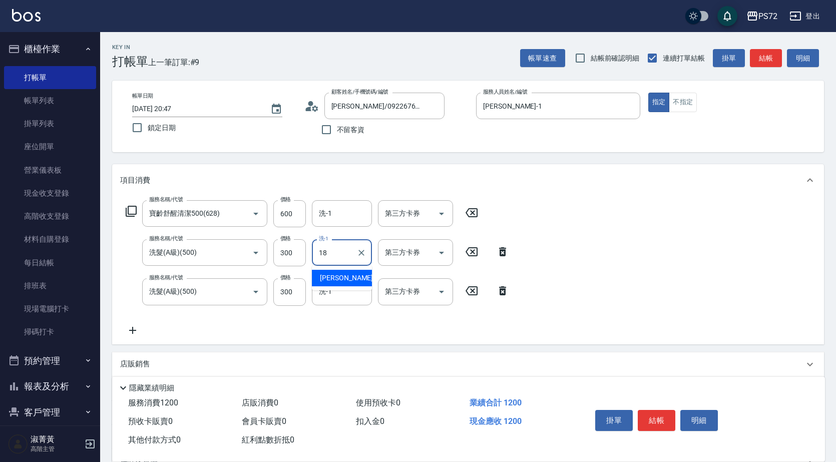
type input "迦茜-18"
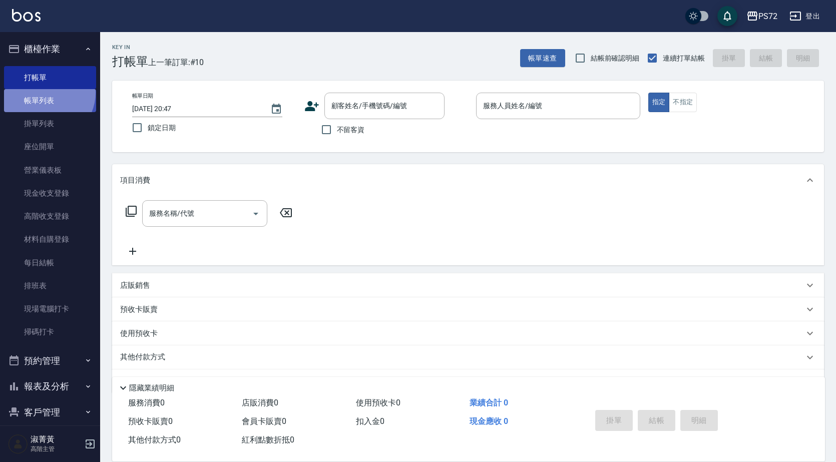
click at [45, 93] on link "帳單列表" at bounding box center [50, 100] width 92 height 23
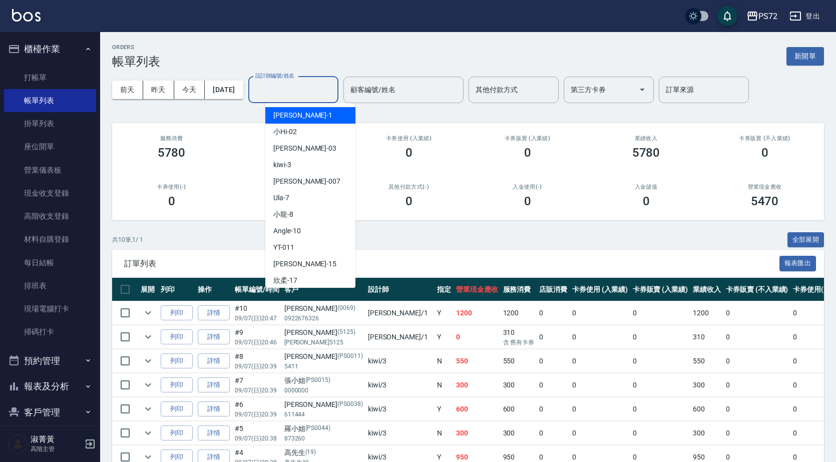
click at [328, 91] on input "設計師編號/姓名" at bounding box center [293, 90] width 81 height 18
click at [335, 118] on div "[PERSON_NAME] -1" at bounding box center [310, 115] width 90 height 17
type input "[PERSON_NAME]-1"
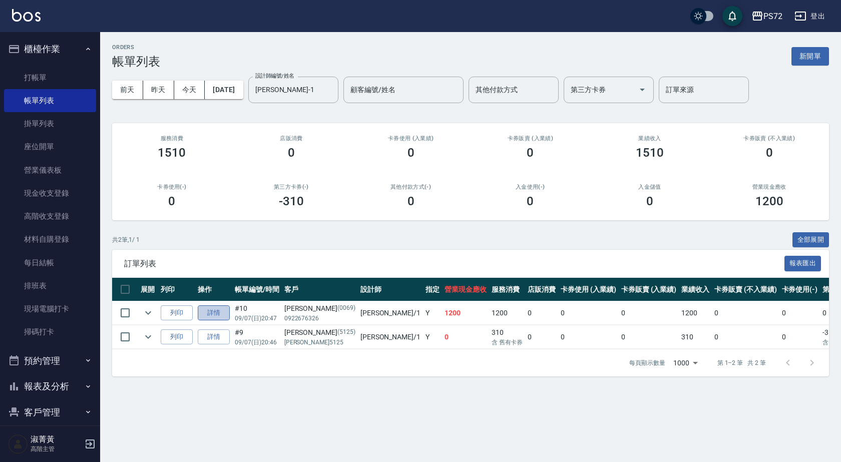
click at [208, 313] on link "詳情" at bounding box center [214, 313] width 32 height 16
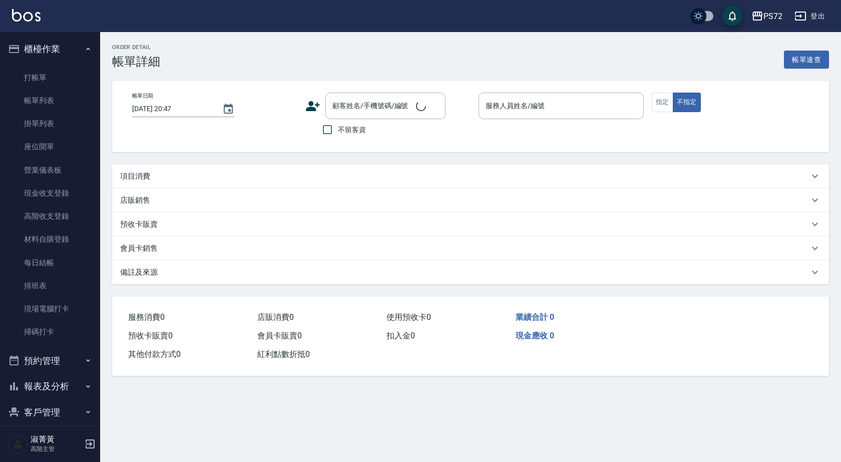
type input "[PERSON_NAME]-1"
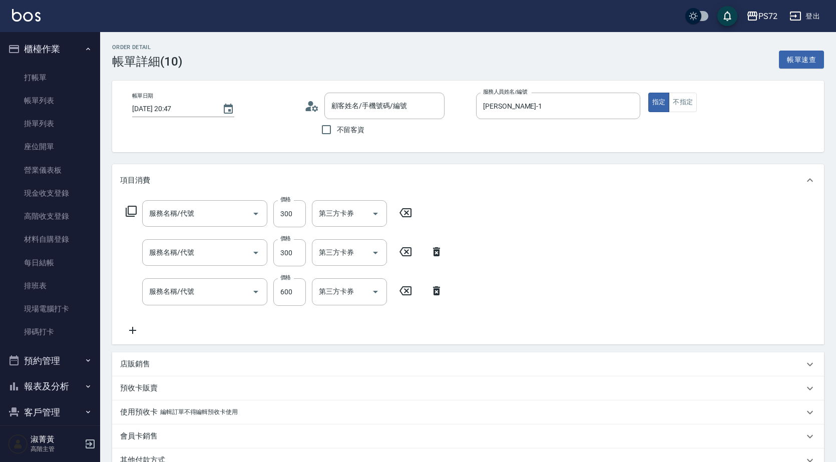
type input "林金鈴/0922676326/0069"
type input "洗髮(A級)(500)"
type input "寶齡舒醒清潔500(628)"
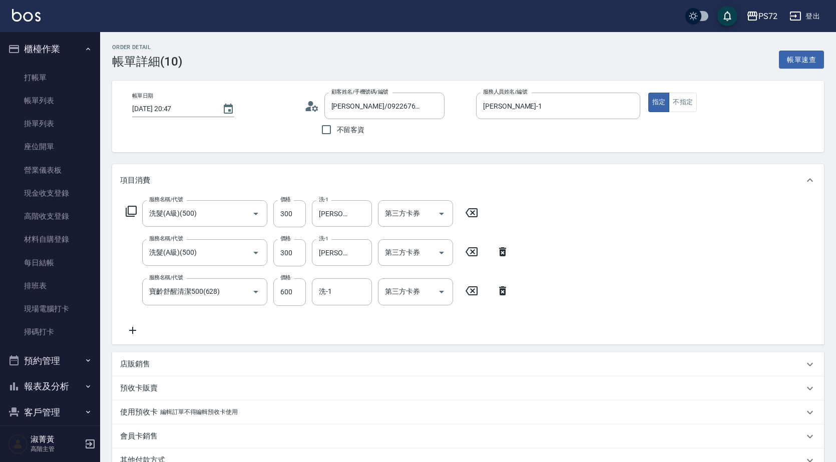
click at [130, 330] on icon at bounding box center [132, 330] width 7 height 7
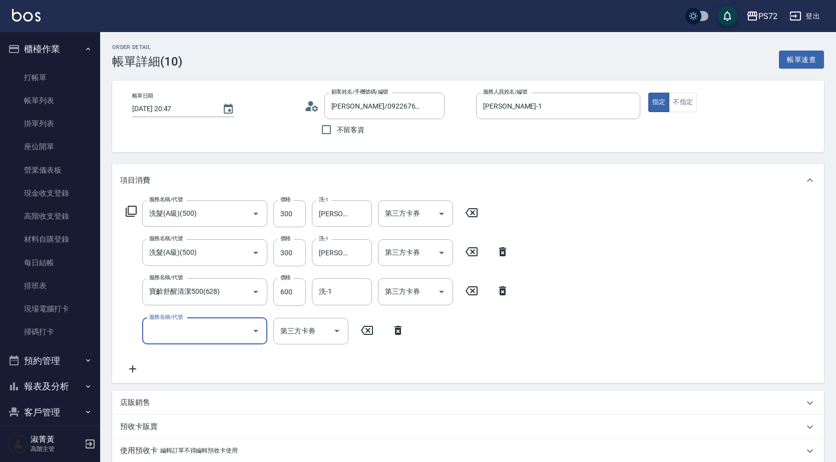
click at [167, 333] on input "服務名稱/代號" at bounding box center [197, 331] width 101 height 18
type input "潤絲(802)"
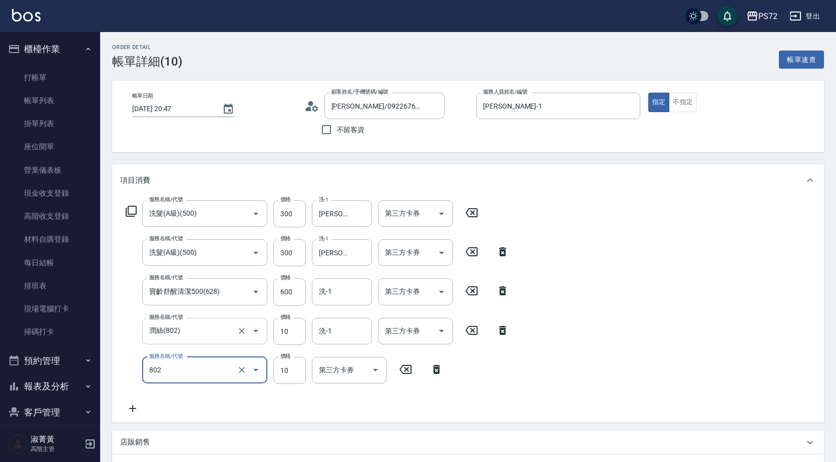
type input "潤絲(802)"
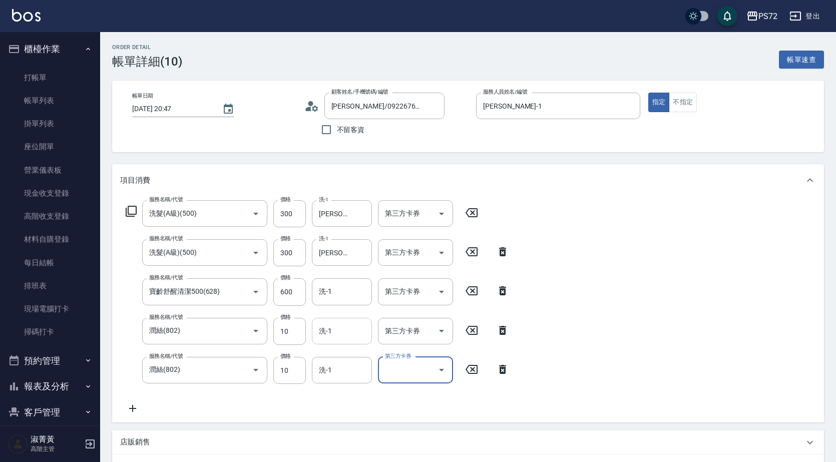
click at [325, 328] on input "洗-1" at bounding box center [341, 331] width 51 height 18
type input "迦茜-18"
type input "10"
type input "迦茜-18"
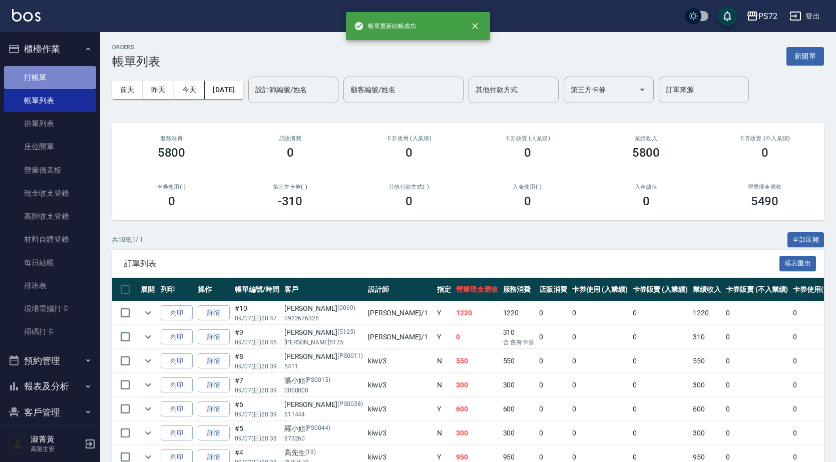
click at [70, 78] on link "打帳單" at bounding box center [50, 77] width 92 height 23
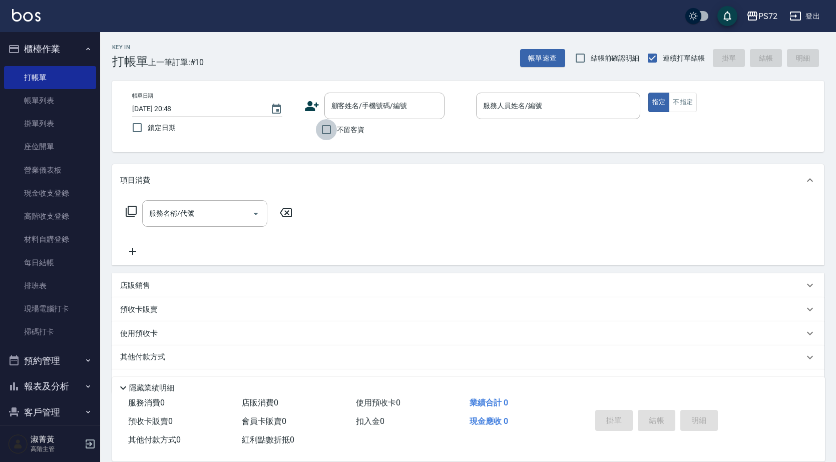
drag, startPoint x: 329, startPoint y: 130, endPoint x: 517, endPoint y: 122, distance: 188.4
click at [336, 128] on input "不留客資" at bounding box center [326, 129] width 21 height 21
checkbox input "true"
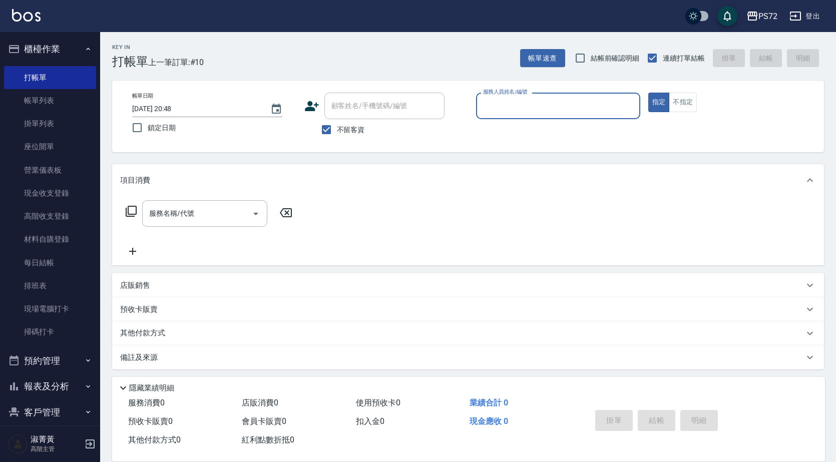
click at [522, 110] on input "服務人員姓名/編號" at bounding box center [558, 106] width 155 height 18
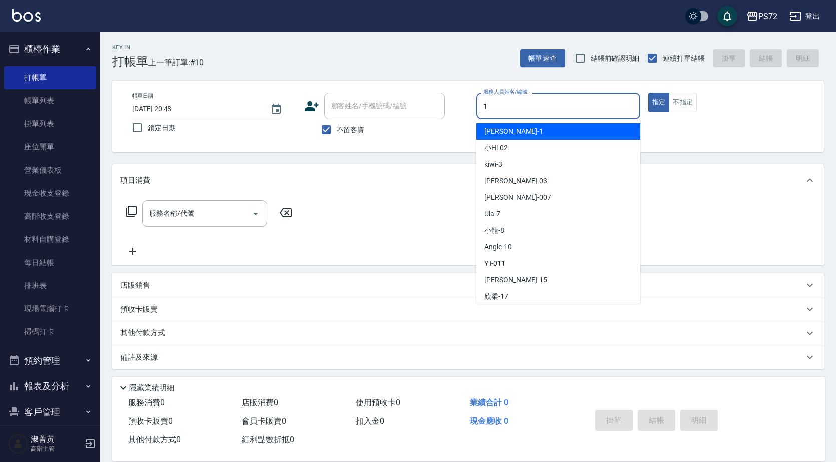
type input "[PERSON_NAME]-1"
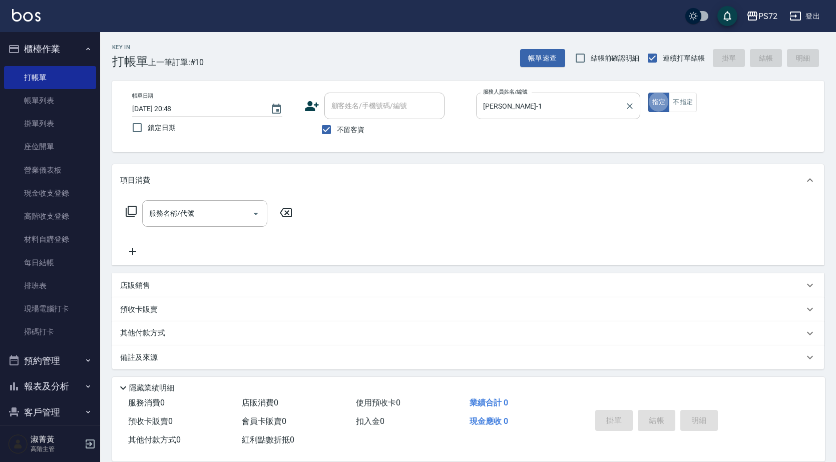
type button "true"
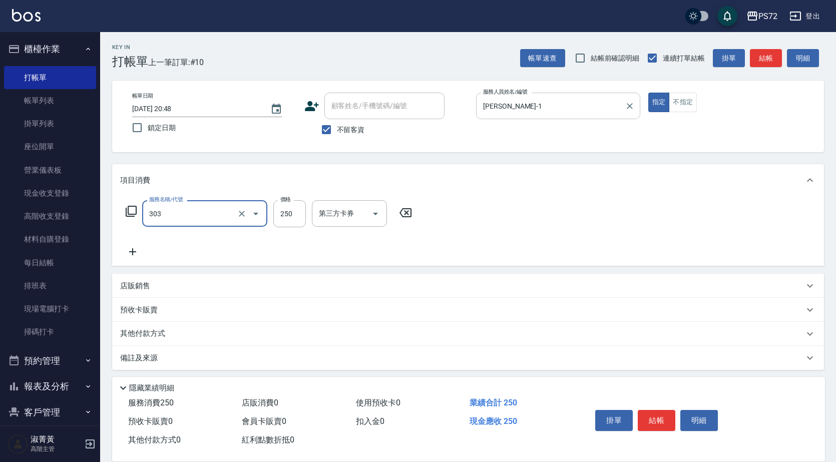
type input "剪髮(303)"
type input "350"
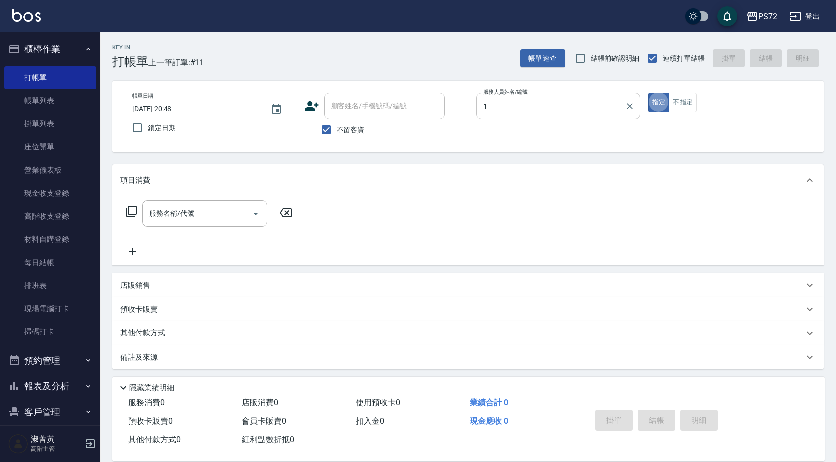
type input "[PERSON_NAME]-1"
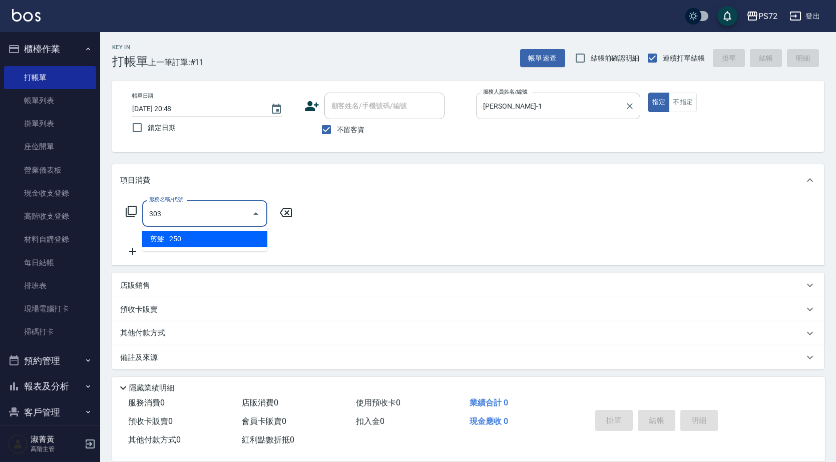
type input "剪髮(303)"
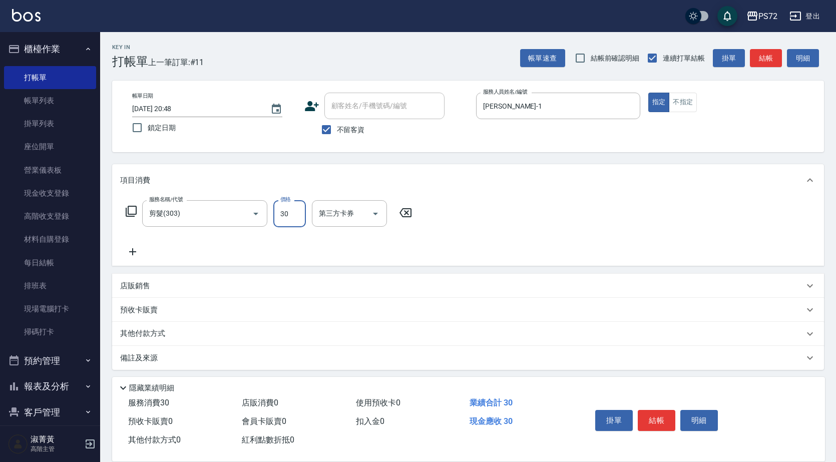
drag, startPoint x: 291, startPoint y: 211, endPoint x: 302, endPoint y: 219, distance: 13.2
click at [291, 211] on input "30" at bounding box center [289, 213] width 33 height 27
type input "300"
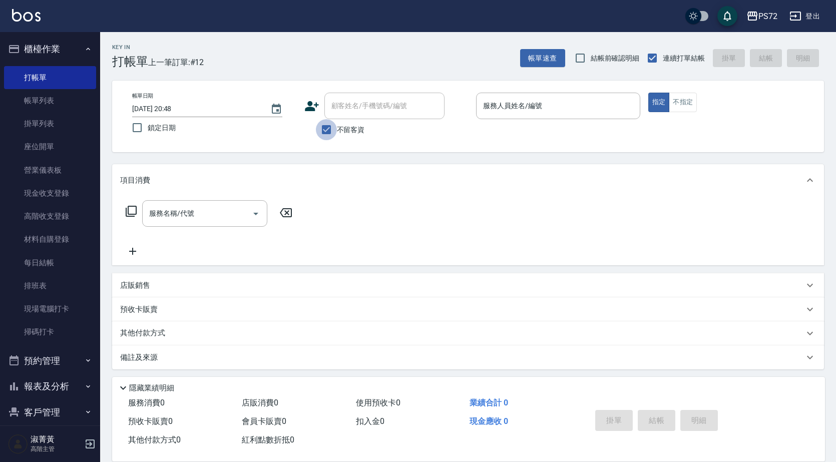
click at [332, 129] on input "不留客資" at bounding box center [326, 129] width 21 height 21
checkbox input "false"
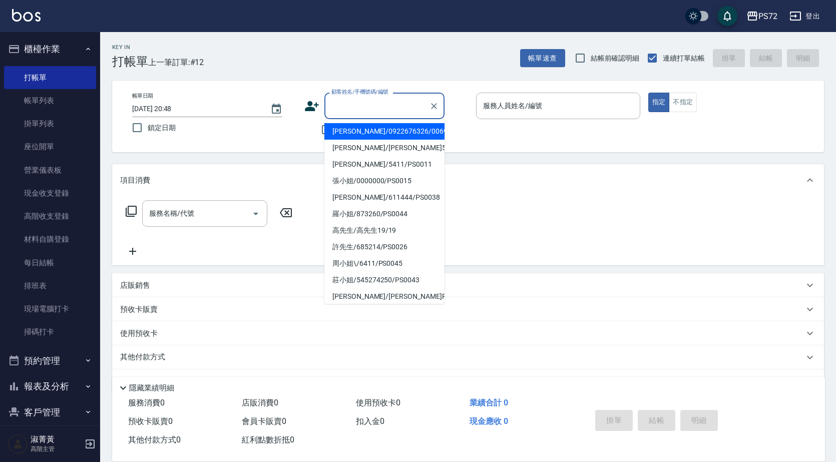
drag, startPoint x: 342, startPoint y: 107, endPoint x: 349, endPoint y: 111, distance: 7.9
click at [343, 107] on input "顧客姓名/手機號碼/編號" at bounding box center [377, 106] width 96 height 18
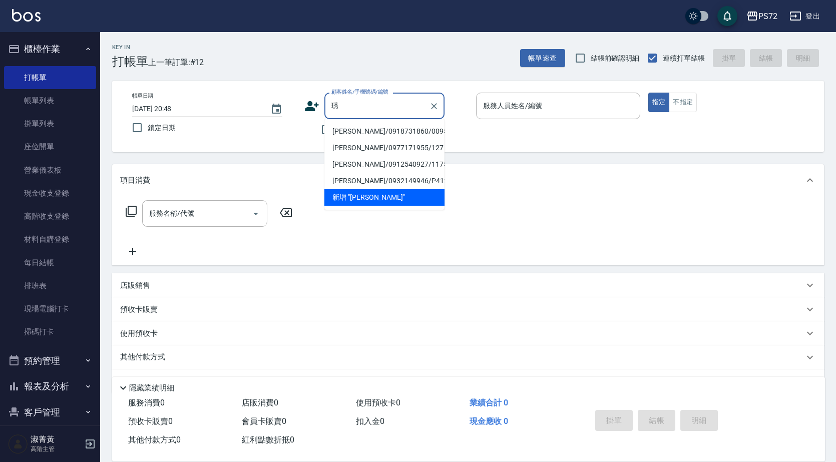
click at [348, 128] on li "張琇芬/0918731860/0095" at bounding box center [384, 131] width 120 height 17
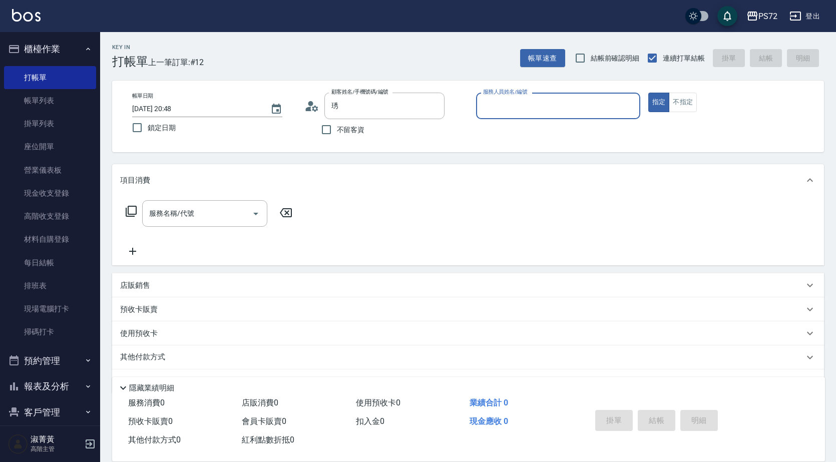
type input "張琇芬/0918731860/0095"
type input "[PERSON_NAME]-1"
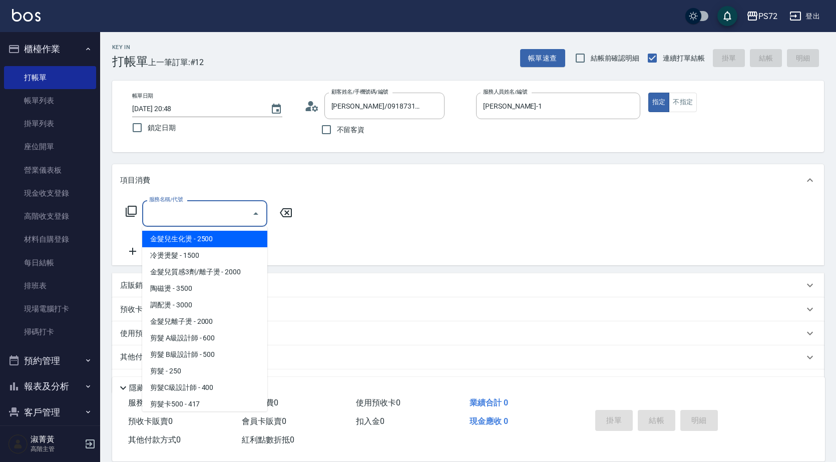
click at [206, 220] on input "服務名稱/代號" at bounding box center [197, 214] width 101 height 18
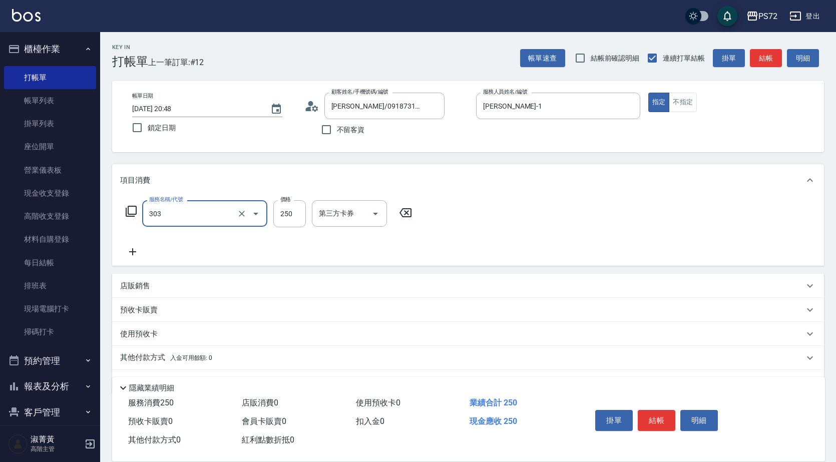
type input "剪髮(303)"
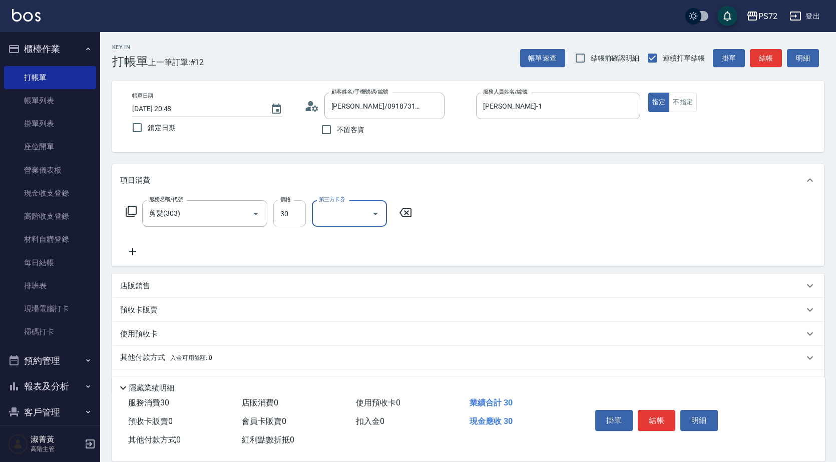
click at [292, 220] on input "30" at bounding box center [289, 213] width 33 height 27
type input "300"
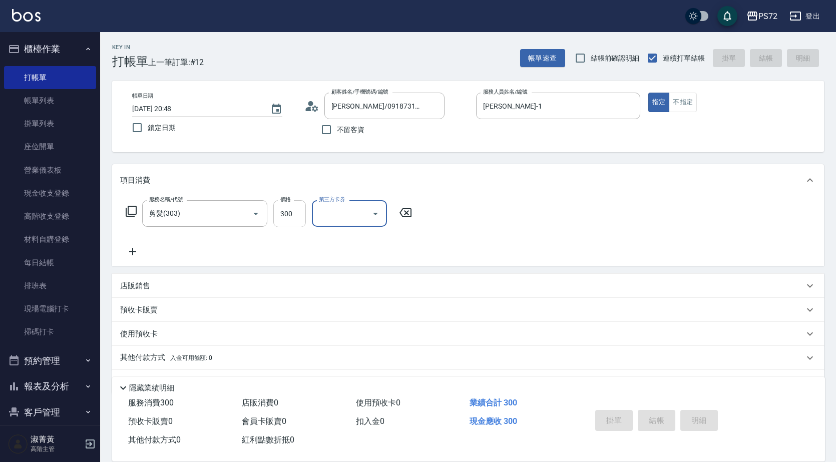
type input "2025/09/07 20:51"
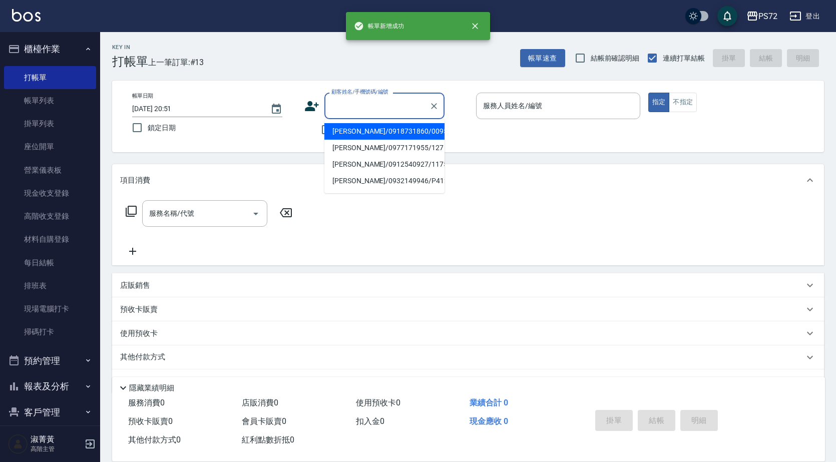
click at [352, 110] on input "顧客姓名/手機號碼/編號" at bounding box center [377, 106] width 96 height 18
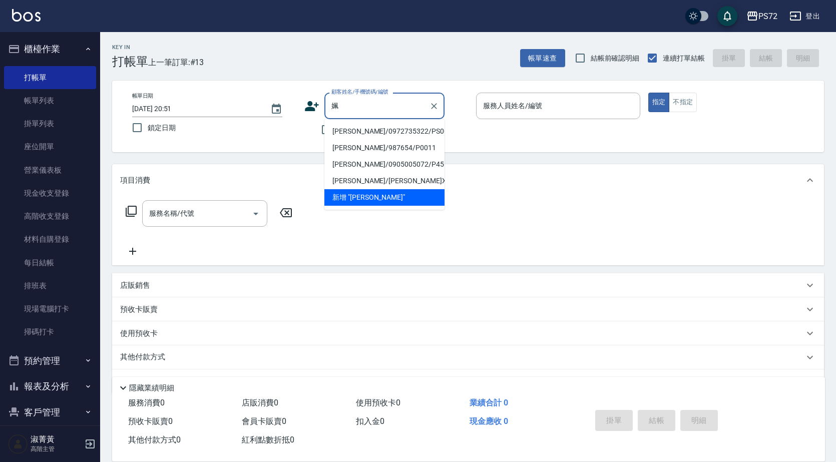
click at [356, 134] on li "王姵雯/0972735322/PS001" at bounding box center [384, 131] width 120 height 17
type input "王姵雯/0972735322/PS001"
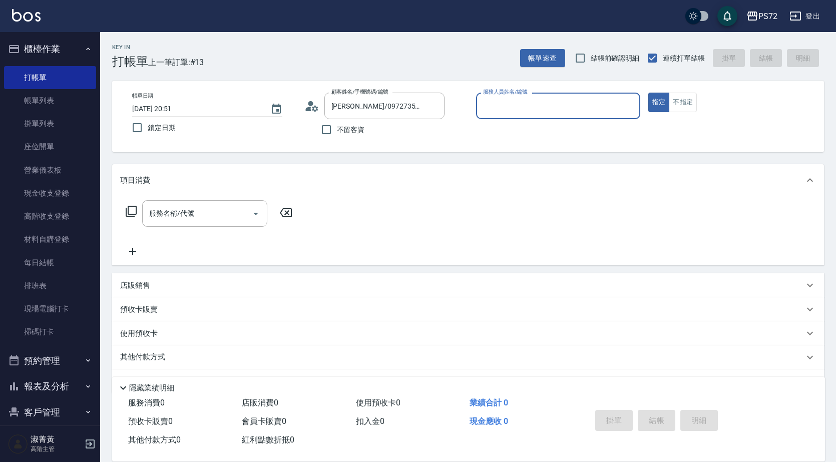
type input "[PERSON_NAME]-1"
click at [191, 210] on input "服務名稱/代號" at bounding box center [197, 214] width 101 height 18
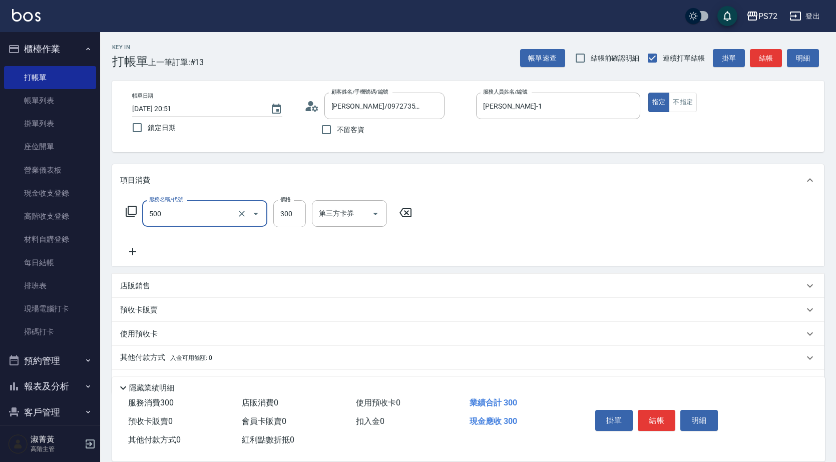
type input "洗髮(A級)(500)"
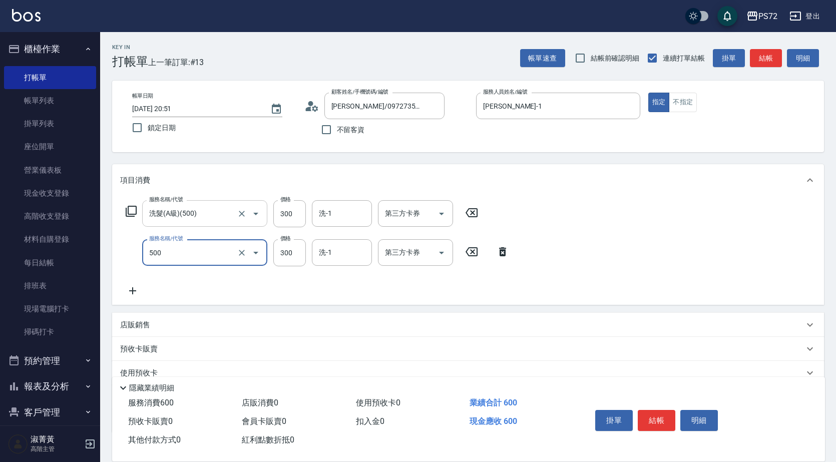
type input "洗髮(A級)(500)"
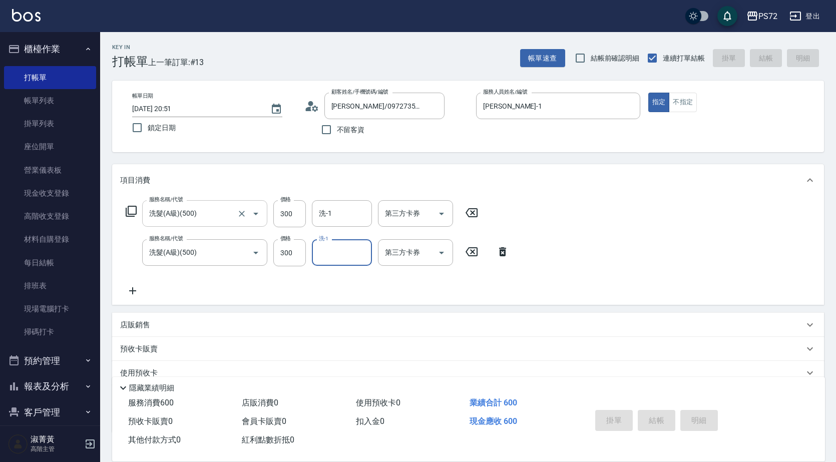
type input "2025/09/07 20:52"
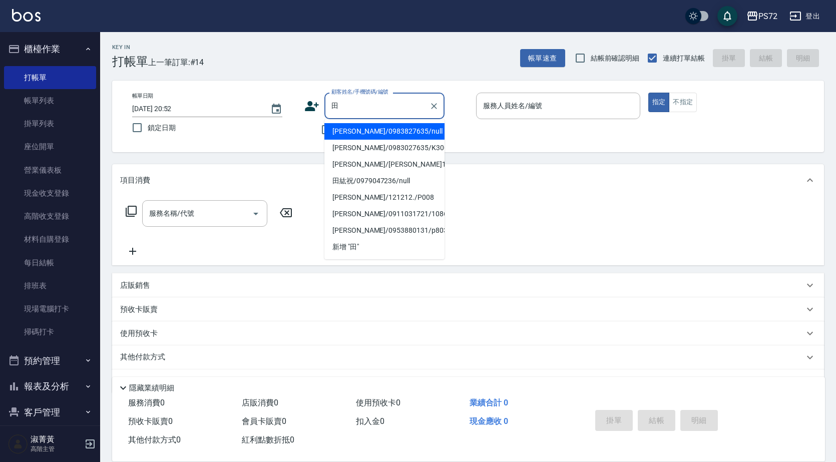
click at [383, 163] on li "田麗莉/田麗莉18/18" at bounding box center [384, 164] width 120 height 17
type input "田麗莉/田麗莉18/18"
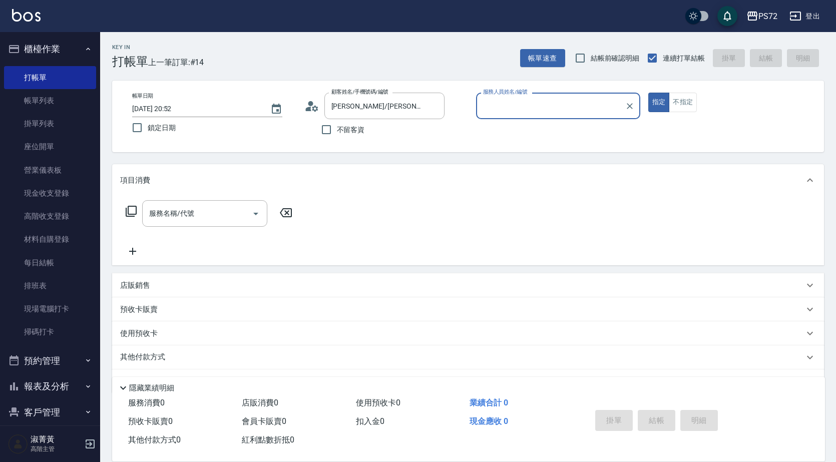
type input "[PERSON_NAME]-1"
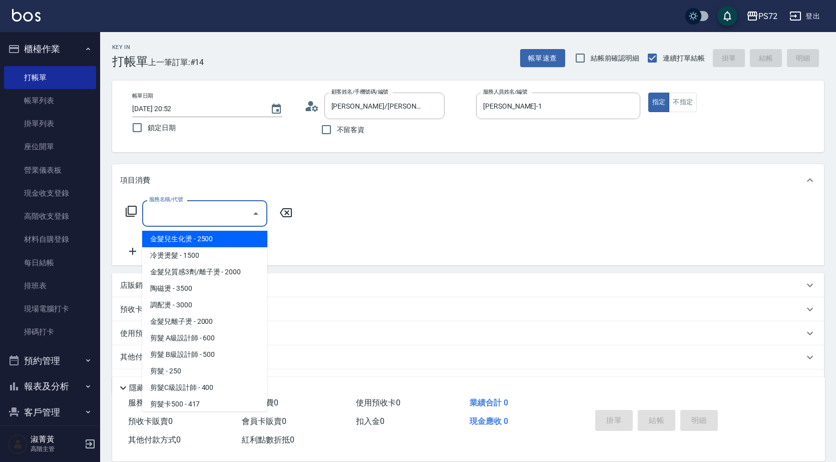
click at [195, 222] on input "服務名稱/代號" at bounding box center [197, 214] width 101 height 18
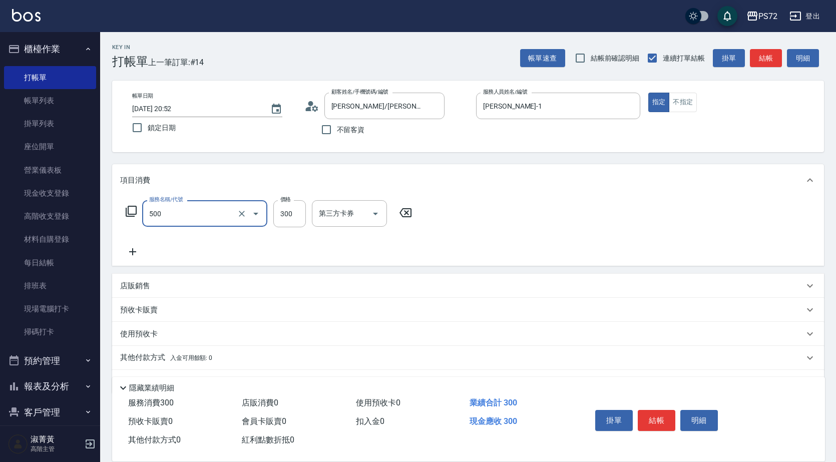
type input "洗髮(A級)(500)"
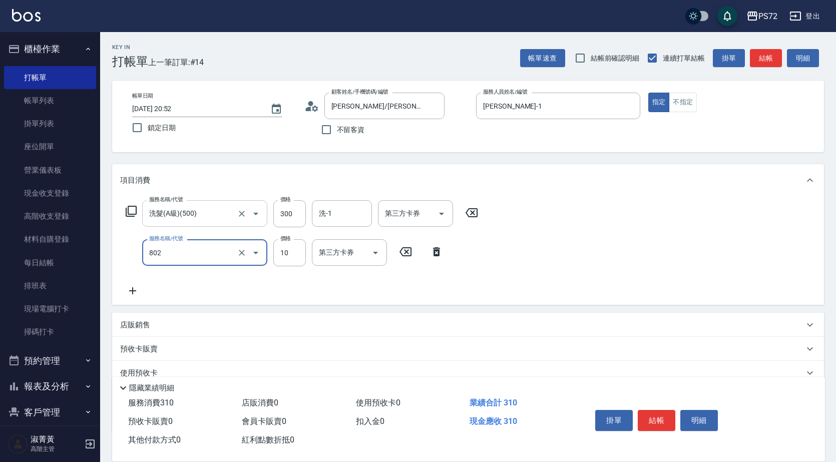
type input "潤絲(802)"
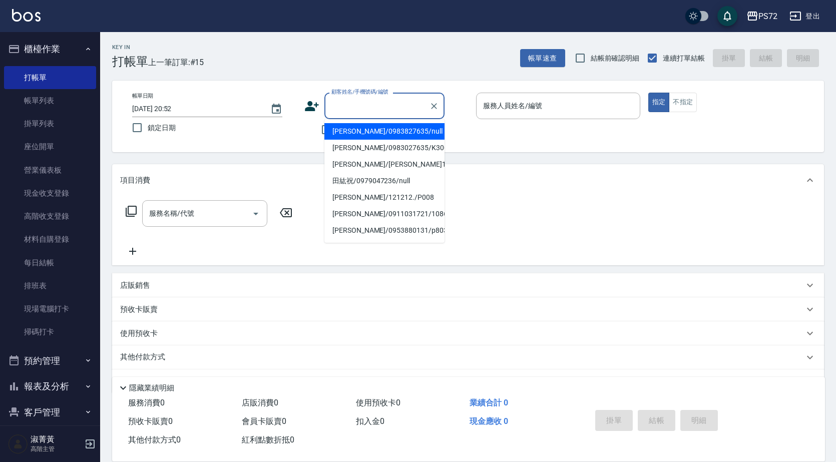
click at [350, 109] on input "顧客姓名/手機號碼/編號" at bounding box center [377, 106] width 96 height 18
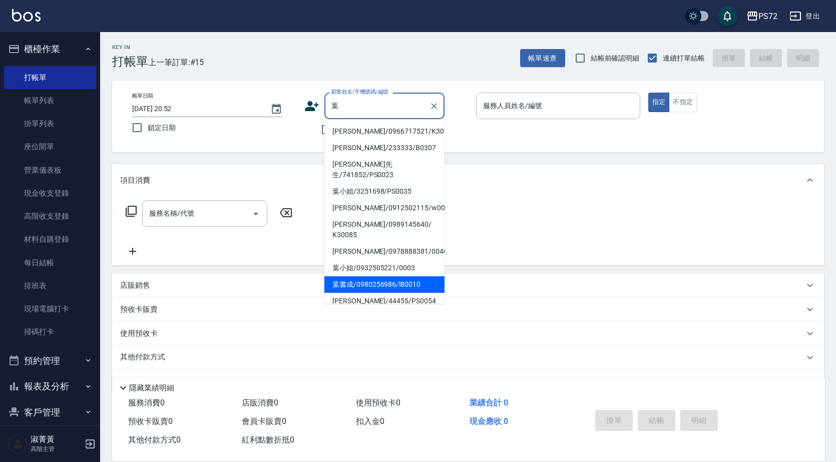
type input "葉"
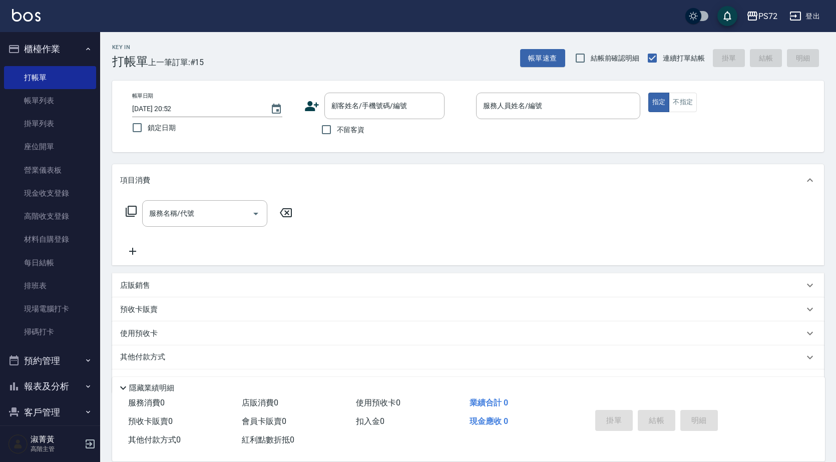
click at [482, 239] on div "服務名稱/代號 服務名稱/代號" at bounding box center [468, 230] width 712 height 69
click at [328, 135] on input "不留客資" at bounding box center [326, 129] width 21 height 21
checkbox input "true"
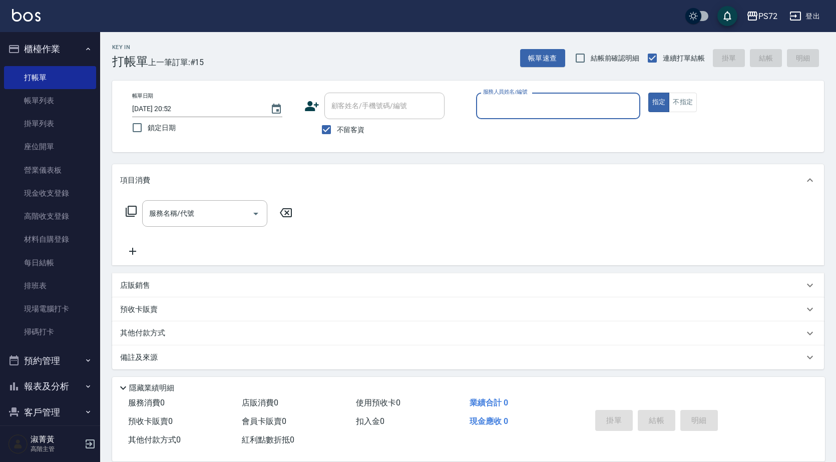
click at [526, 110] on input "服務人員姓名/編號" at bounding box center [558, 106] width 155 height 18
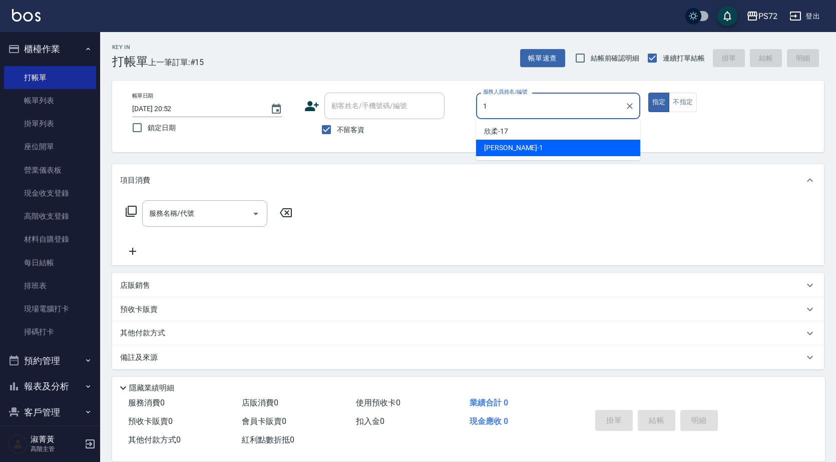
type input "[PERSON_NAME]-1"
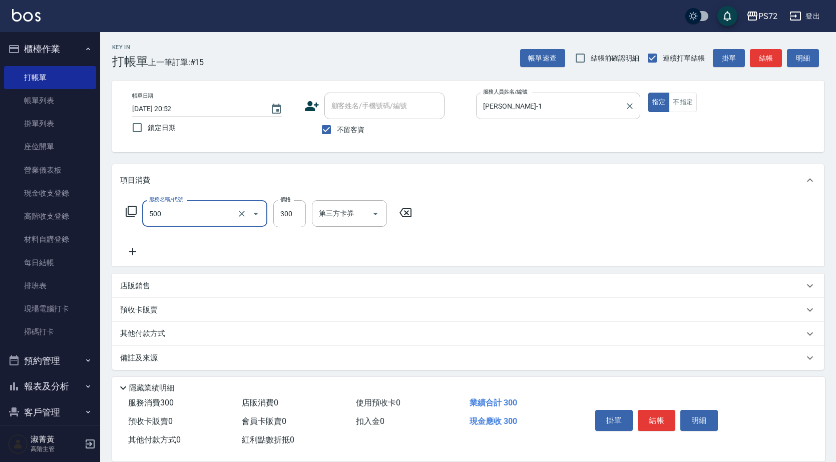
type input "洗髮(A級)(500)"
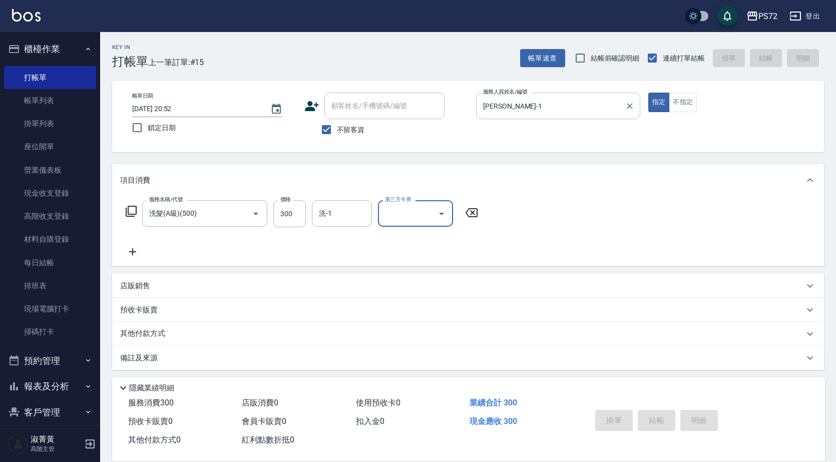
type input "2025/09/07 20:53"
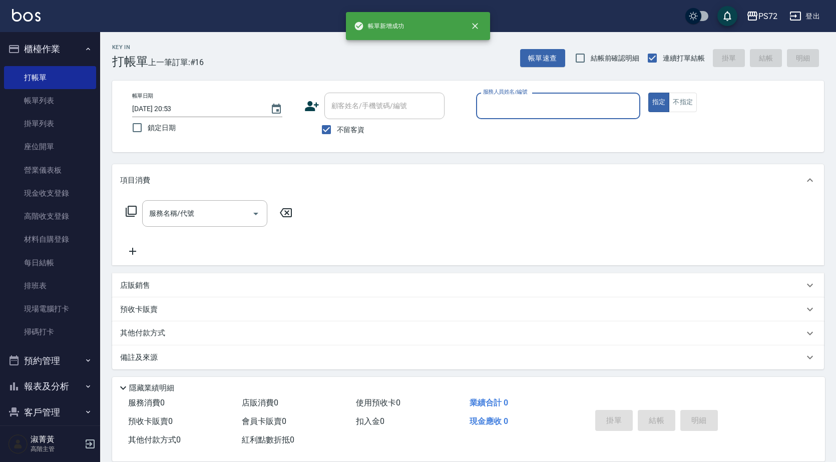
click at [534, 99] on input "服務人員姓名/編號" at bounding box center [558, 106] width 155 height 18
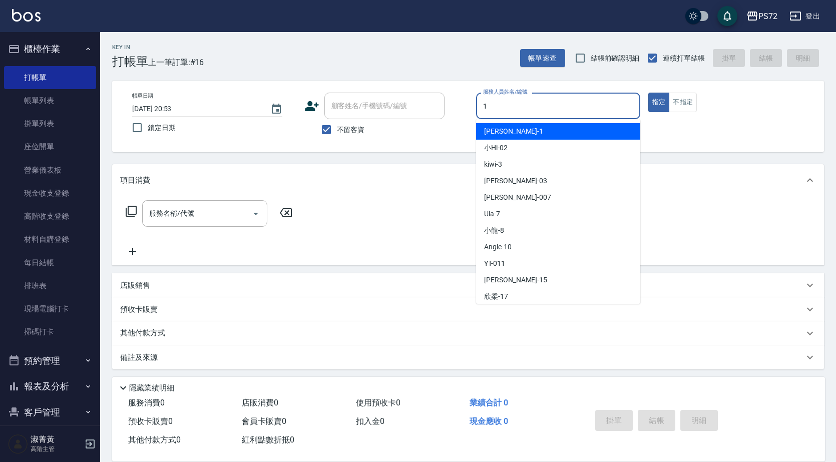
type input "[PERSON_NAME]-1"
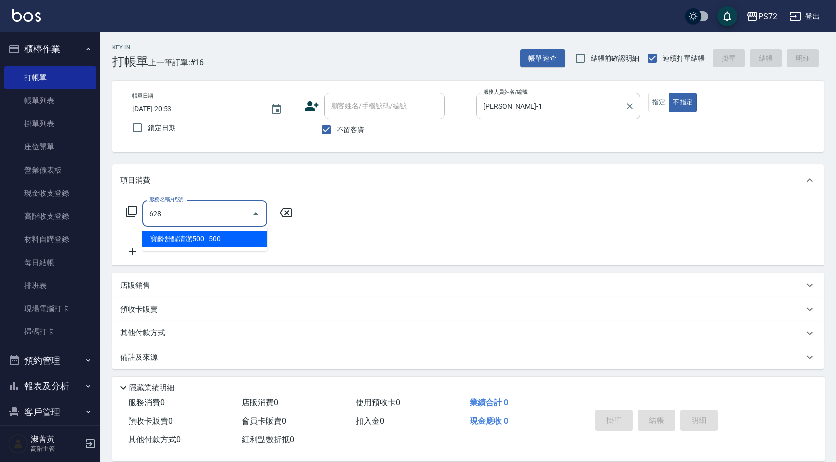
type input "寶齡舒醒清潔500(628)"
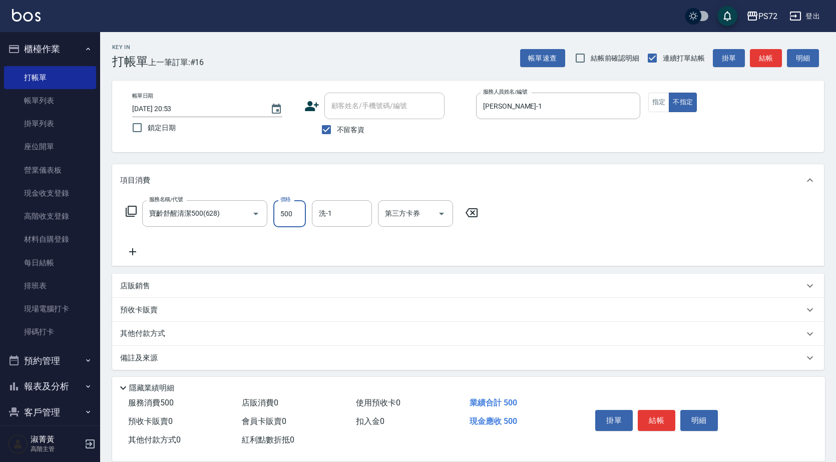
click at [291, 217] on input "500" at bounding box center [289, 213] width 33 height 27
type input "600"
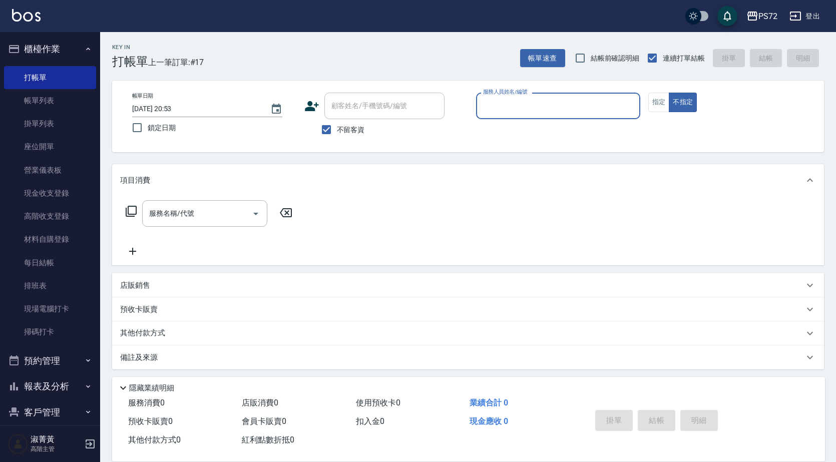
click at [585, 96] on div "服務人員姓名/編號" at bounding box center [558, 106] width 164 height 27
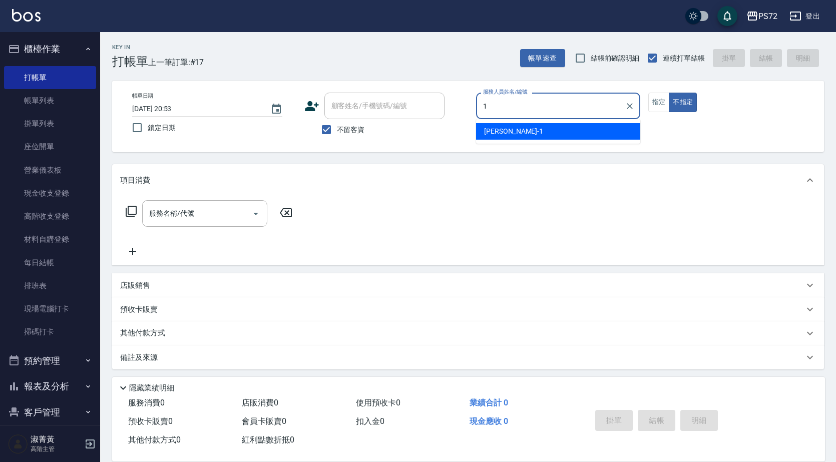
type input "[PERSON_NAME]-1"
type button "false"
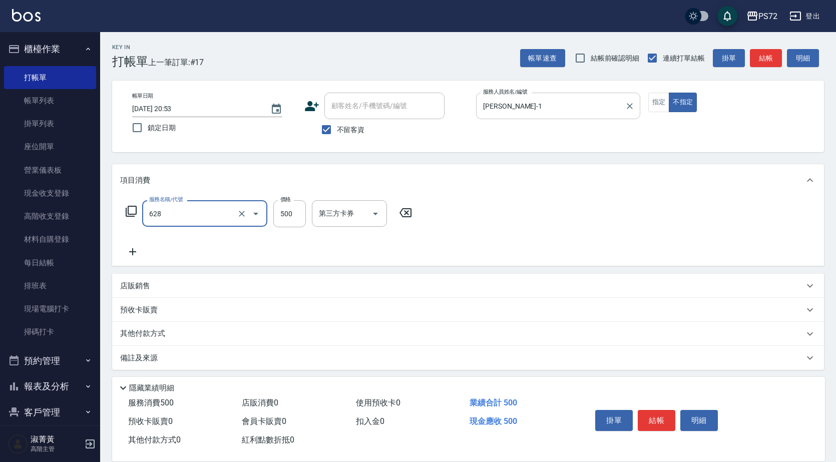
type input "寶齡舒醒清潔500(628)"
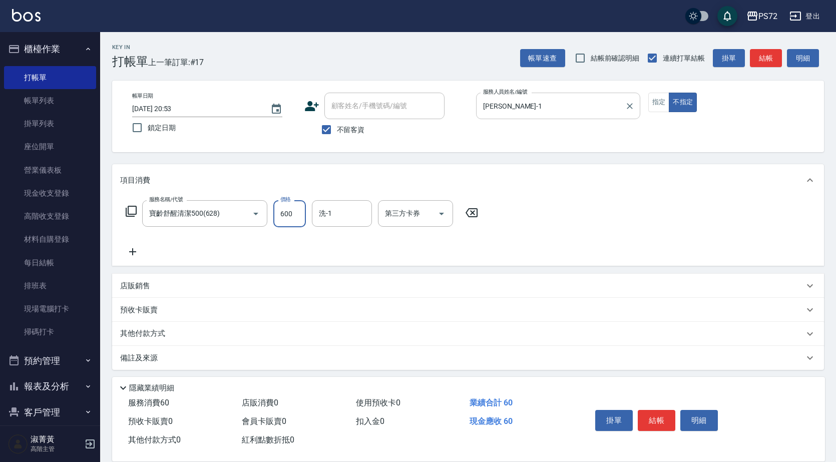
type input "600"
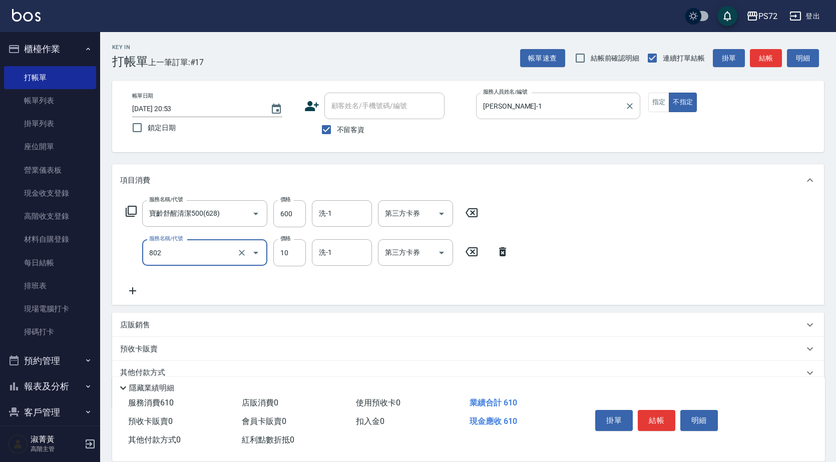
type input "潤絲(802)"
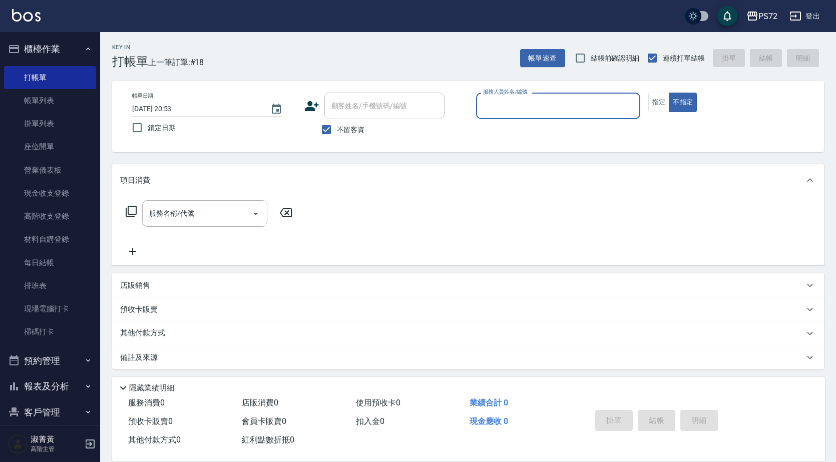
drag, startPoint x: 541, startPoint y: 119, endPoint x: 544, endPoint y: 114, distance: 5.8
click at [542, 118] on div "服務人員姓名/編號" at bounding box center [558, 106] width 164 height 27
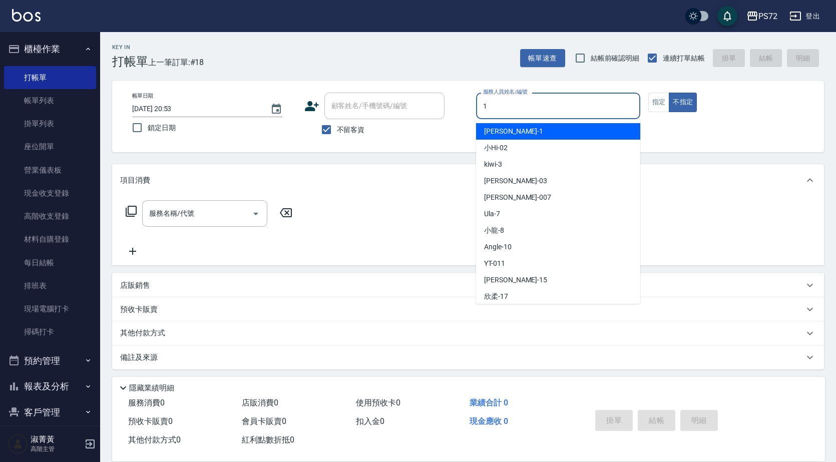
type input "[PERSON_NAME]-1"
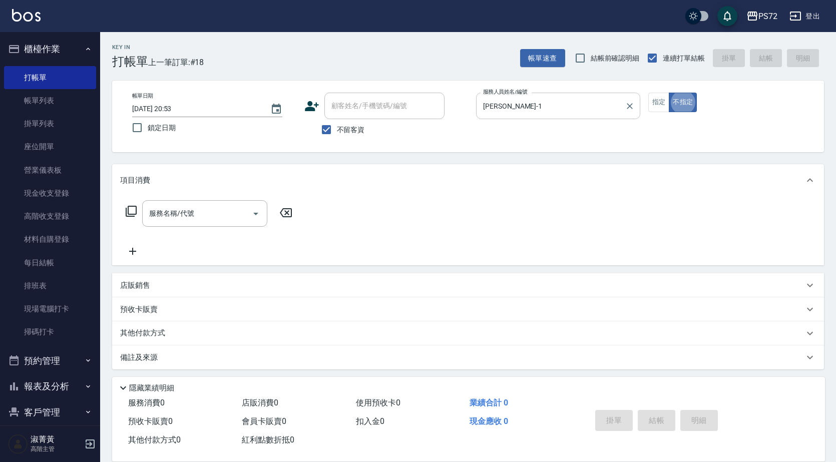
scroll to position [4, 0]
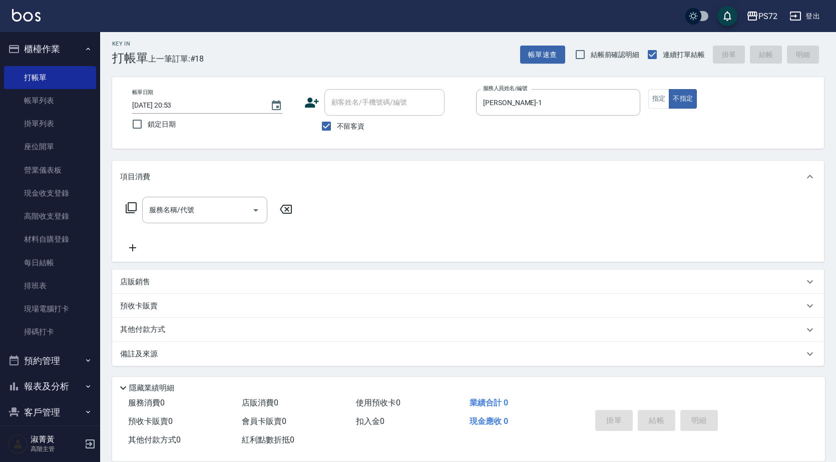
click at [656, 111] on div "帳單日期 2025/09/07 20:53 鎖定日期 顧客姓名/手機號碼/編號 顧客姓名/手機號碼/編號 不留客資 服務人員姓名/編號 TINA-1 服務人員…" at bounding box center [468, 113] width 688 height 48
click at [660, 105] on button "指定" at bounding box center [659, 99] width 22 height 20
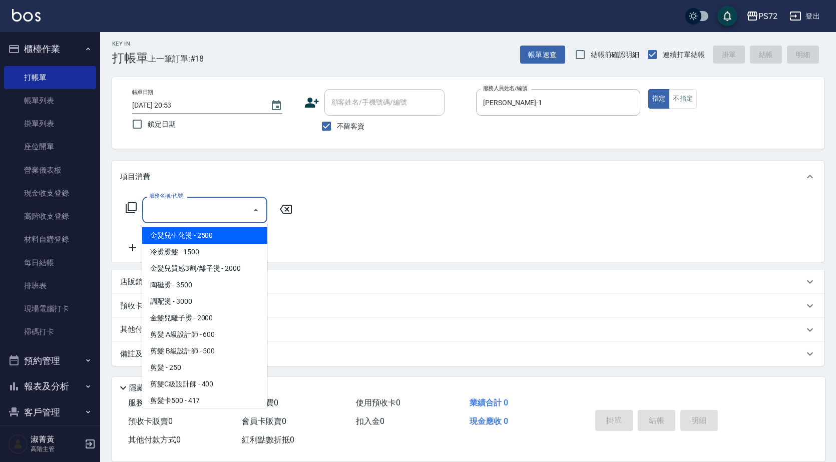
click at [202, 210] on input "服務名稱/代號" at bounding box center [197, 210] width 101 height 18
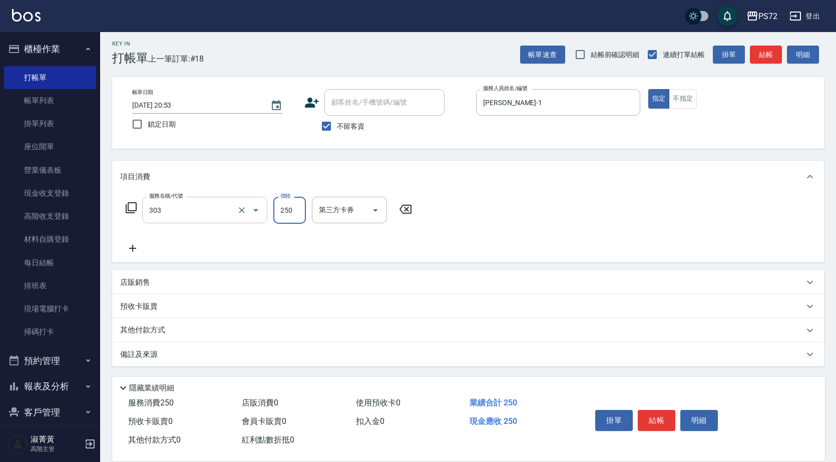
type input "剪髮(303)"
type input "300"
click at [329, 124] on input "不留客資" at bounding box center [326, 126] width 21 height 21
checkbox input "false"
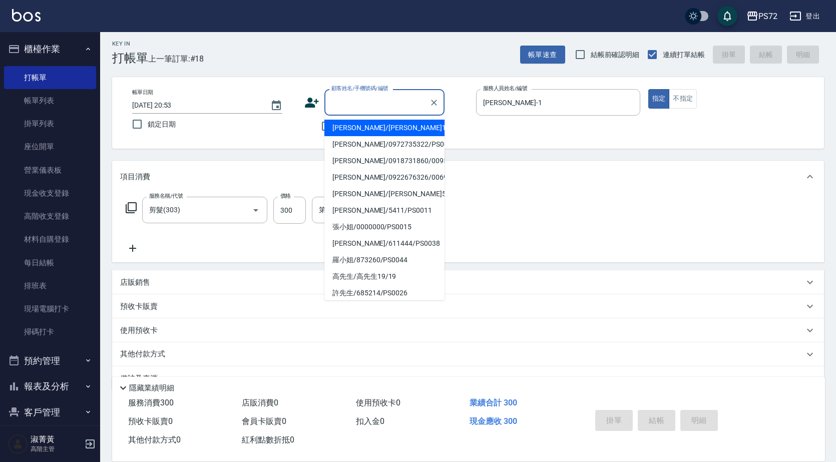
click at [367, 98] on input "顧客姓名/手機號碼/編號" at bounding box center [377, 103] width 96 height 18
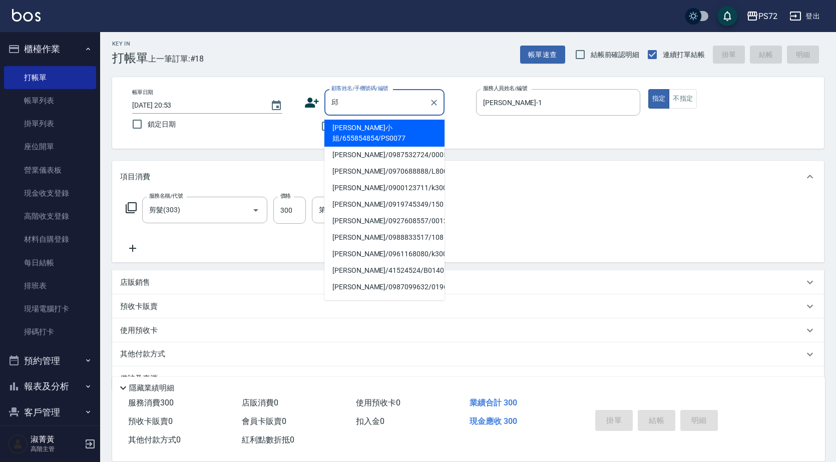
click at [362, 147] on li "邱紹博/0987532724/0005" at bounding box center [384, 155] width 120 height 17
type input "邱紹博/0987532724/0005"
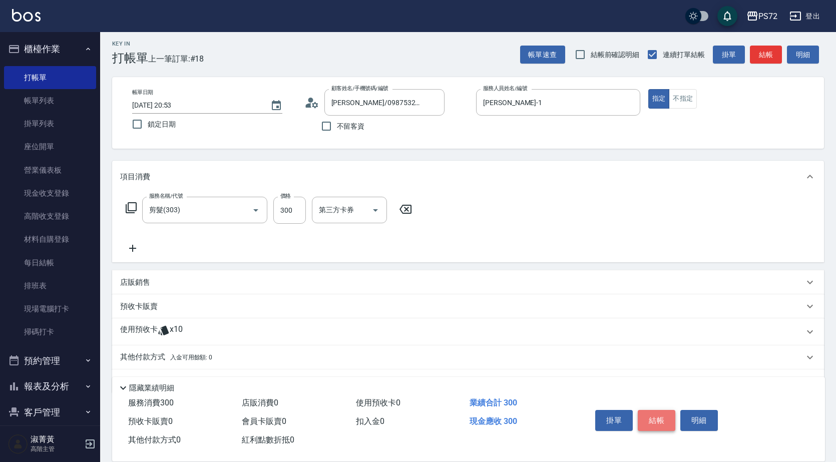
click at [646, 415] on button "結帳" at bounding box center [657, 420] width 38 height 21
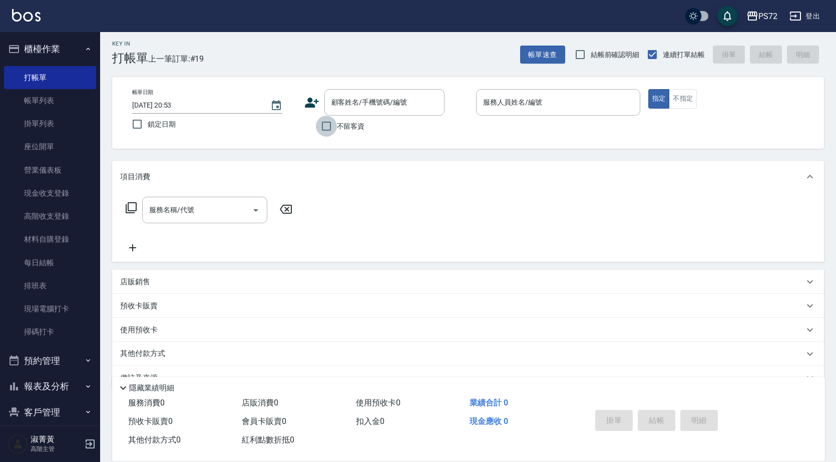
click at [323, 127] on input "不留客資" at bounding box center [326, 126] width 21 height 21
checkbox input "true"
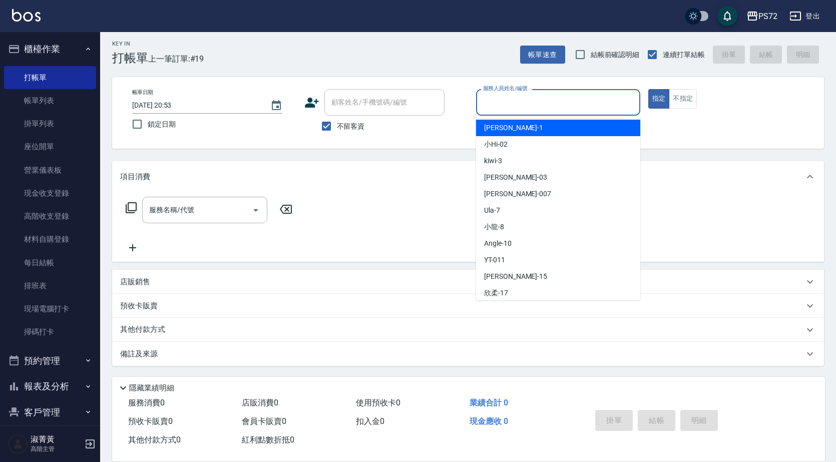
drag, startPoint x: 543, startPoint y: 106, endPoint x: 533, endPoint y: 102, distance: 11.4
click at [537, 104] on input "服務人員姓名/編號" at bounding box center [558, 103] width 155 height 18
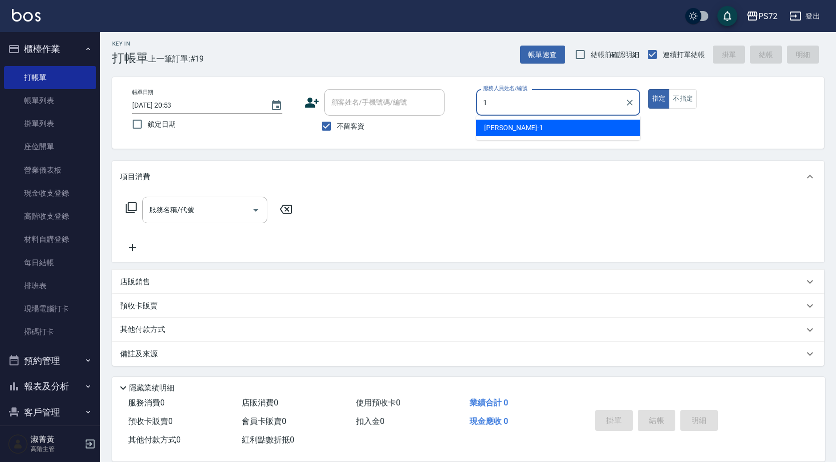
type input "[PERSON_NAME]-1"
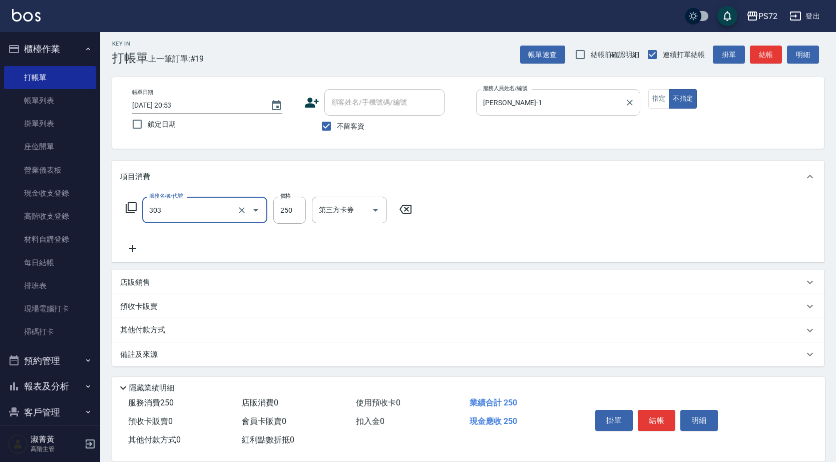
type input "剪髮(303)"
type input "300"
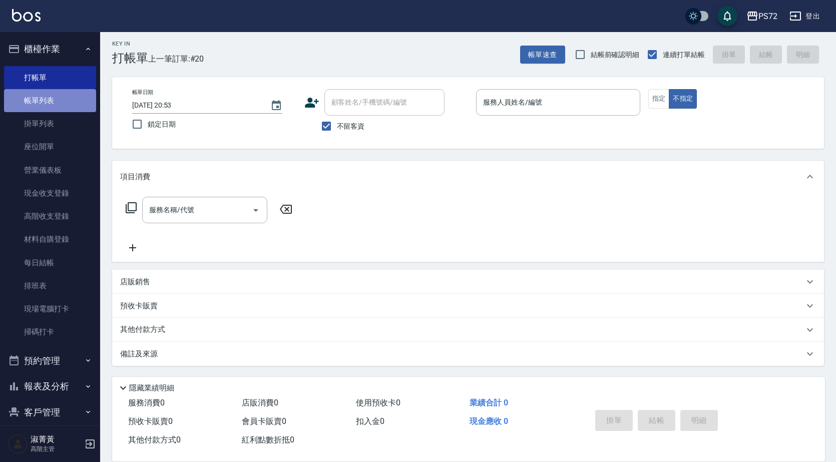
click at [55, 94] on link "帳單列表" at bounding box center [50, 100] width 92 height 23
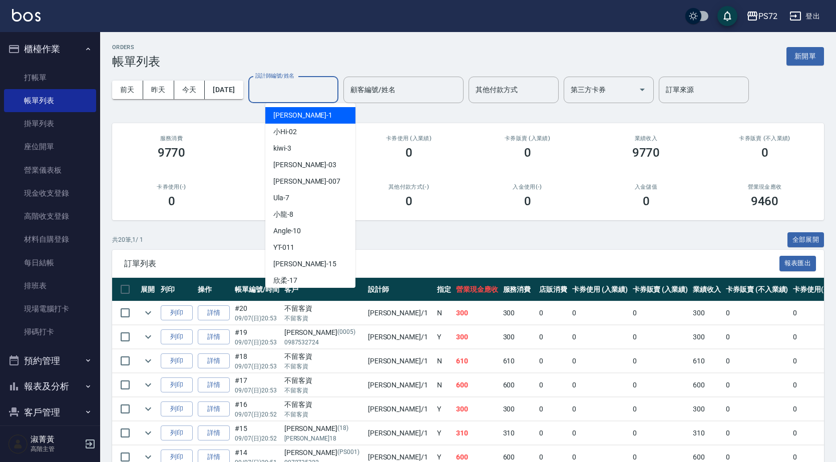
click at [294, 97] on input "設計師編號/姓名" at bounding box center [293, 90] width 81 height 18
click at [288, 119] on span "[PERSON_NAME] -1" at bounding box center [302, 115] width 59 height 11
type input "[PERSON_NAME]-1"
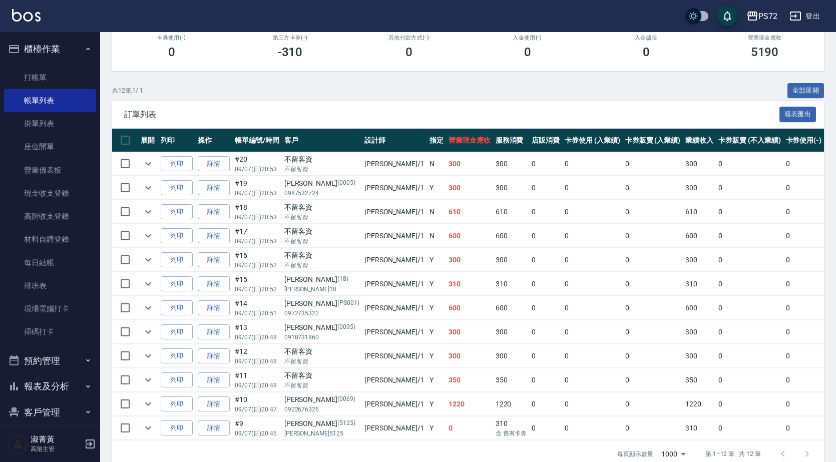
scroll to position [150, 0]
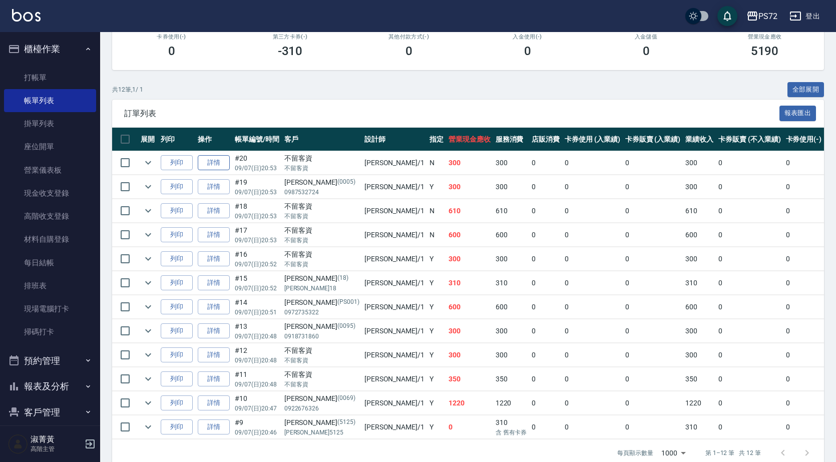
click at [212, 161] on link "詳情" at bounding box center [214, 163] width 32 height 16
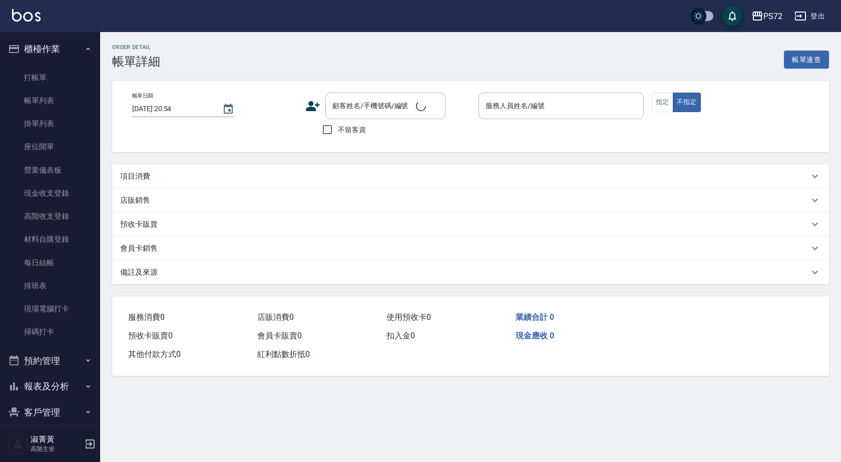
type input "2025/09/07 20:53"
checkbox input "true"
type input "[PERSON_NAME]-1"
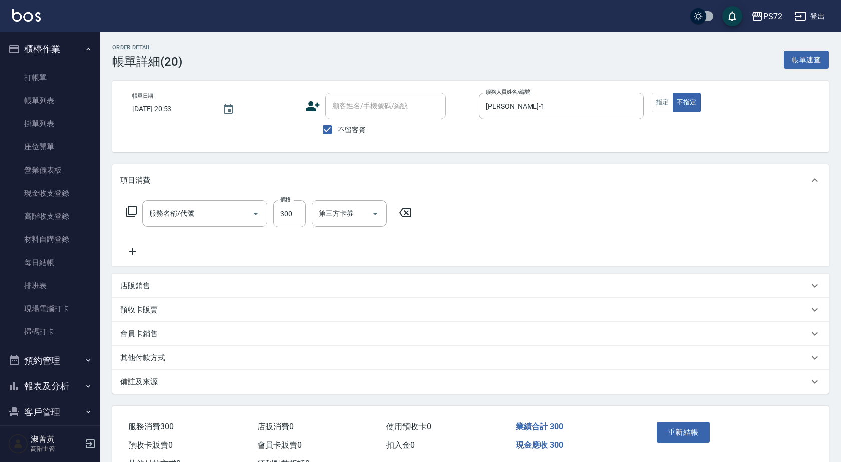
type input "剪髮(303)"
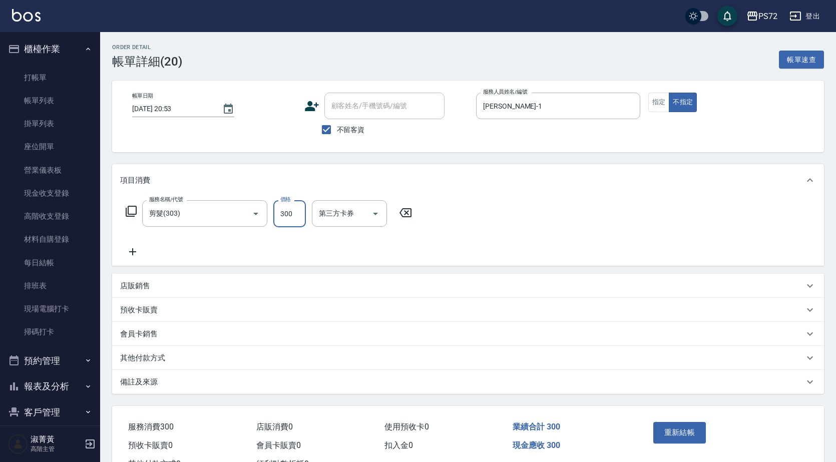
click at [290, 218] on input "300" at bounding box center [289, 213] width 33 height 27
type input "400"
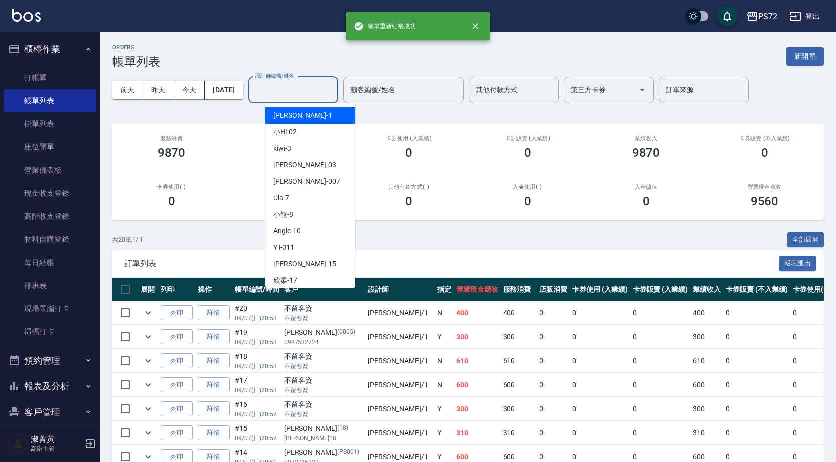
click at [295, 89] on input "設計師編號/姓名" at bounding box center [293, 90] width 81 height 18
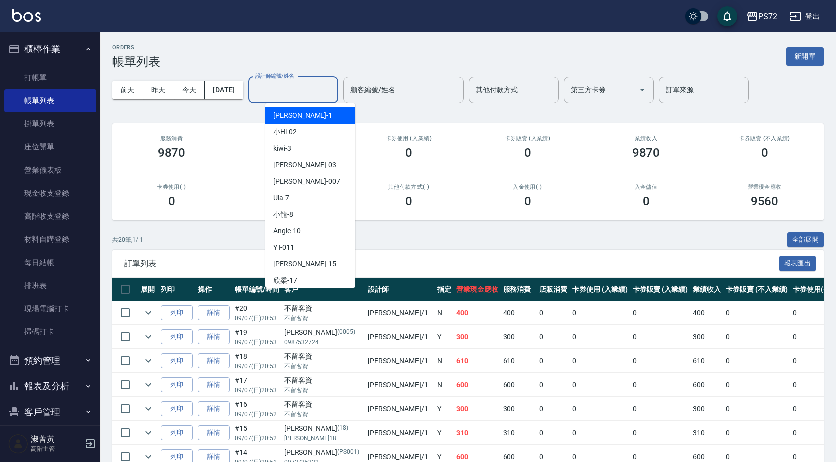
click at [295, 115] on div "[PERSON_NAME] -1" at bounding box center [310, 115] width 90 height 17
type input "[PERSON_NAME]-1"
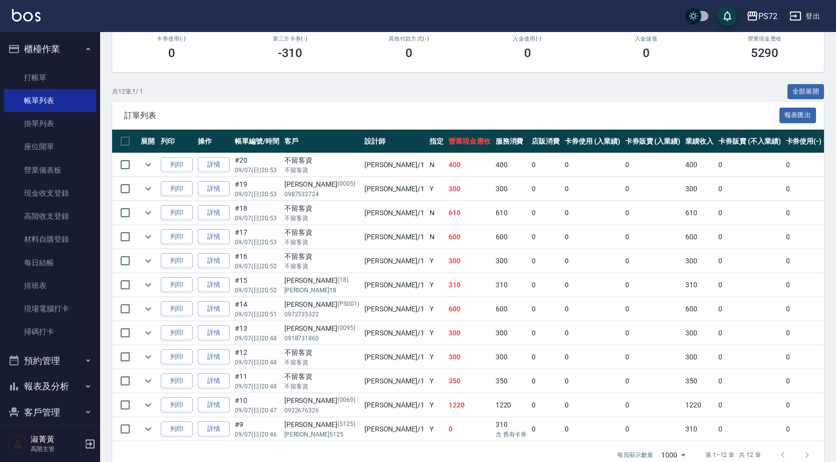
scroll to position [174, 0]
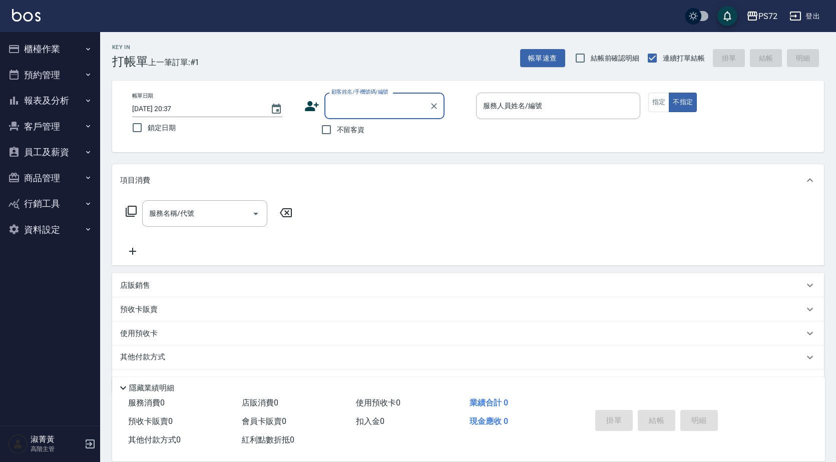
click at [329, 109] on input "顧客姓名/手機號碼/編號" at bounding box center [377, 106] width 96 height 18
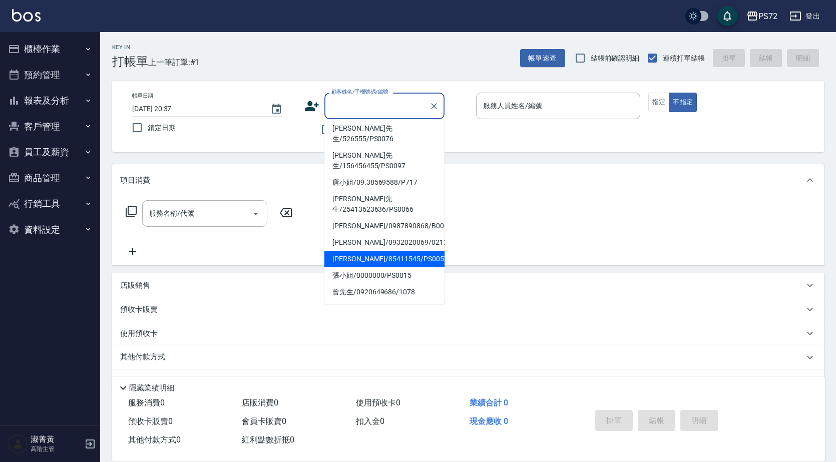
scroll to position [154, 0]
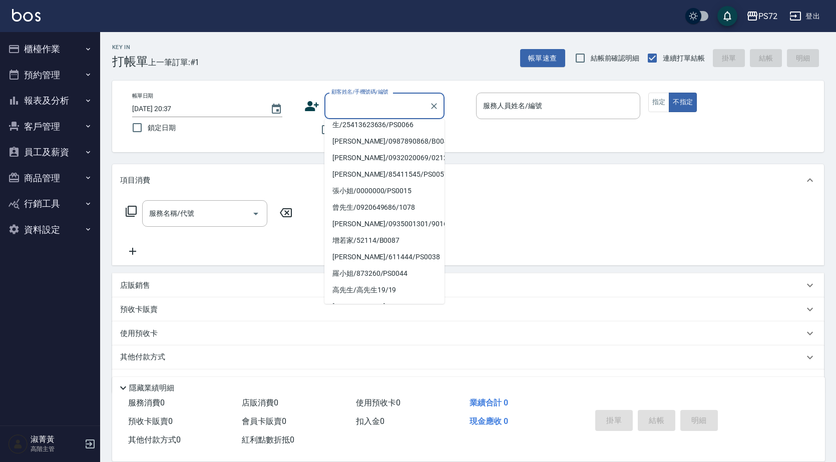
click at [391, 315] on li "[PERSON_NAME]先生/95125/PS0036" at bounding box center [384, 328] width 120 height 27
type input "[PERSON_NAME]先生/95125/PS0036"
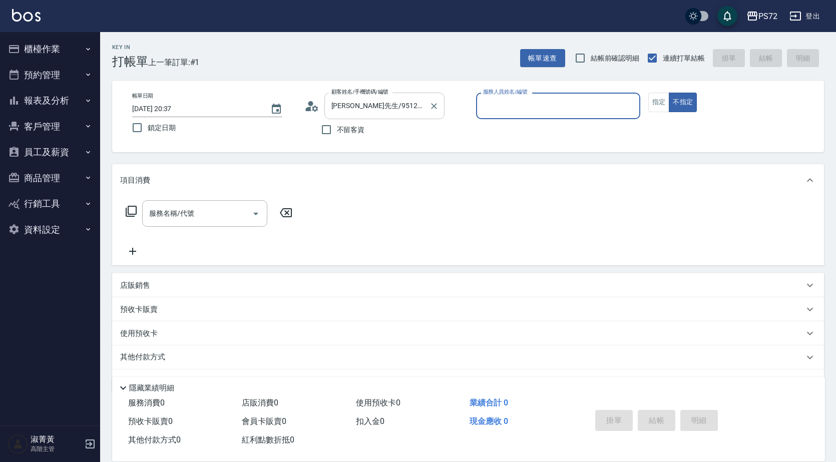
type input "小Hi-02"
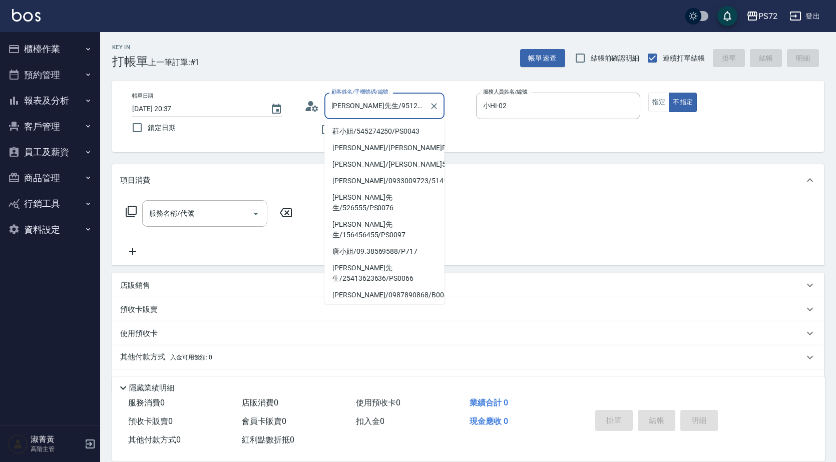
scroll to position [150, 0]
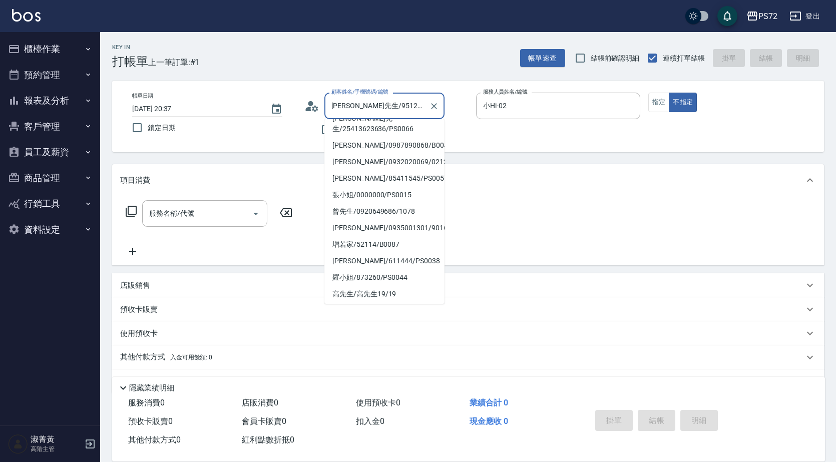
drag, startPoint x: 403, startPoint y: 112, endPoint x: 339, endPoint y: 109, distance: 63.2
click at [339, 109] on input "[PERSON_NAME]先生/95125/PS0036" at bounding box center [377, 106] width 96 height 18
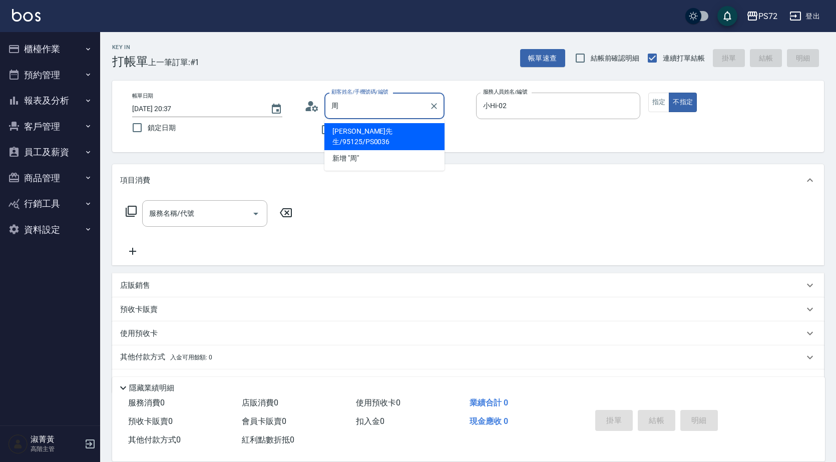
scroll to position [0, 0]
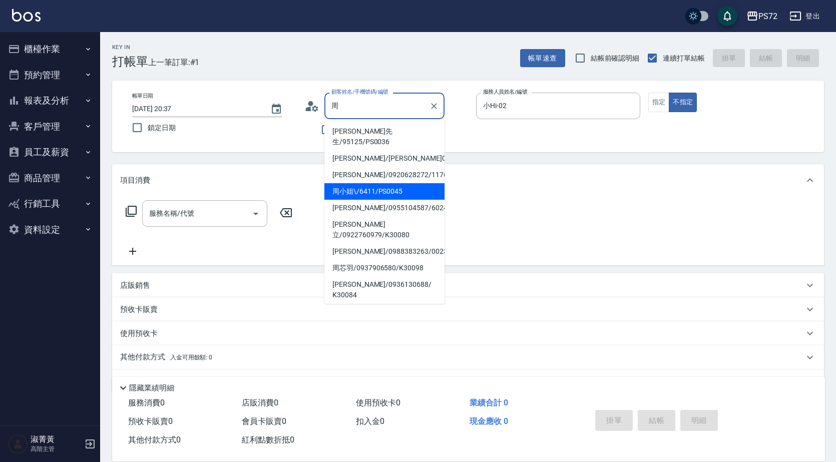
click at [389, 183] on li "周小姐\/6411/PS0045" at bounding box center [384, 191] width 120 height 17
type input "周小姐\/6411/PS0045"
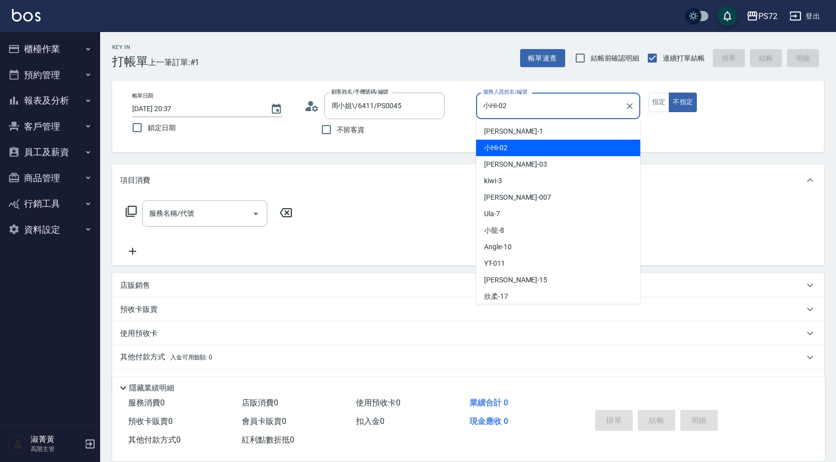
click at [555, 109] on input "小Hi-02" at bounding box center [551, 106] width 140 height 18
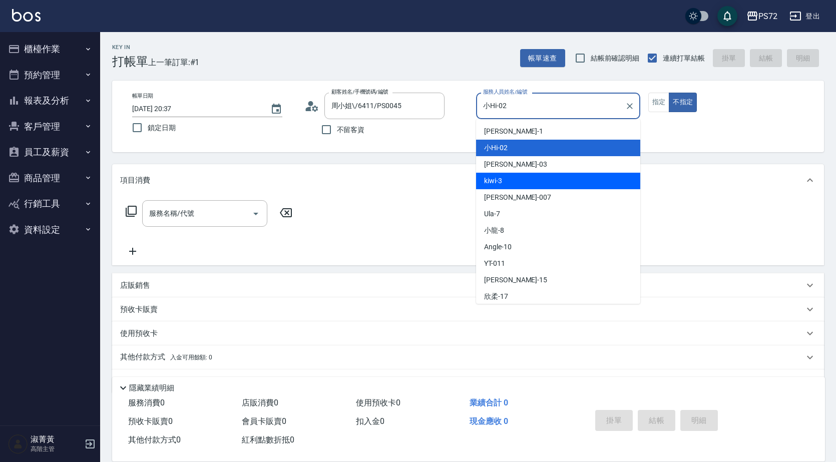
click at [533, 182] on div "kiwi -3" at bounding box center [558, 181] width 164 height 17
type input "kiwi-3"
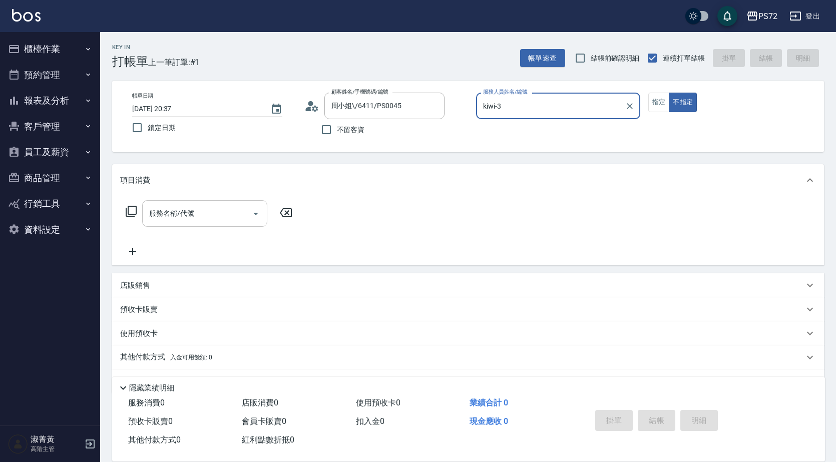
click at [238, 212] on input "服務名稱/代號" at bounding box center [197, 214] width 101 height 18
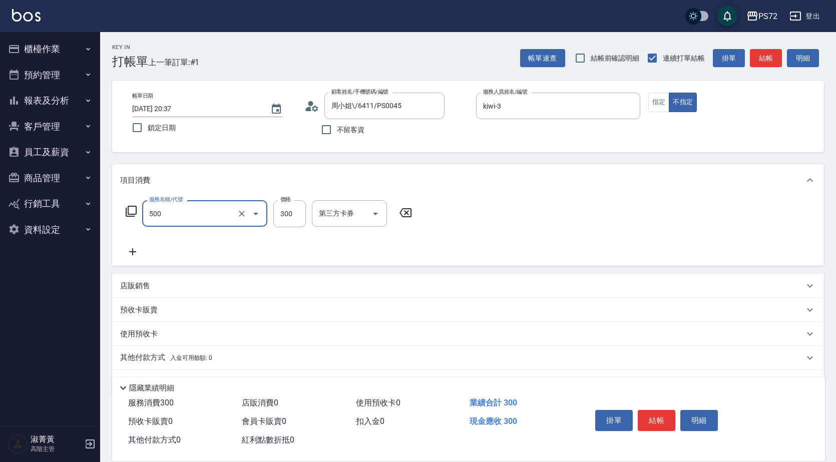
type input "洗髮(A級)(500)"
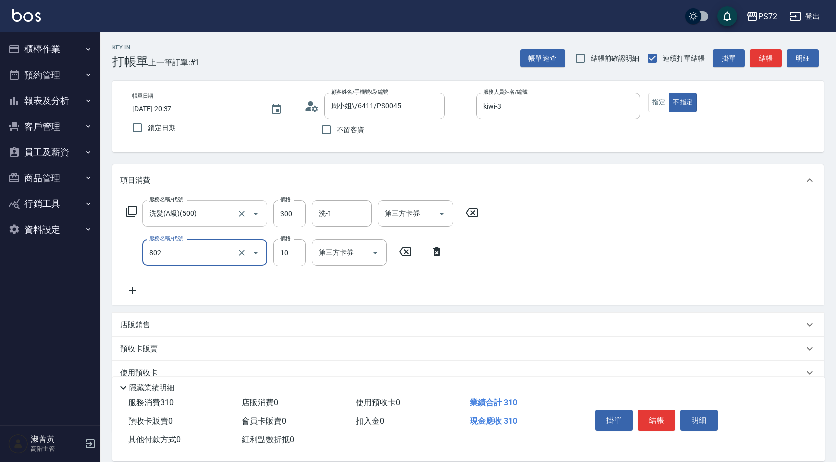
type input "潤絲(802)"
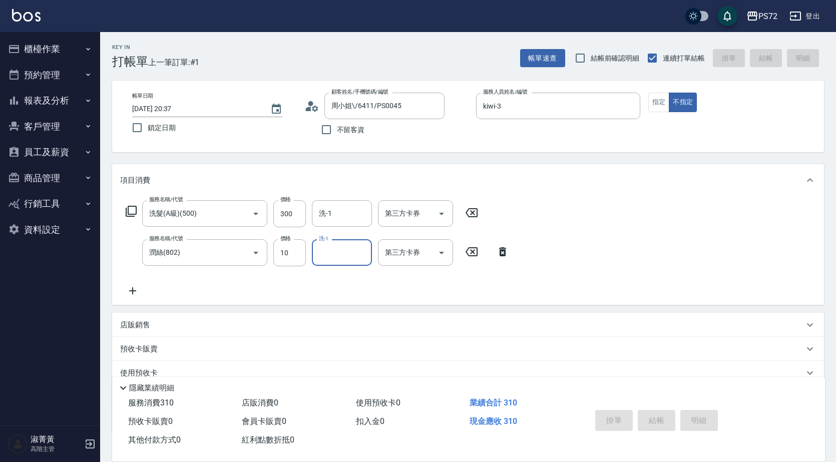
type input "[DATE] 20:38"
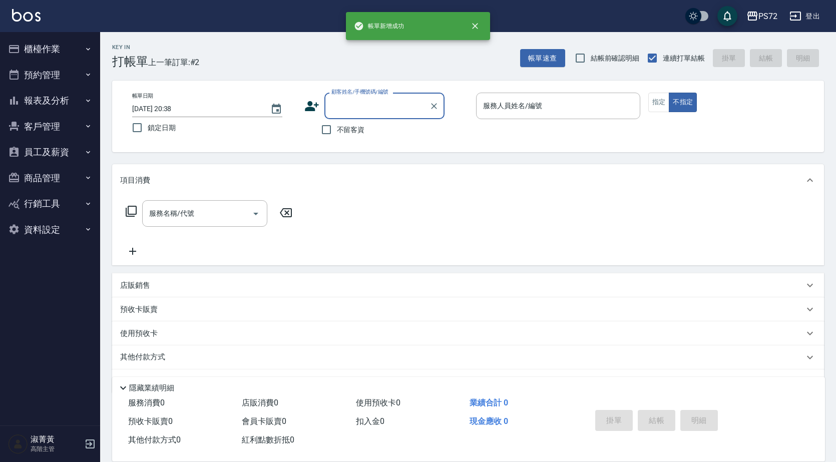
click at [367, 98] on input "顧客姓名/手機號碼/編號" at bounding box center [377, 106] width 96 height 18
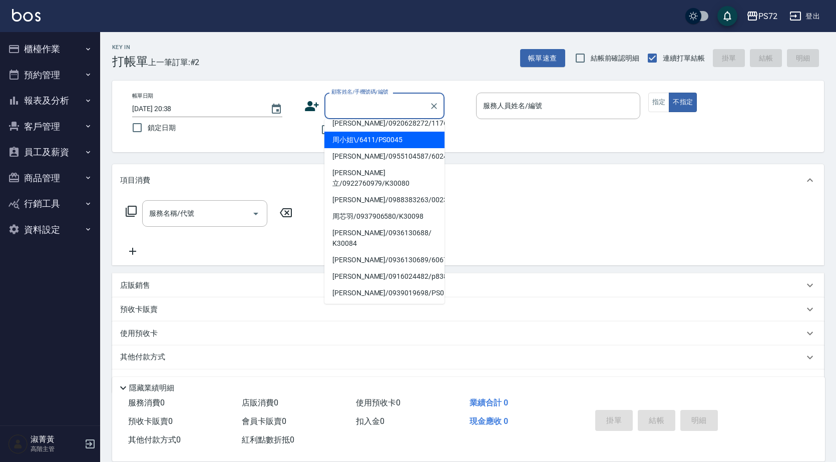
scroll to position [100, 0]
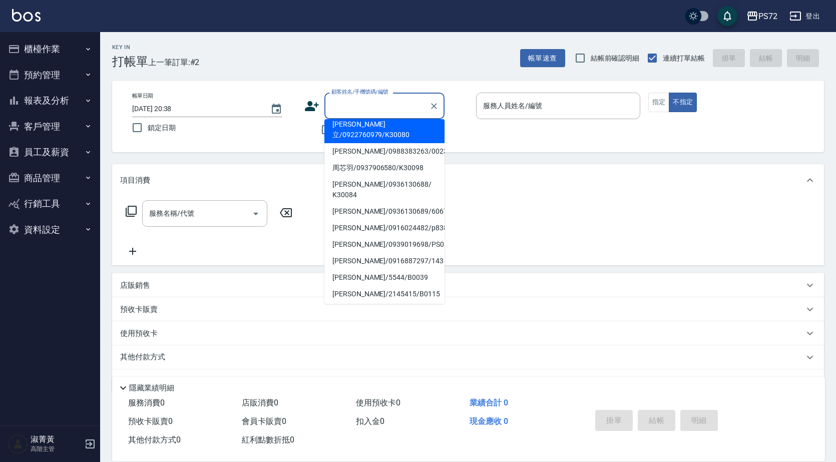
click at [440, 111] on div "顧客姓名/手機號碼/編號" at bounding box center [384, 106] width 120 height 27
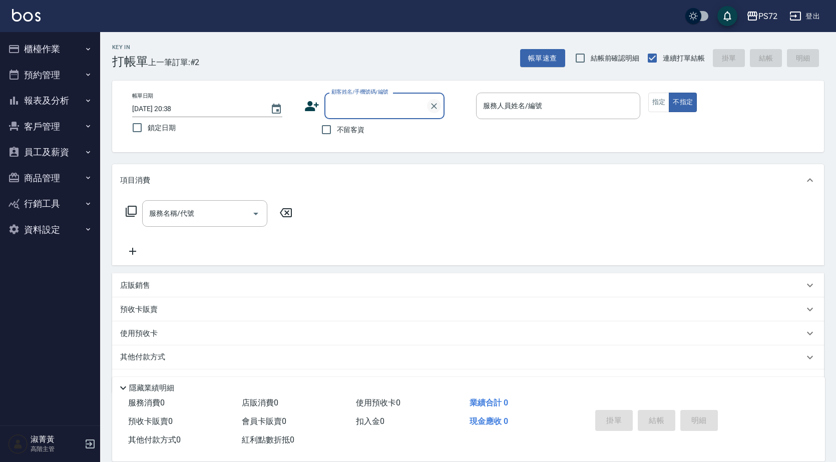
click at [436, 109] on icon "Clear" at bounding box center [434, 106] width 10 height 10
type input "v"
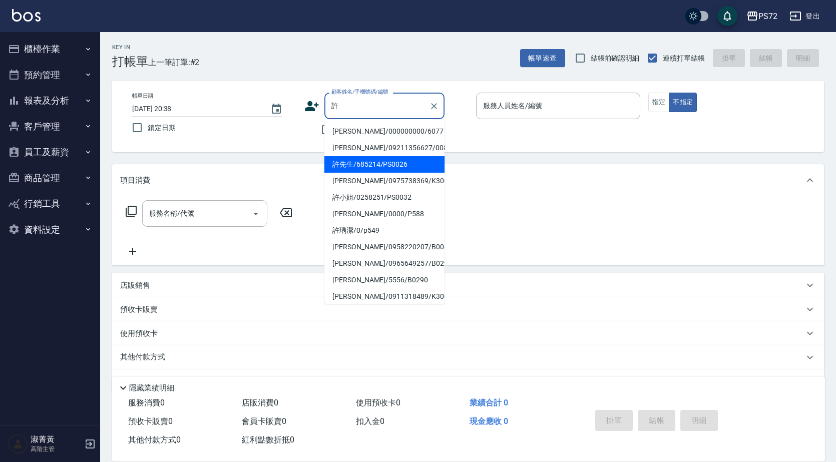
click at [386, 164] on li "許先生/685214/PS0026" at bounding box center [384, 164] width 120 height 17
type input "許先生/685214/PS0026"
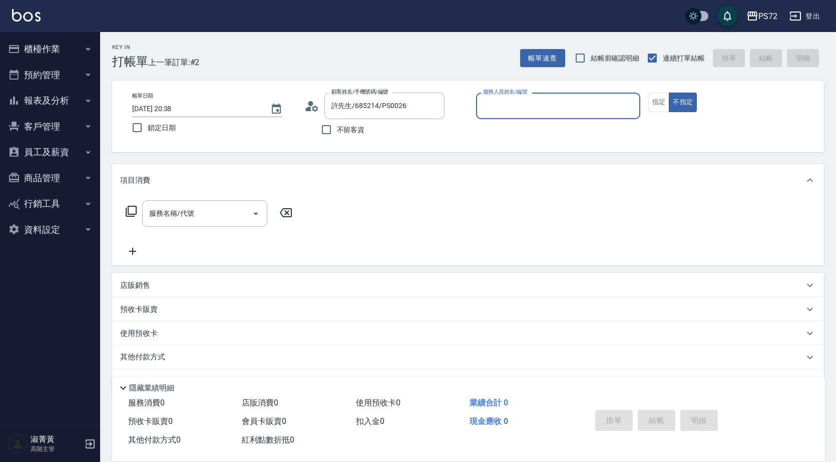
type input "kiwi-3"
click at [666, 98] on button "指定" at bounding box center [659, 103] width 22 height 20
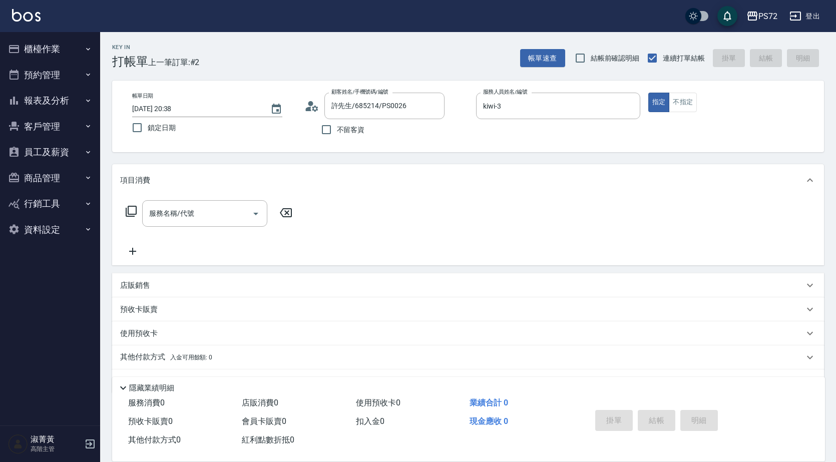
click at [221, 202] on div "服務名稱/代號" at bounding box center [204, 213] width 125 height 27
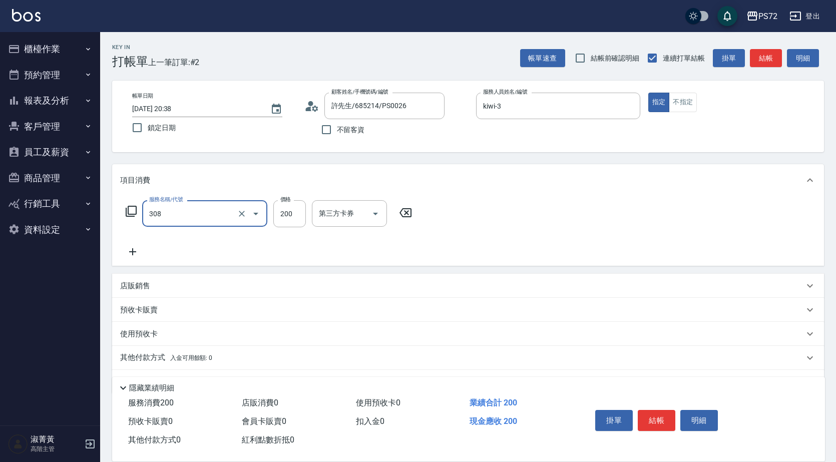
type input "學生剪髮(UP)(308)"
type input "350"
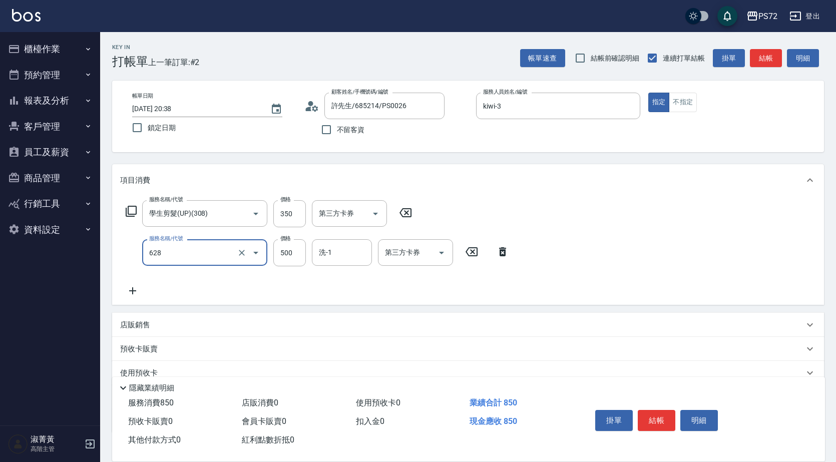
type input "寶齡舒醒清潔500(628)"
type input "600"
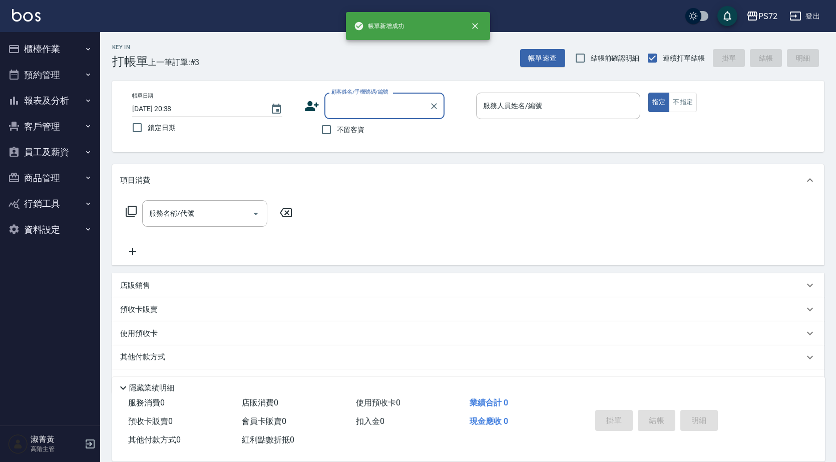
drag, startPoint x: 337, startPoint y: 116, endPoint x: 341, endPoint y: 111, distance: 6.0
click at [338, 115] on div "顧客姓名/手機號碼/編號" at bounding box center [384, 106] width 120 height 27
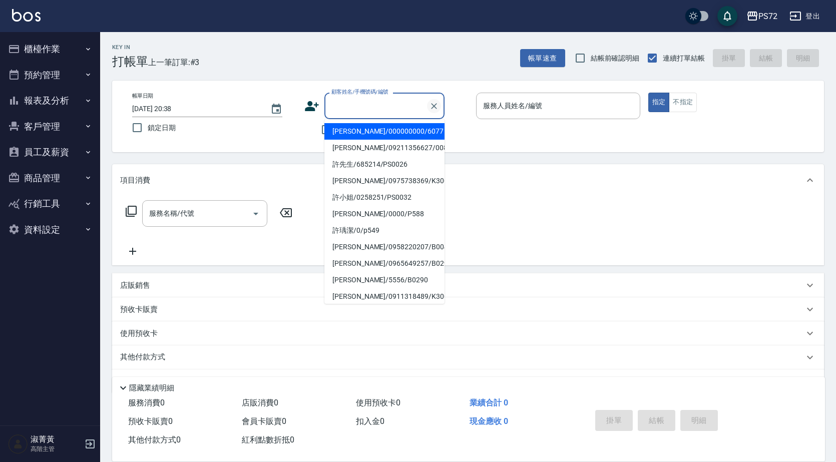
click at [434, 102] on icon "Clear" at bounding box center [434, 106] width 10 height 10
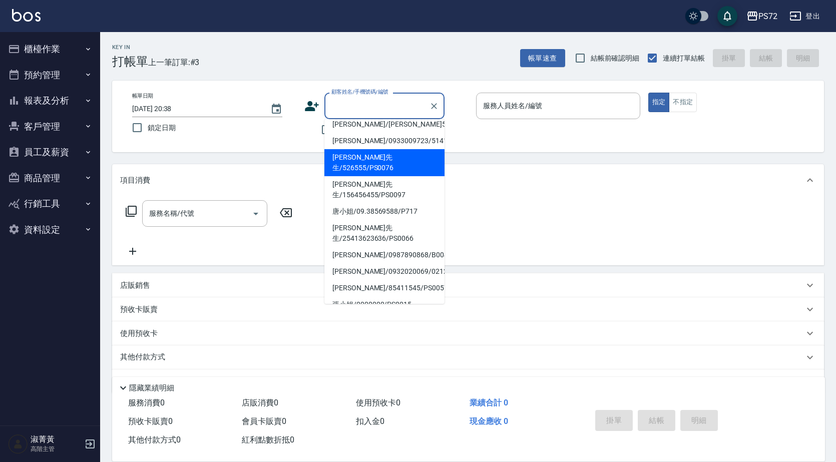
scroll to position [154, 0]
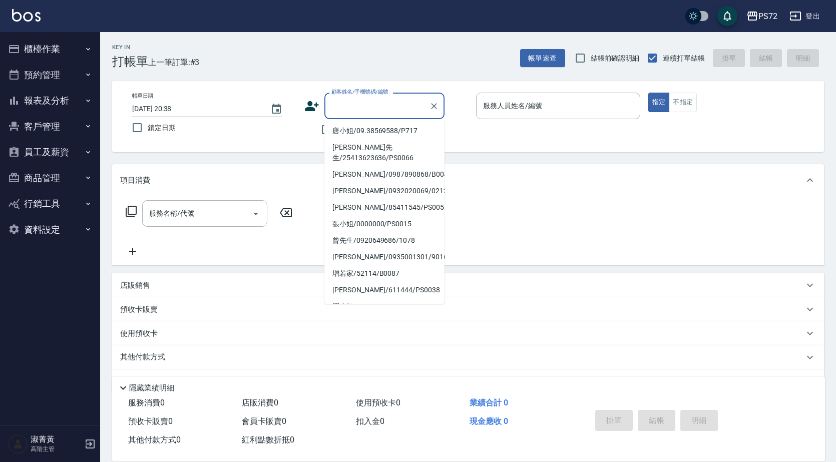
drag, startPoint x: 376, startPoint y: 289, endPoint x: 378, endPoint y: 257, distance: 32.1
click at [375, 315] on li "高先生/高先生19/19" at bounding box center [384, 323] width 120 height 17
type input "高先生/高先生19/19"
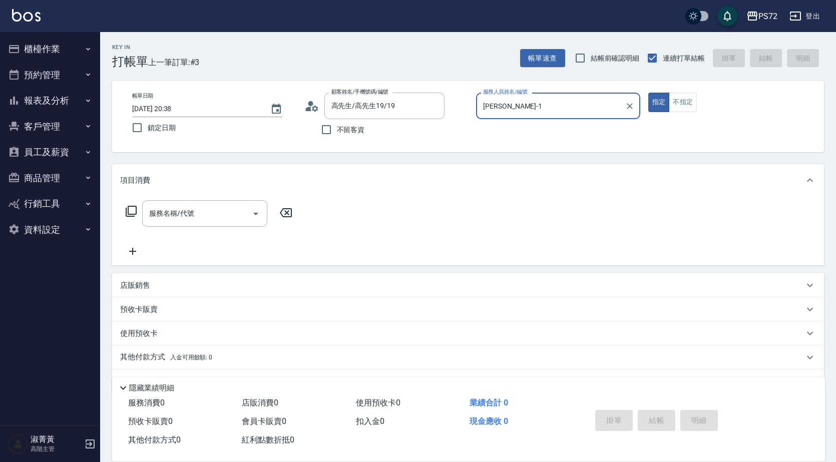
click at [505, 103] on input "[PERSON_NAME]-1" at bounding box center [551, 106] width 140 height 18
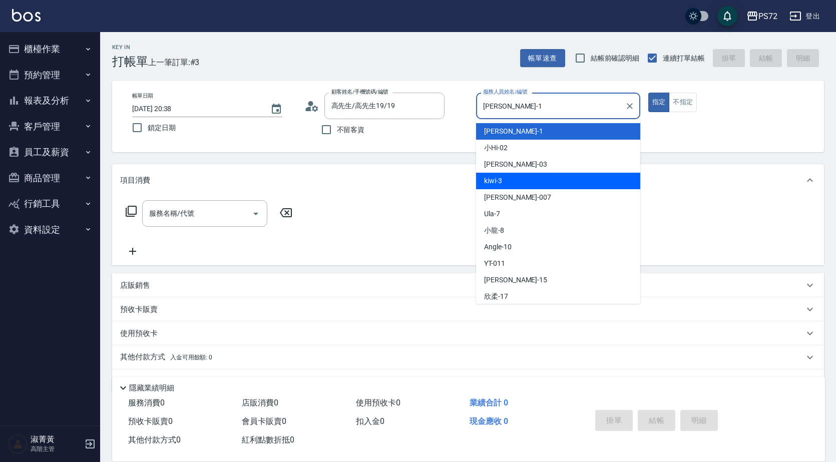
click at [527, 178] on div "kiwi -3" at bounding box center [558, 181] width 164 height 17
type input "kiwi-3"
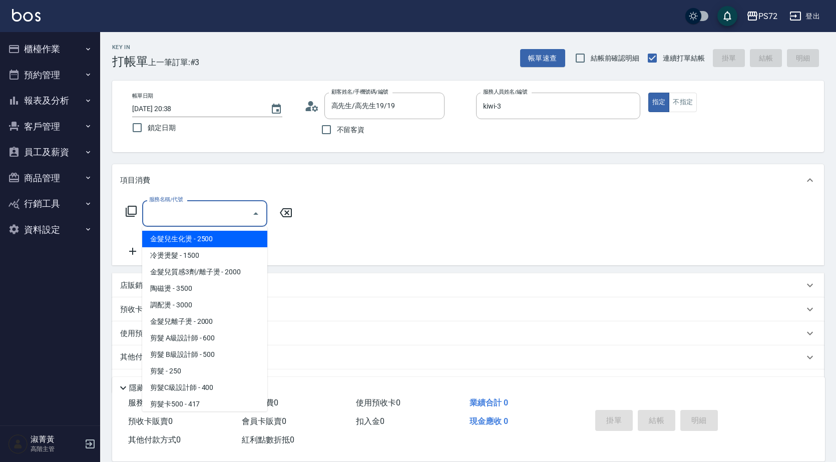
click at [206, 217] on input "服務名稱/代號" at bounding box center [197, 214] width 101 height 18
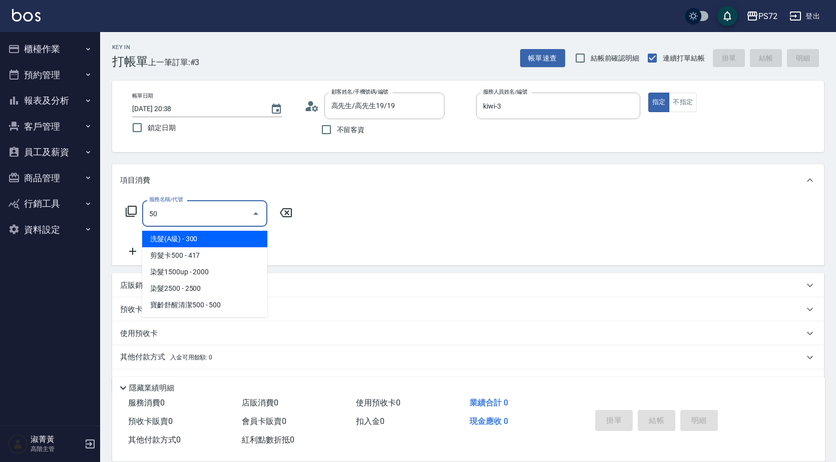
type input "5"
type input "學生剪髮(UP)(308)"
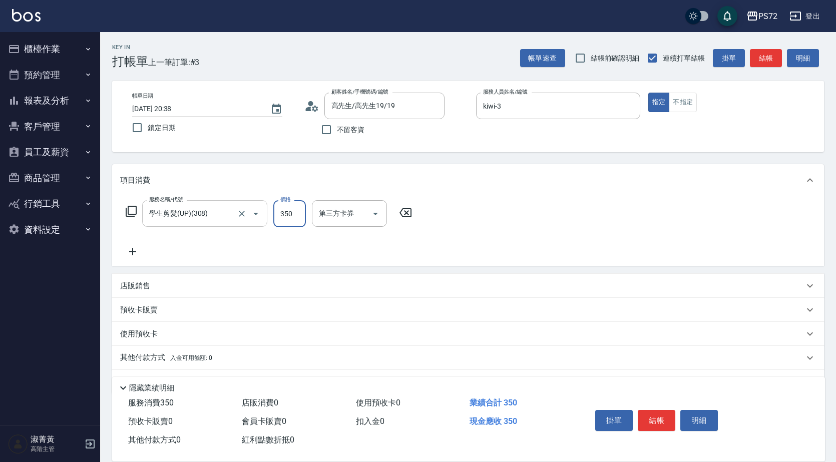
type input "350"
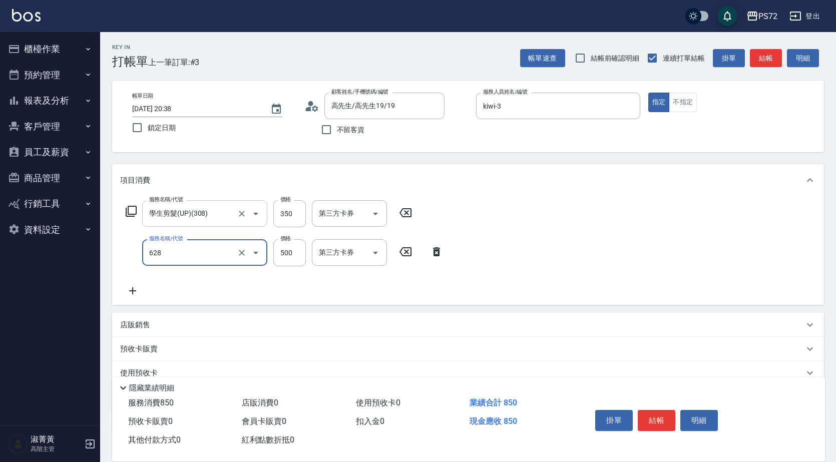
type input "寶齡舒醒清潔500(628)"
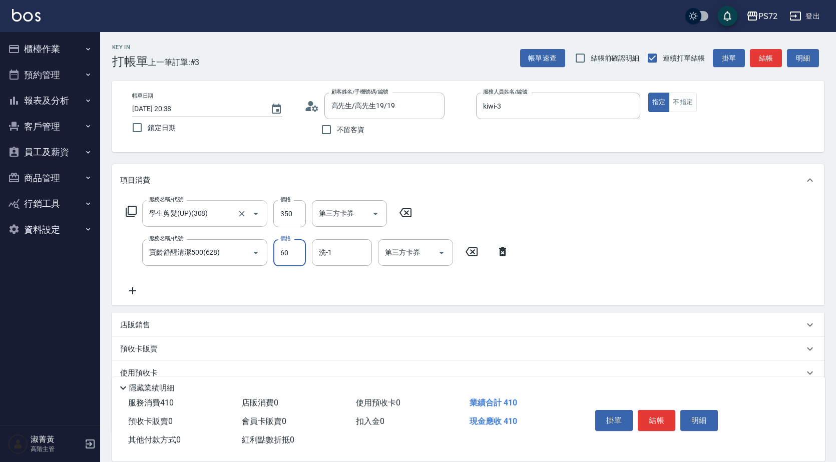
type input "600"
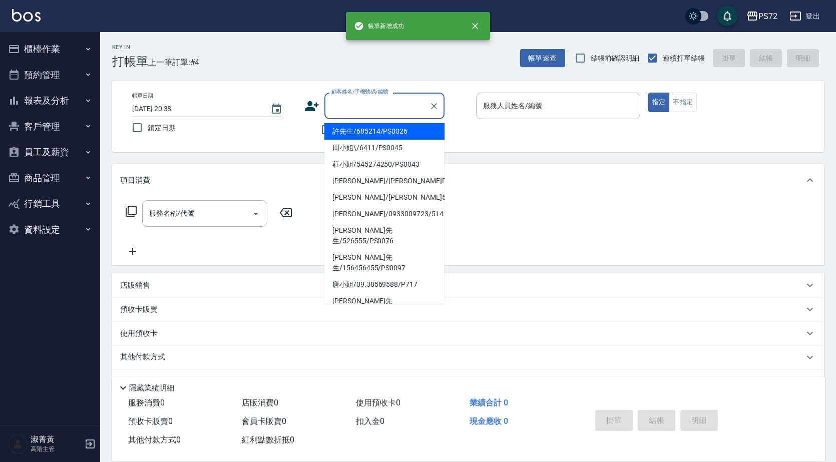
click at [392, 98] on input "顧客姓名/手機號碼/編號" at bounding box center [377, 106] width 96 height 18
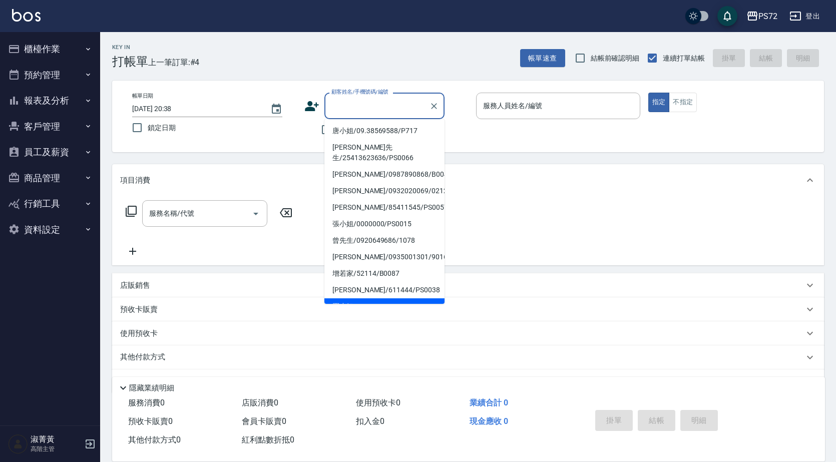
click at [376, 298] on li "羅小姐/873260/PS0044" at bounding box center [384, 306] width 120 height 17
type input "羅小姐/873260/PS0044"
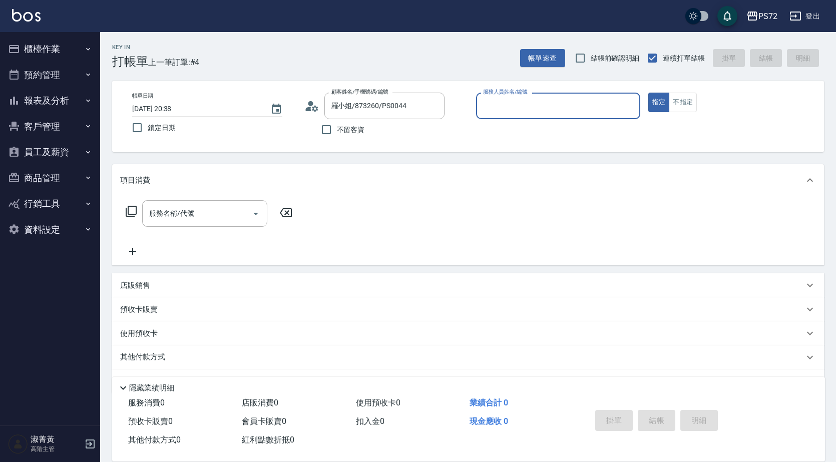
type input "kiwi-3"
click at [678, 106] on button "不指定" at bounding box center [683, 103] width 28 height 20
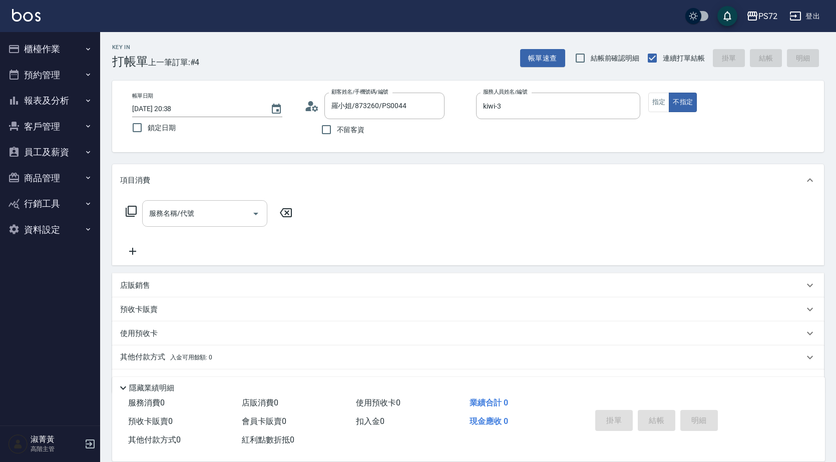
click at [219, 210] on input "服務名稱/代號" at bounding box center [197, 214] width 101 height 18
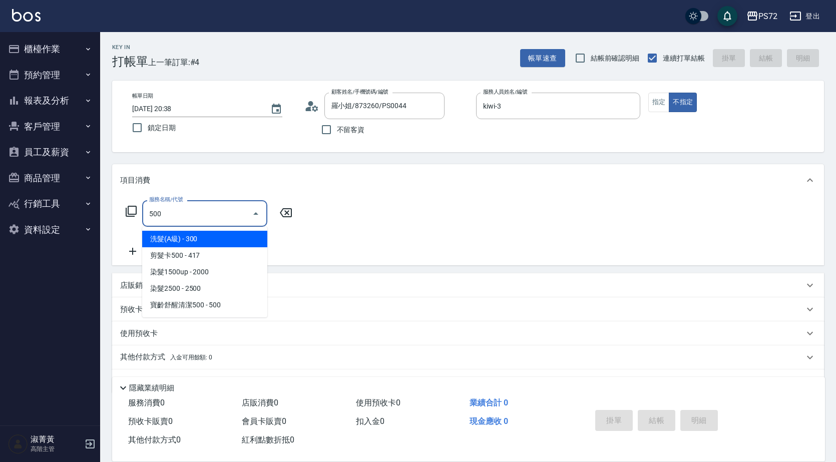
type input "洗髮(A級)(500)"
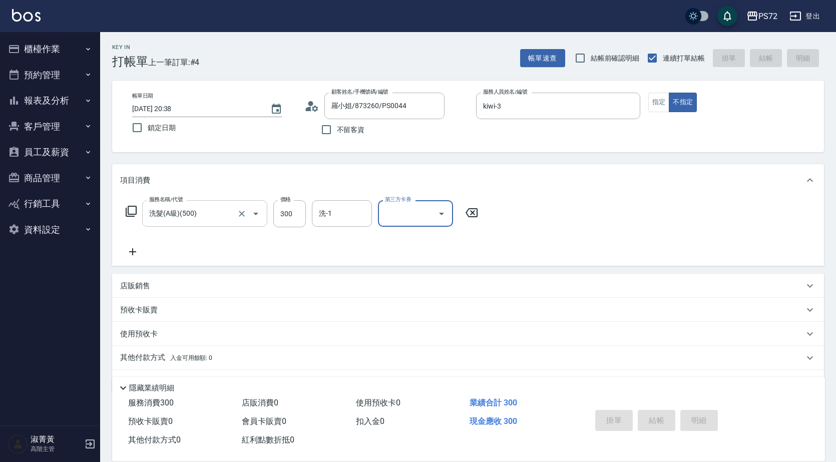
type input "[DATE] 20:39"
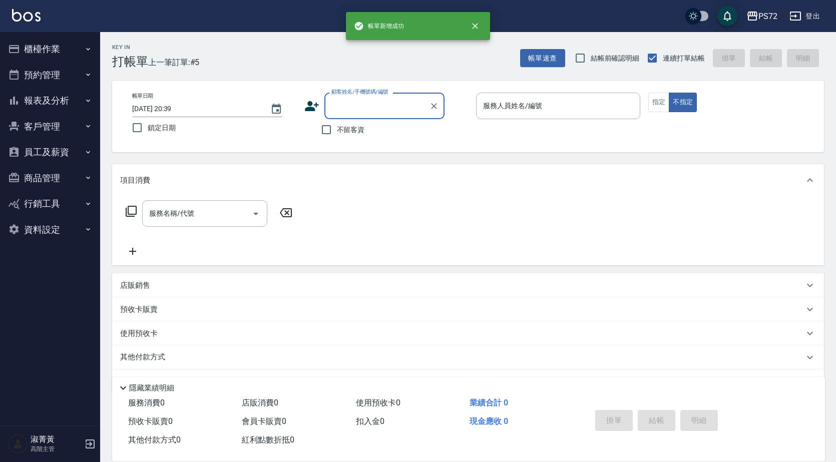
click at [373, 114] on input "顧客姓名/手機號碼/編號" at bounding box center [377, 106] width 96 height 18
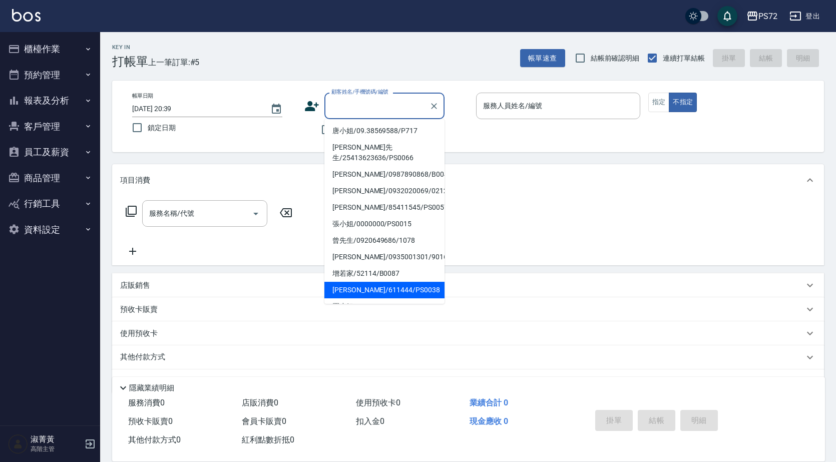
click at [367, 282] on li "[PERSON_NAME]/611444/PS0038" at bounding box center [384, 290] width 120 height 17
type input "[PERSON_NAME]/611444/PS0038"
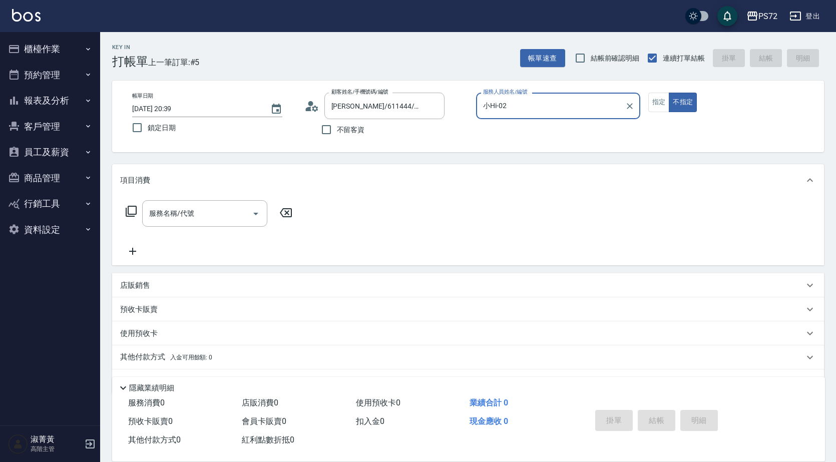
click at [547, 112] on input "小Hi-02" at bounding box center [551, 106] width 140 height 18
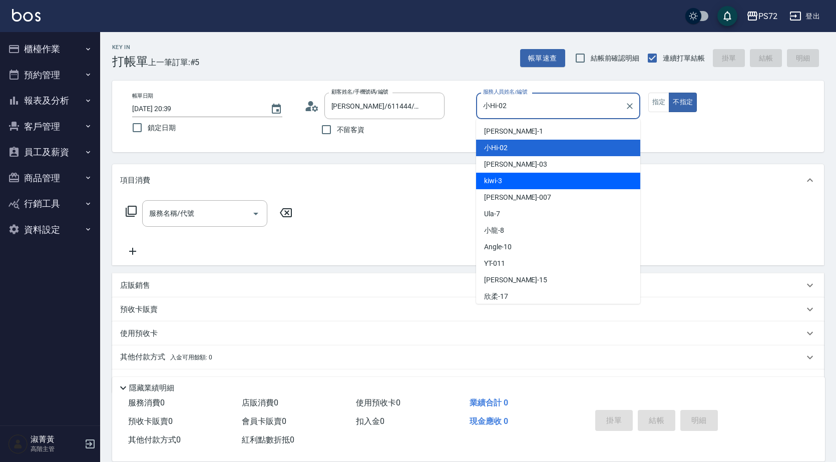
click at [540, 179] on div "kiwi -3" at bounding box center [558, 181] width 164 height 17
type input "kiwi-3"
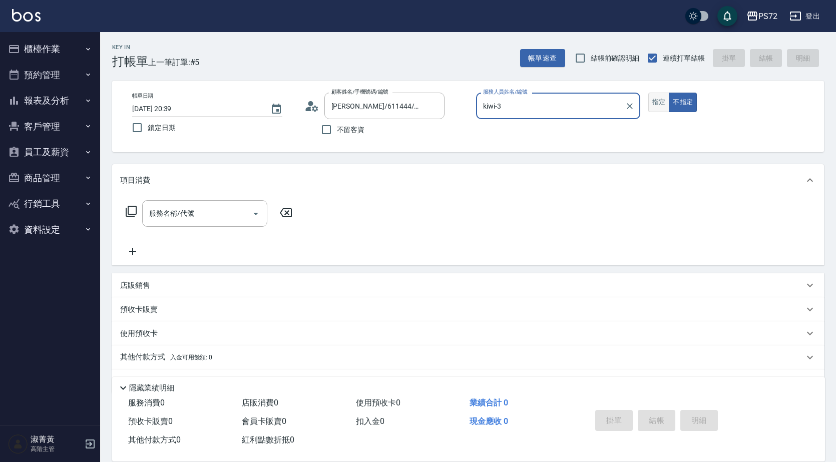
drag, startPoint x: 670, startPoint y: 99, endPoint x: 666, endPoint y: 102, distance: 5.2
click at [670, 99] on button "不指定" at bounding box center [683, 103] width 28 height 20
click at [664, 103] on button "指定" at bounding box center [659, 103] width 22 height 20
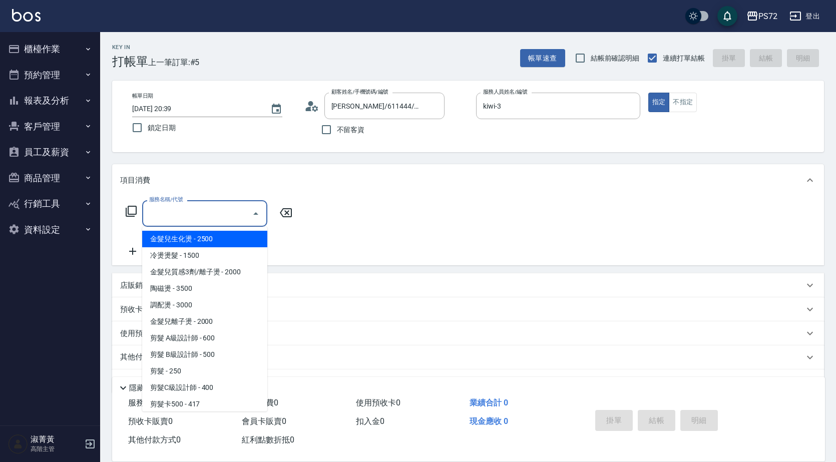
click at [168, 211] on div "服務名稱/代號 服務名稱/代號" at bounding box center [204, 213] width 125 height 27
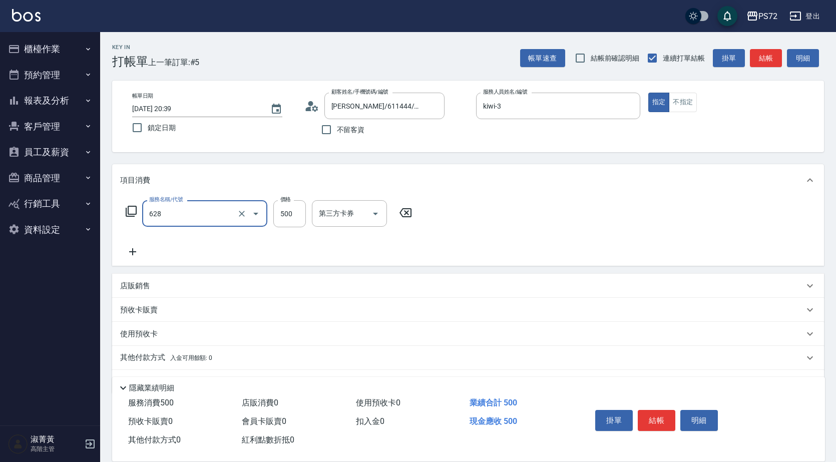
type input "寶齡舒醒清潔500(628)"
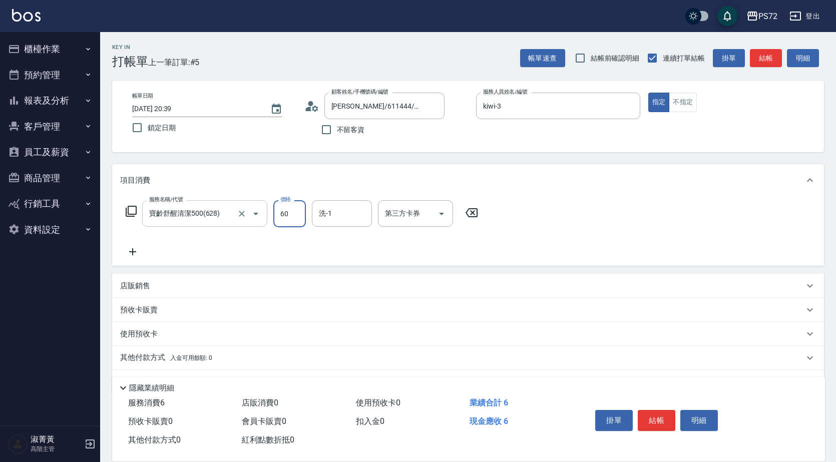
type input "600"
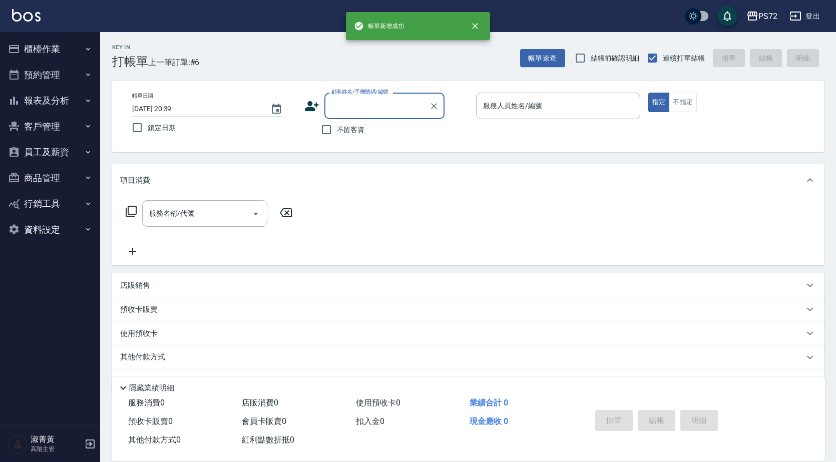
click at [345, 107] on input "顧客姓名/手機號碼/編號" at bounding box center [377, 106] width 96 height 18
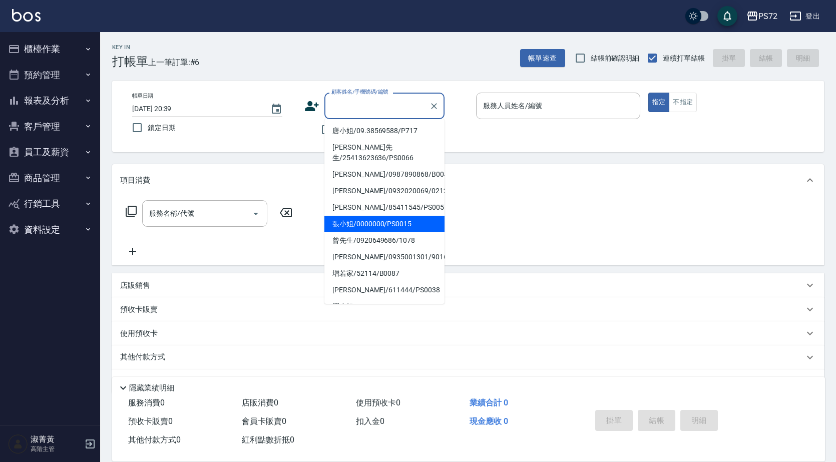
click at [378, 216] on li "張小姐/0000000/PS0015" at bounding box center [384, 224] width 120 height 17
type input "張小姐/0000000/PS0015"
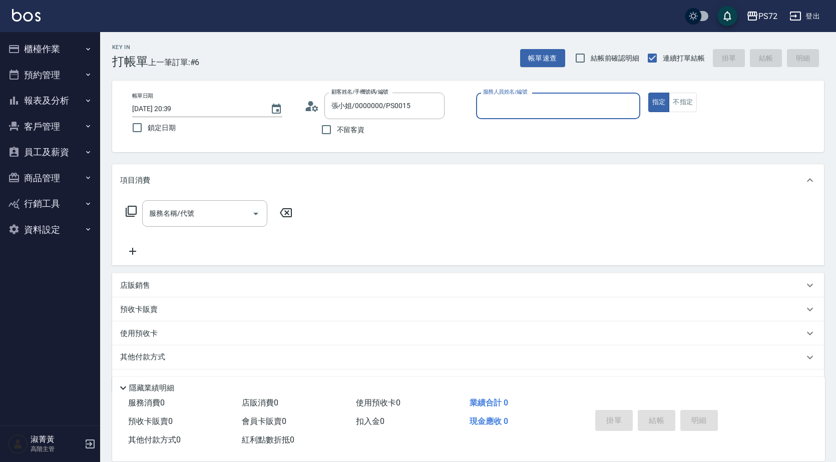
type input "kiwi-3"
click at [522, 109] on input "kiwi-3" at bounding box center [551, 106] width 140 height 18
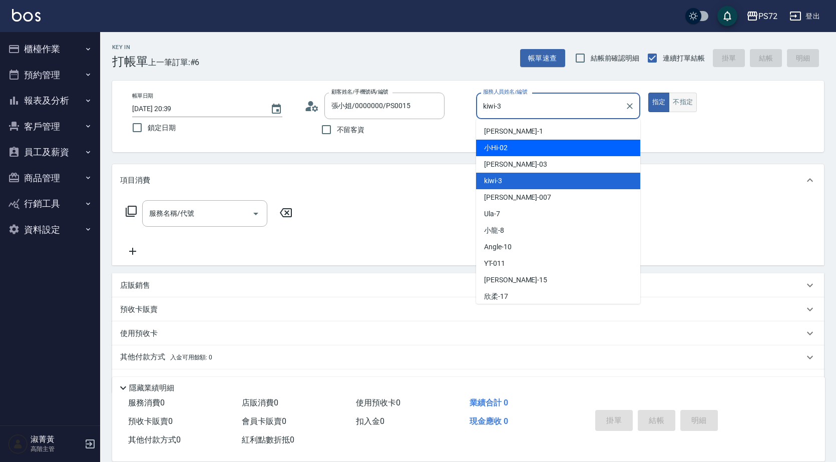
click at [676, 102] on button "不指定" at bounding box center [683, 103] width 28 height 20
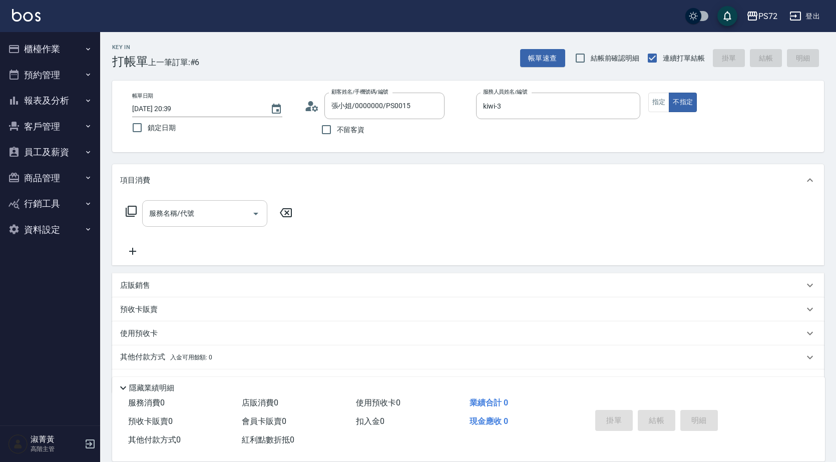
click at [210, 208] on input "服務名稱/代號" at bounding box center [197, 214] width 101 height 18
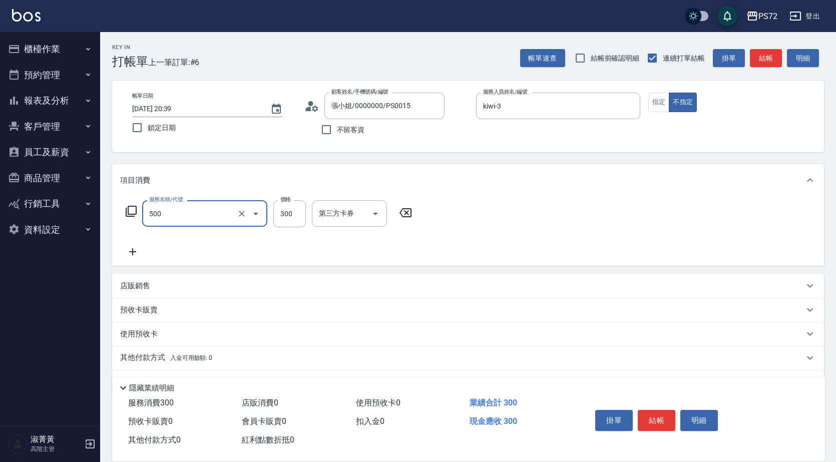
type input "洗髮(A級)(500)"
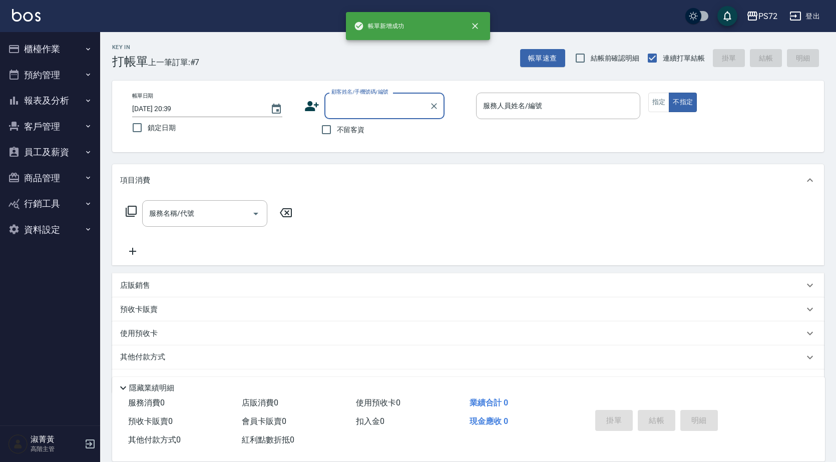
click at [404, 94] on div "顧客姓名/手機號碼/編號" at bounding box center [384, 106] width 120 height 27
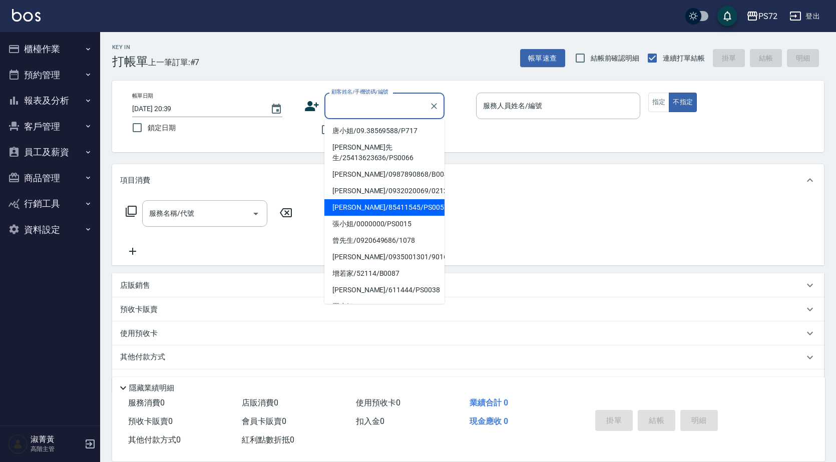
click at [378, 199] on li "[PERSON_NAME]/85411545/PS0057" at bounding box center [384, 207] width 120 height 17
type input "[PERSON_NAME]/85411545/PS0057"
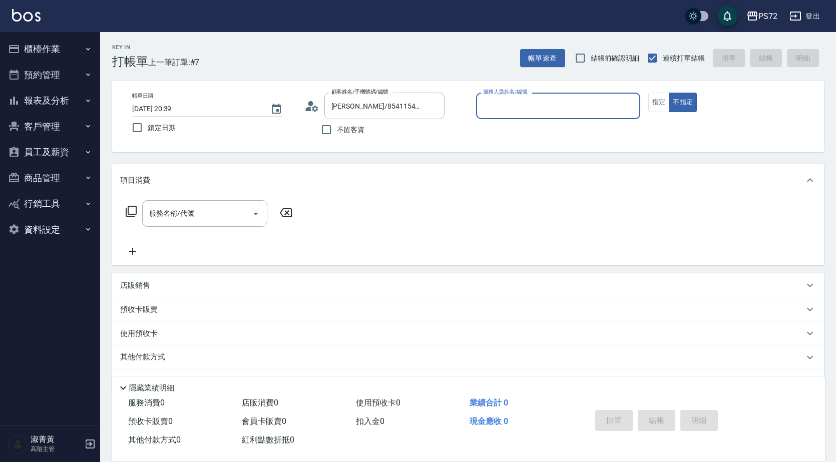
type input "小Hi-02"
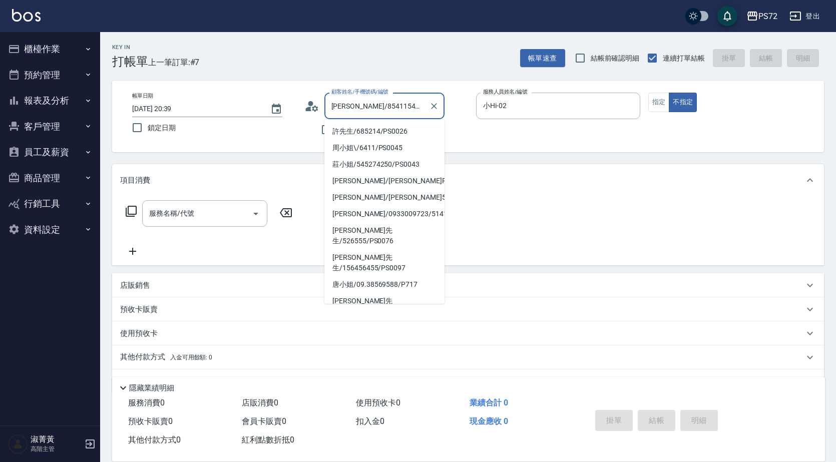
drag, startPoint x: 390, startPoint y: 107, endPoint x: 325, endPoint y: 109, distance: 65.1
click at [325, 109] on div "[PERSON_NAME]/85411545/PS0057 顧客姓名/手機號碼/編號" at bounding box center [384, 106] width 120 height 27
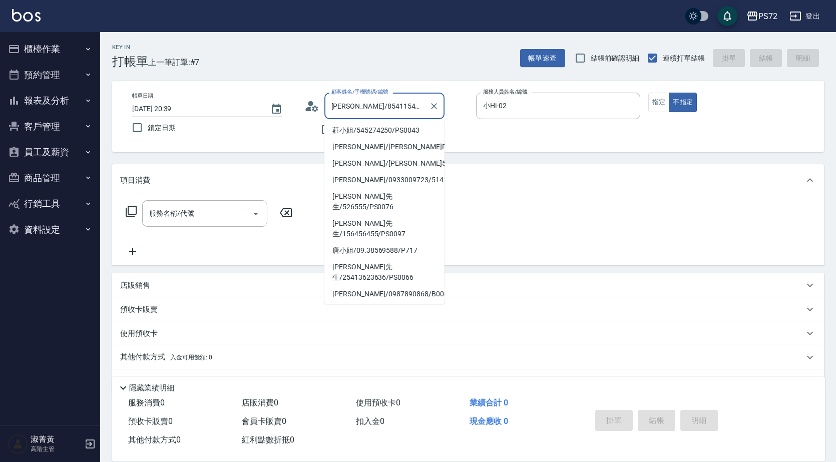
click at [343, 109] on input "[PERSON_NAME]/85411545/PS0057" at bounding box center [377, 106] width 96 height 18
click at [339, 109] on input "[PERSON_NAME]/85411545/PS0057" at bounding box center [377, 106] width 96 height 18
drag, startPoint x: 415, startPoint y: 105, endPoint x: 341, endPoint y: 109, distance: 73.7
click at [341, 109] on input "[PERSON_NAME]/85411545/PS0057" at bounding box center [377, 106] width 96 height 18
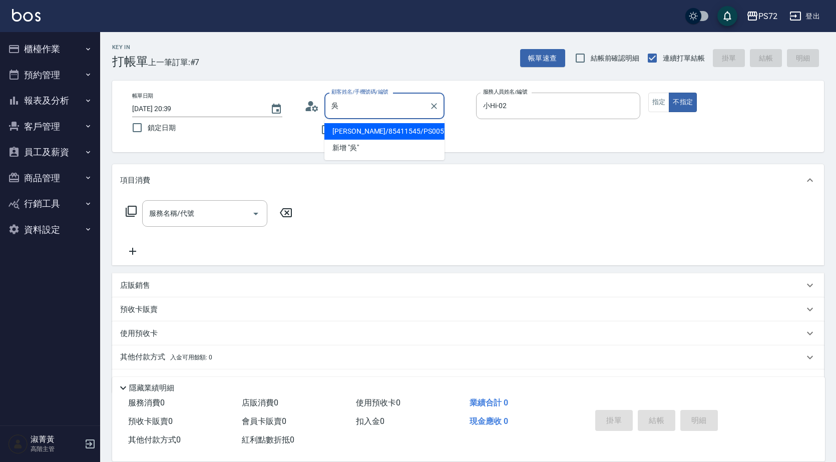
scroll to position [0, 0]
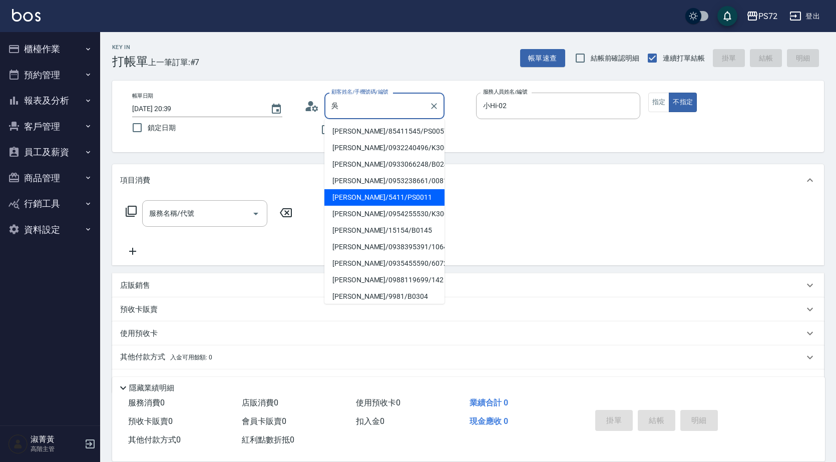
click at [406, 196] on li "[PERSON_NAME]/5411/PS0011" at bounding box center [384, 197] width 120 height 17
type input "[PERSON_NAME]/5411/PS0011"
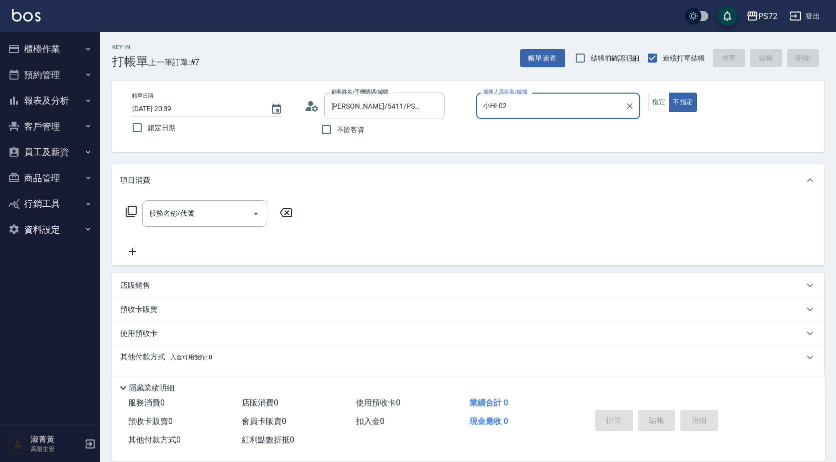
click at [560, 112] on input "小Hi-02" at bounding box center [551, 106] width 140 height 18
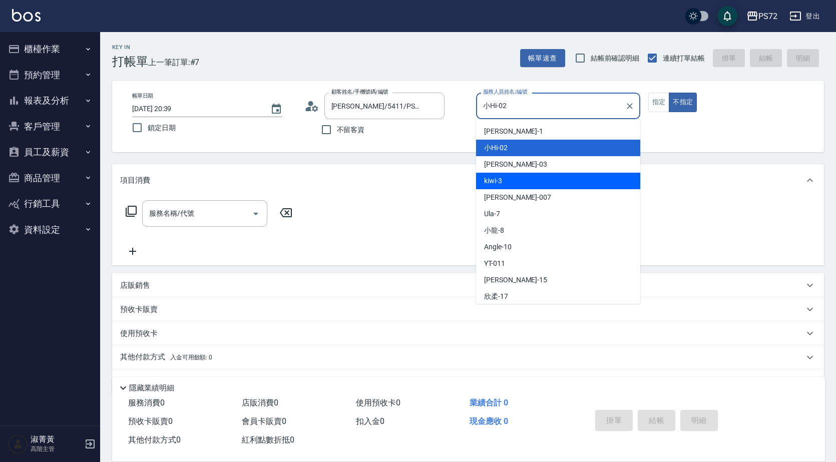
click at [543, 180] on div "kiwi -3" at bounding box center [558, 181] width 164 height 17
type input "kiwi-3"
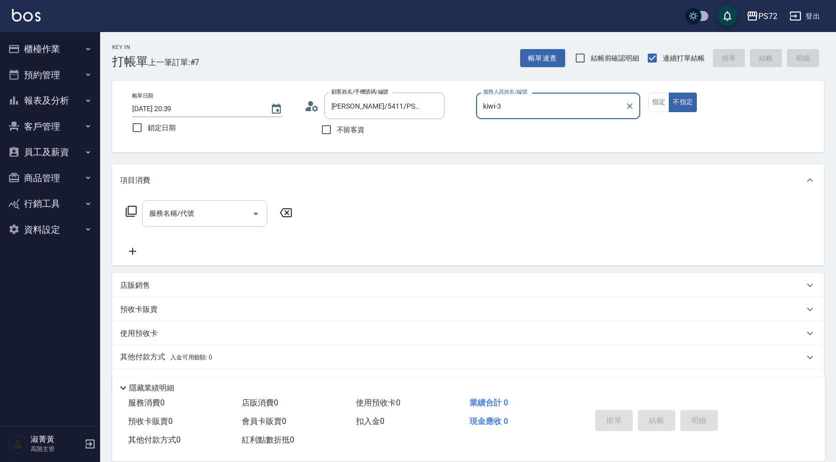
click at [193, 213] on input "服務名稱/代號" at bounding box center [197, 214] width 101 height 18
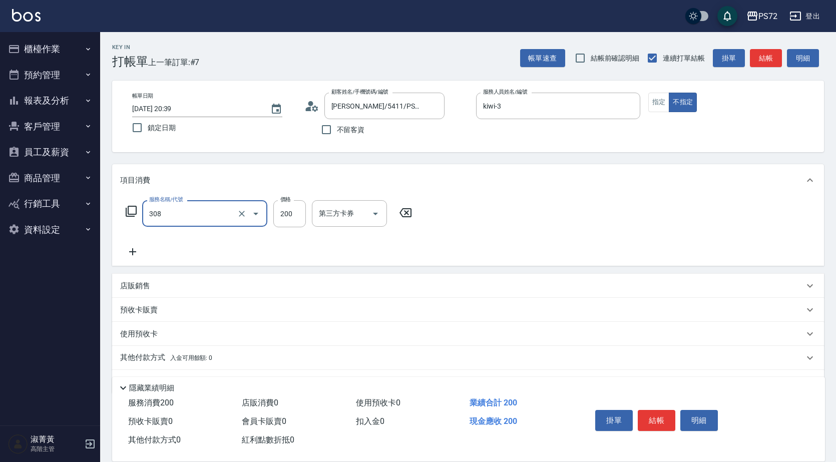
type input "學生剪髮(UP)(308)"
type input "300"
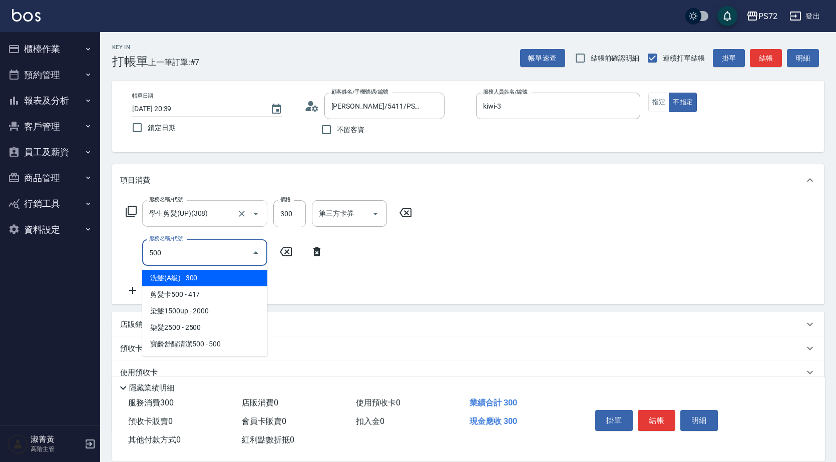
type input "洗髮(A級)(500)"
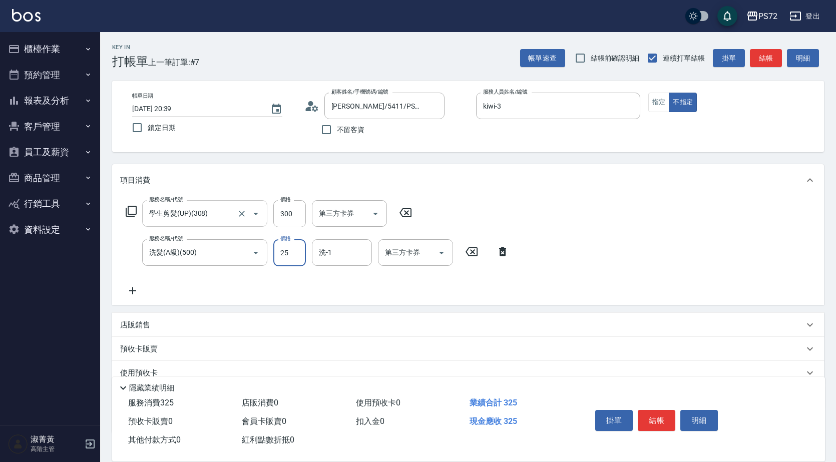
type input "250"
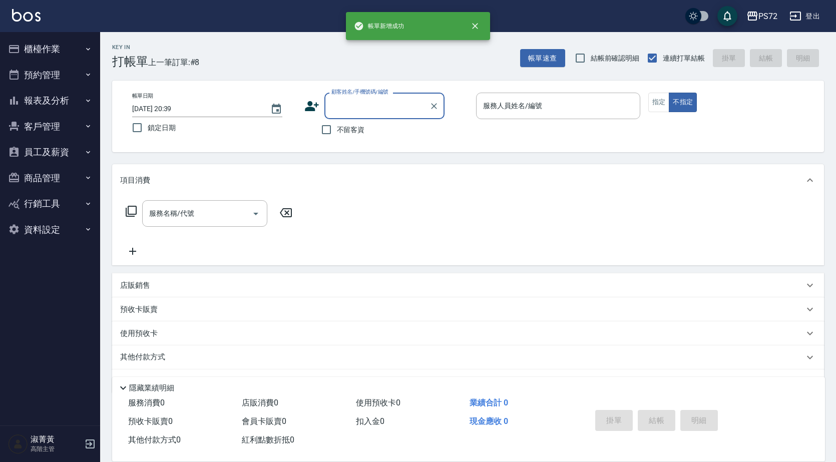
click at [46, 48] on button "櫃檯作業" at bounding box center [50, 49] width 92 height 26
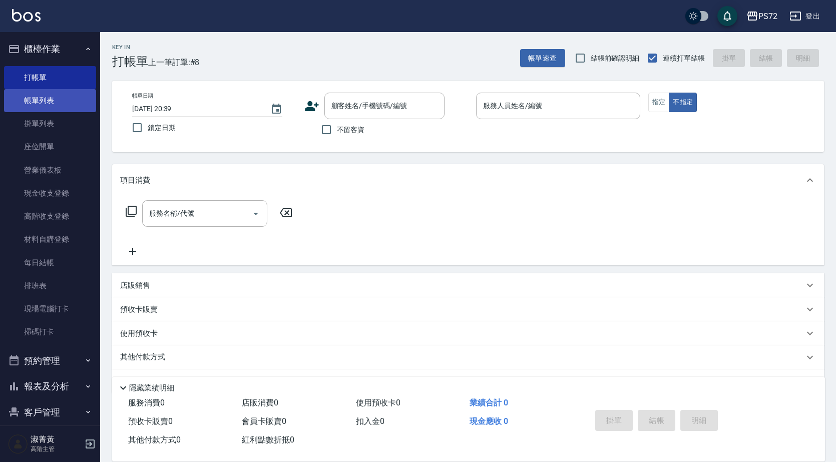
click at [55, 98] on link "帳單列表" at bounding box center [50, 100] width 92 height 23
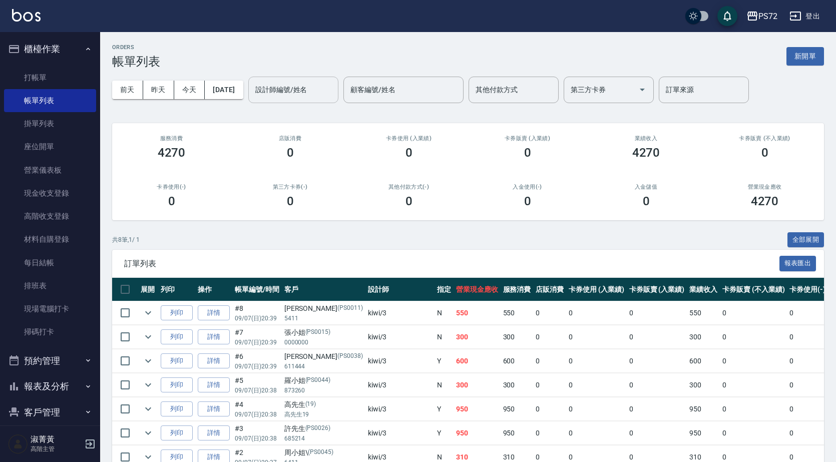
click at [297, 93] on input "設計師編號/姓名" at bounding box center [293, 90] width 81 height 18
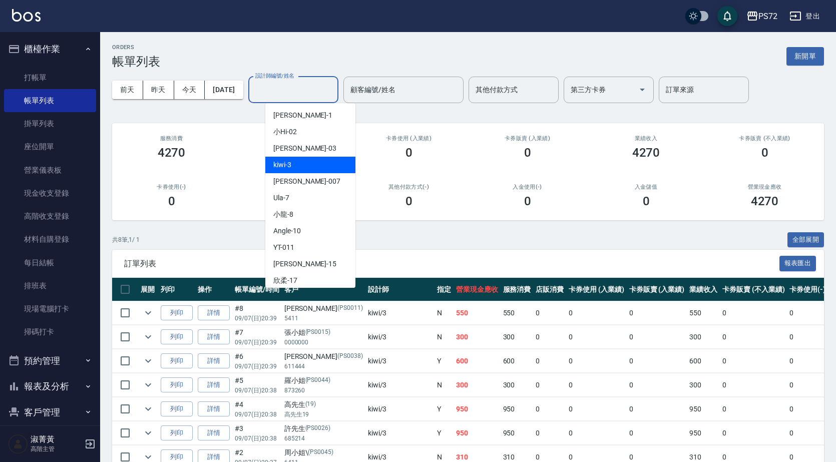
click at [316, 168] on div "kiwi -3" at bounding box center [310, 165] width 90 height 17
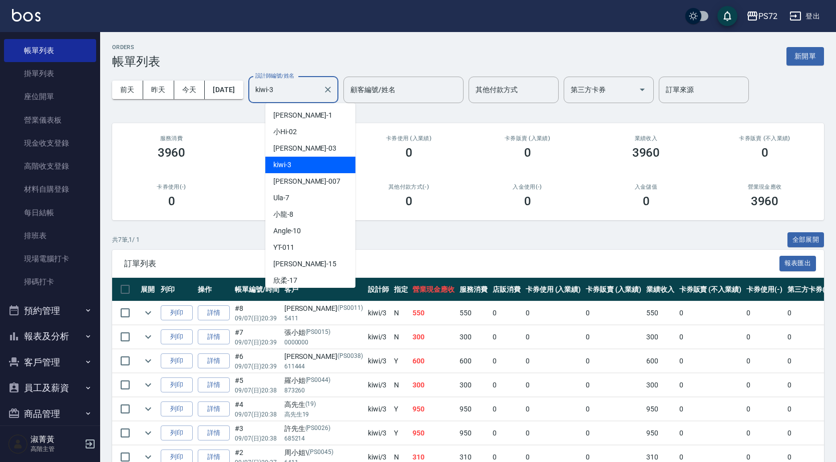
click at [304, 92] on input "kiwi-3" at bounding box center [286, 90] width 66 height 18
click at [310, 117] on div "[PERSON_NAME] -1" at bounding box center [310, 115] width 90 height 17
type input "[PERSON_NAME]-1"
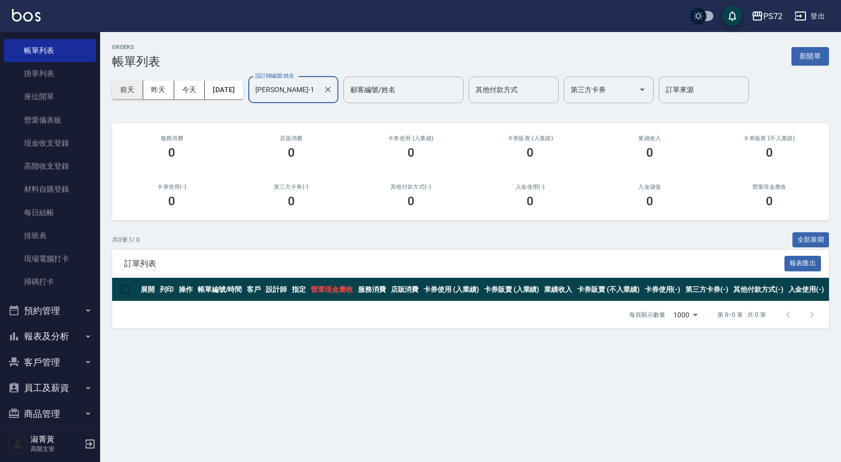
click at [130, 91] on button "前天" at bounding box center [127, 90] width 31 height 19
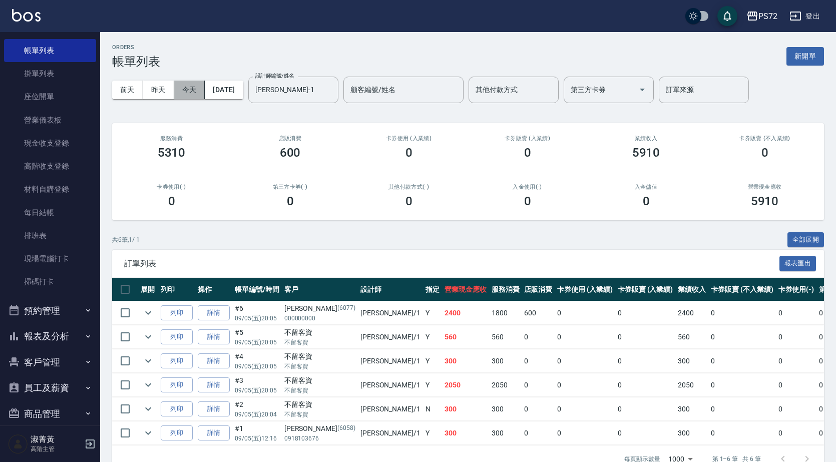
click at [190, 93] on button "今天" at bounding box center [189, 90] width 31 height 19
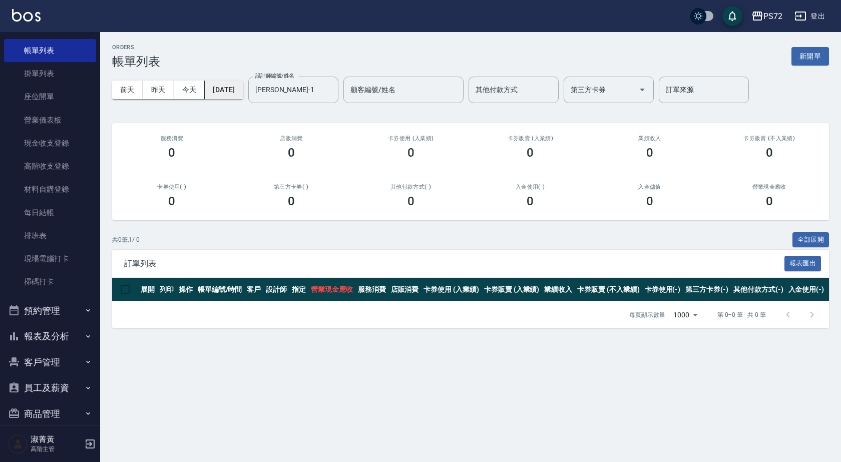
click at [243, 95] on button "[DATE]" at bounding box center [224, 90] width 38 height 19
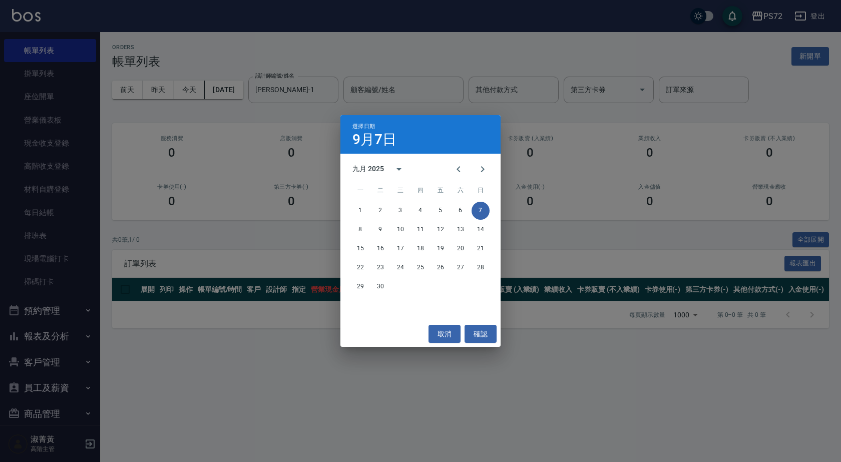
click at [330, 112] on div "選擇日期 [DATE] 九月 2025 一 二 三 四 五 六 日 1 2 3 4 5 6 7 8 9 10 11 12 13 14 15 16 17 18 …" at bounding box center [420, 231] width 841 height 462
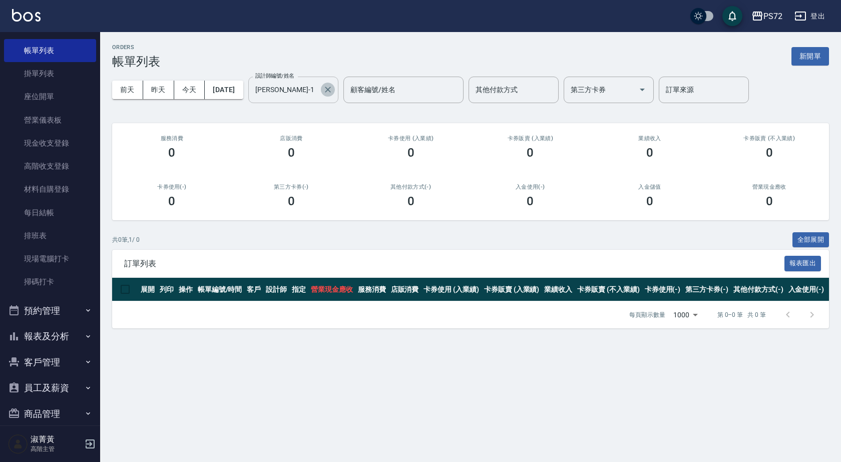
click at [333, 94] on icon "Clear" at bounding box center [328, 90] width 10 height 10
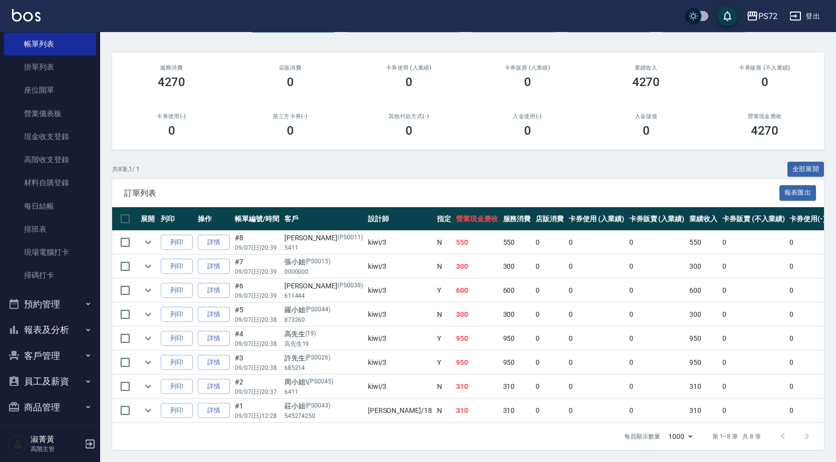
scroll to position [115, 0]
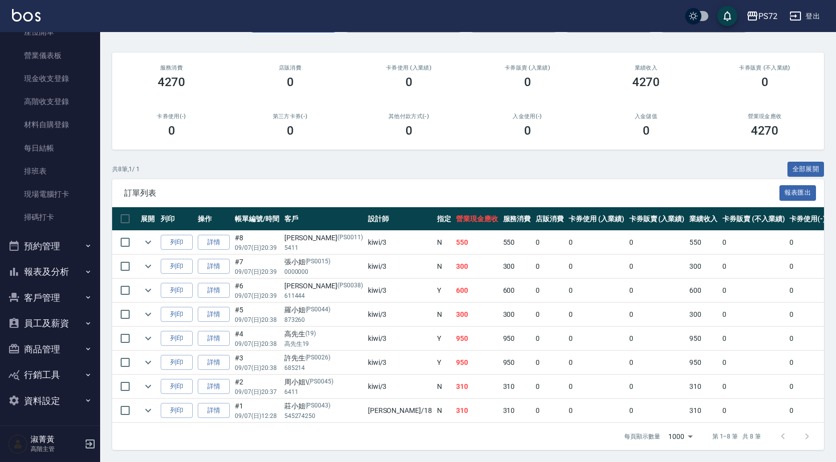
click at [59, 277] on button "報表及分析" at bounding box center [50, 272] width 92 height 26
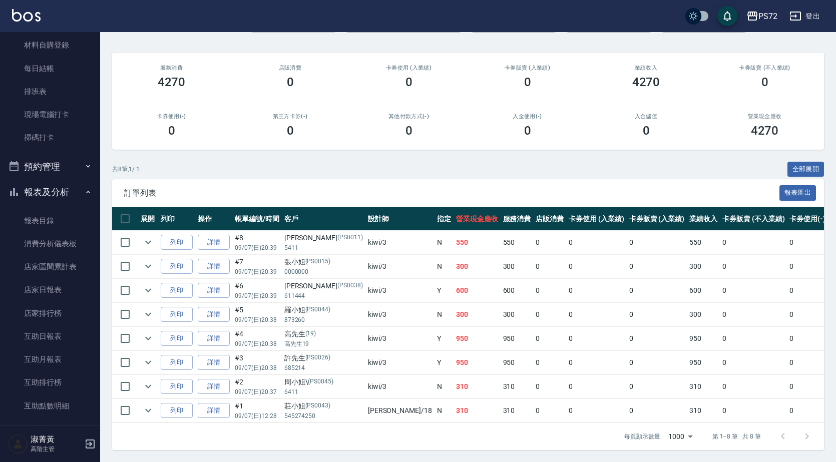
scroll to position [265, 0]
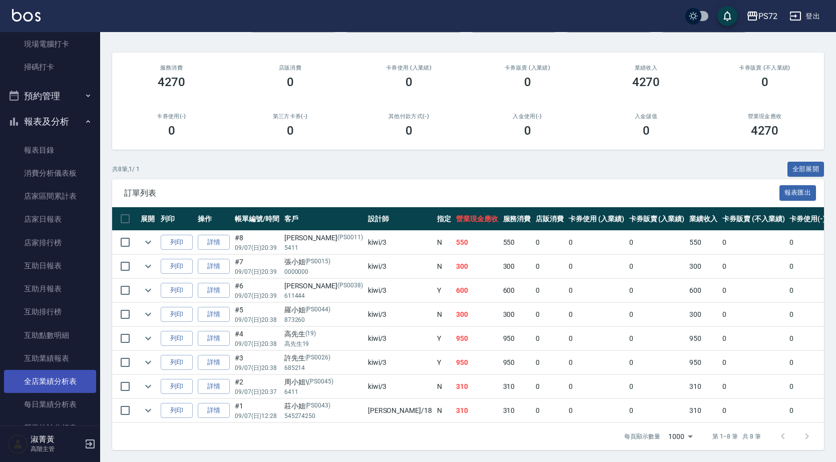
click at [72, 382] on link "全店業績分析表" at bounding box center [50, 381] width 92 height 23
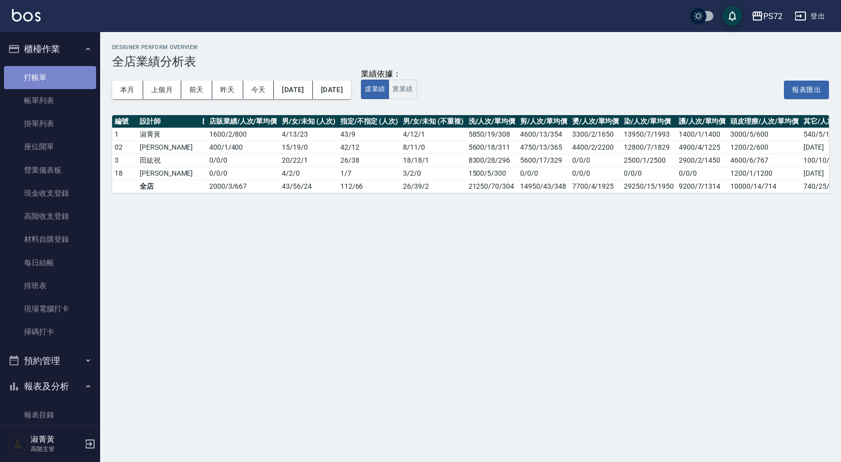
click at [50, 81] on link "打帳單" at bounding box center [50, 77] width 92 height 23
